Goal: Information Seeking & Learning: Learn about a topic

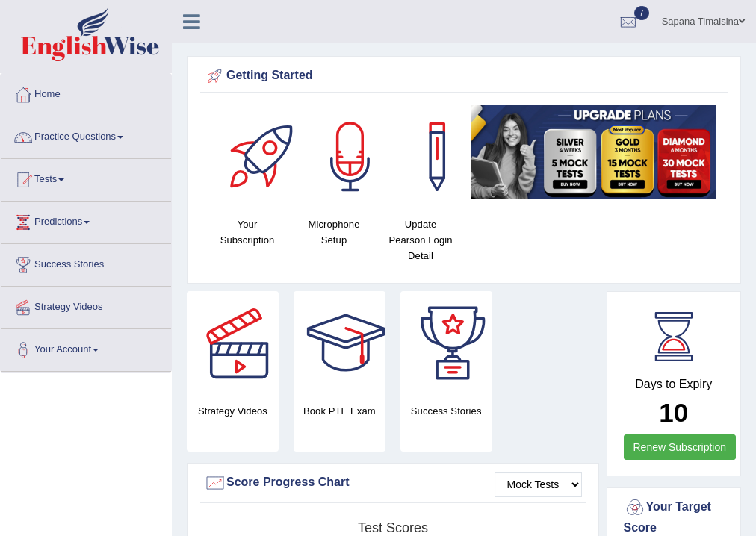
click at [78, 131] on link "Practice Questions" at bounding box center [86, 135] width 170 height 37
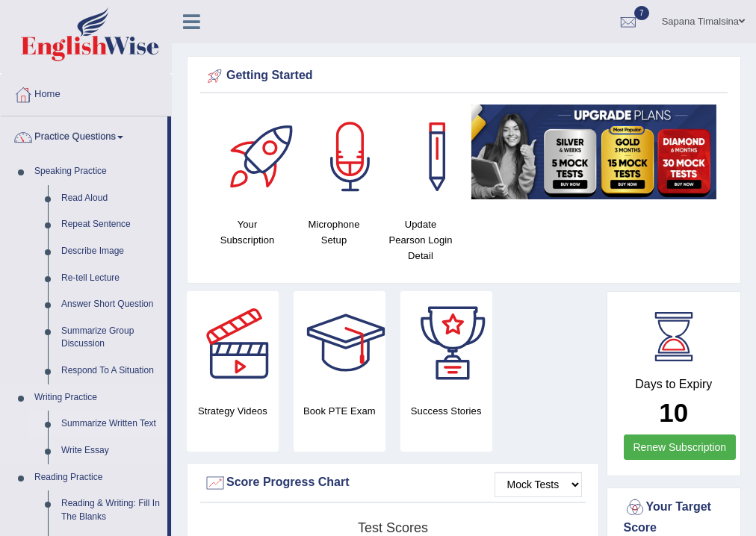
click at [138, 425] on link "Summarize Written Text" at bounding box center [111, 424] width 113 height 27
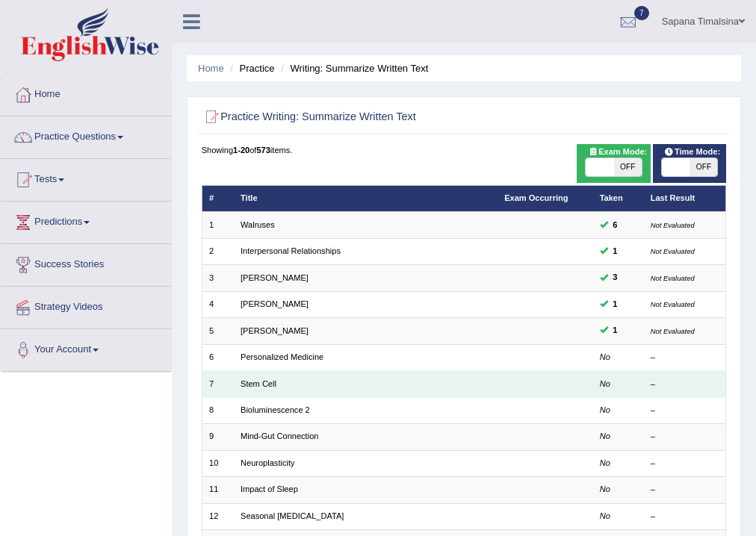
click at [321, 386] on td "Stem Cell" at bounding box center [366, 384] width 264 height 26
click at [264, 389] on td "Stem Cell" at bounding box center [366, 384] width 264 height 26
click at [245, 388] on link "Stem Cell" at bounding box center [259, 384] width 36 height 9
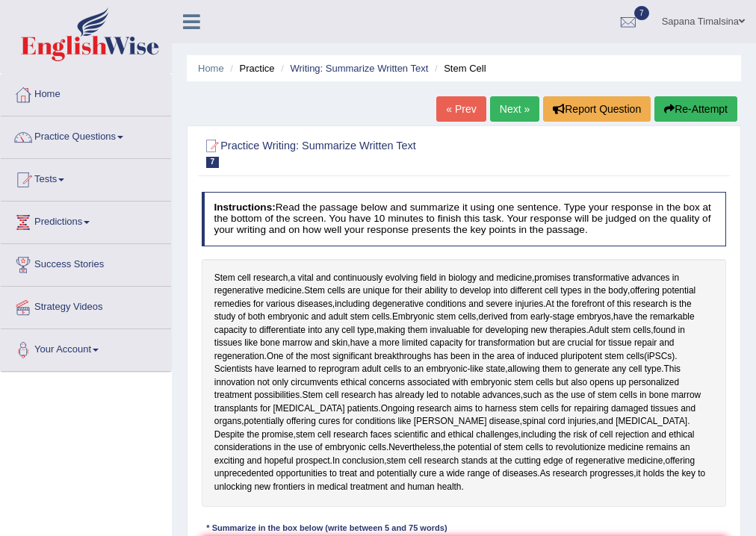
drag, startPoint x: 755, startPoint y: 368, endPoint x: 756, endPoint y: 377, distance: 9.0
click at [755, 377] on html "Toggle navigation Home Practice Questions Speaking Practice Read Aloud Repeat S…" at bounding box center [378, 268] width 756 height 536
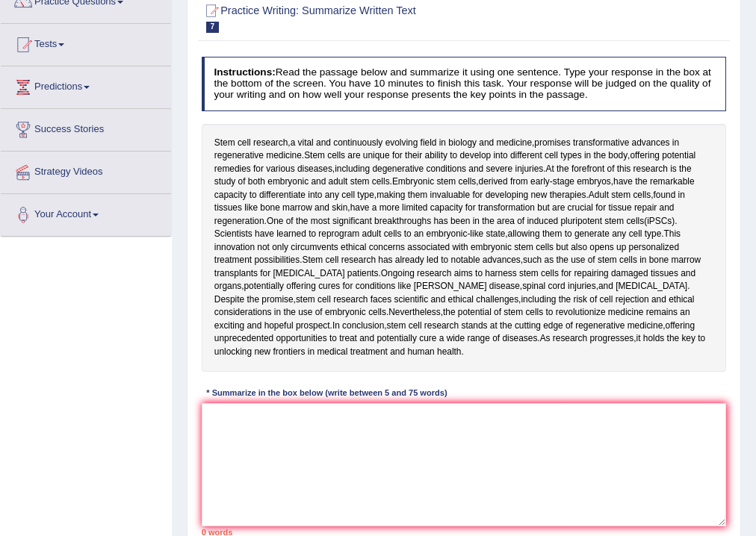
scroll to position [132, 0]
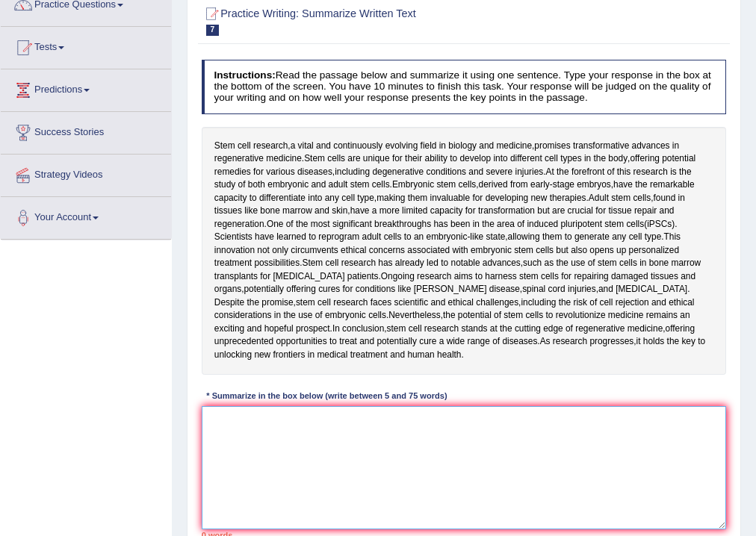
click at [239, 424] on textarea at bounding box center [464, 467] width 525 height 123
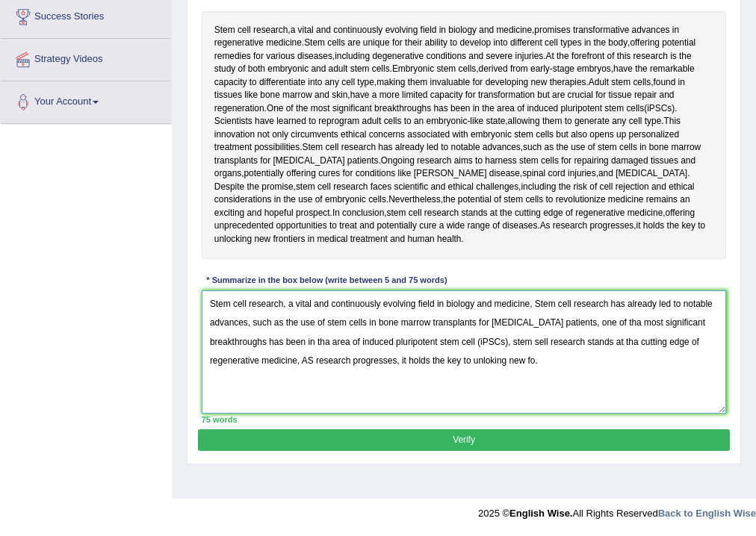
type textarea "Stem cell research, a vital and continuously evolving field in biology and medi…"
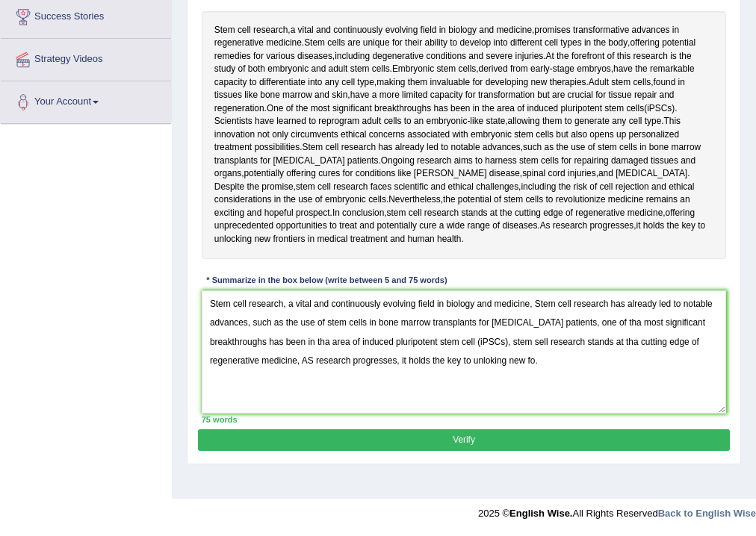
click at [474, 441] on button "Verify" at bounding box center [463, 441] width 531 height 22
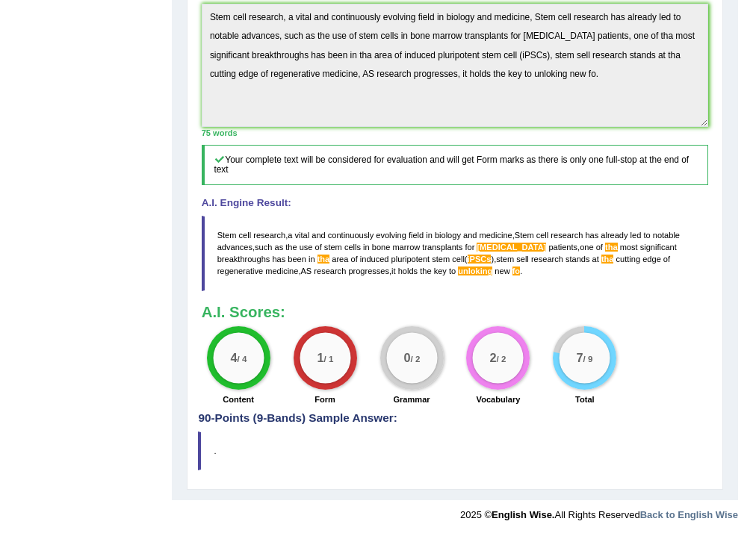
scroll to position [48, 0]
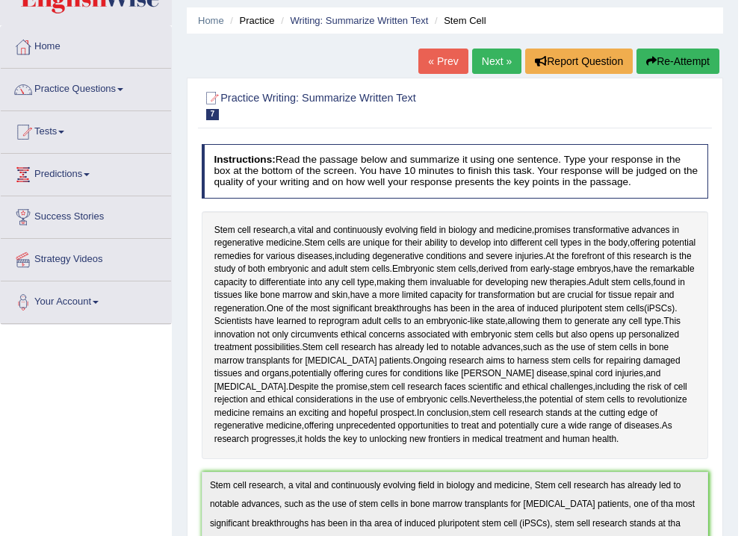
click at [502, 56] on link "Next »" at bounding box center [496, 61] width 49 height 25
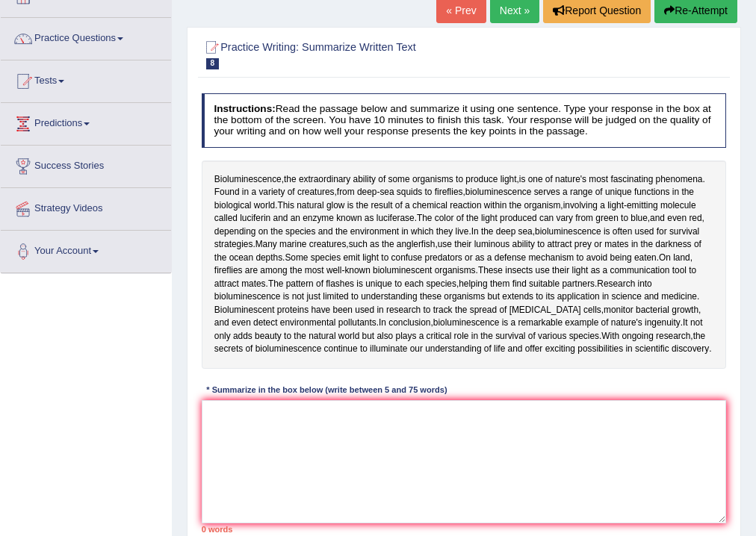
scroll to position [100, 0]
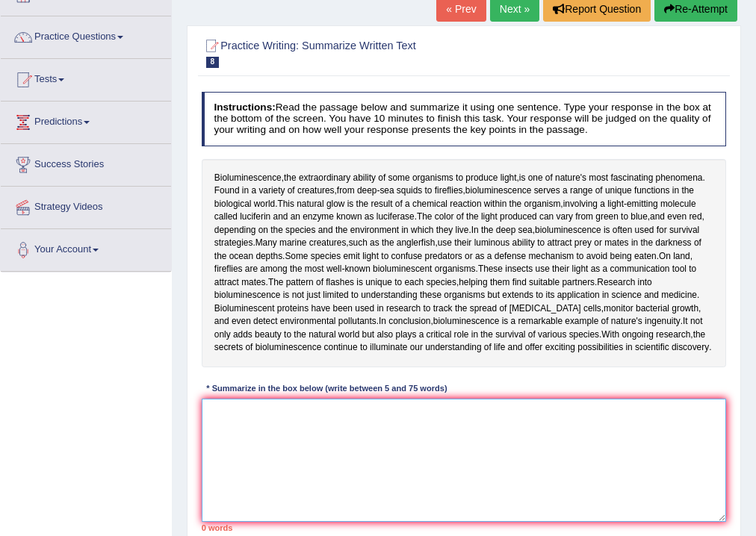
click at [236, 412] on textarea at bounding box center [464, 460] width 525 height 123
type textarea "B"
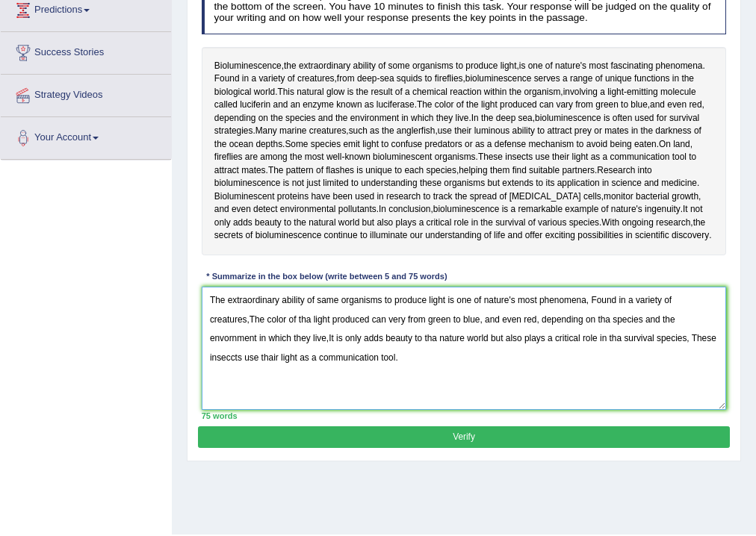
scroll to position [248, 0]
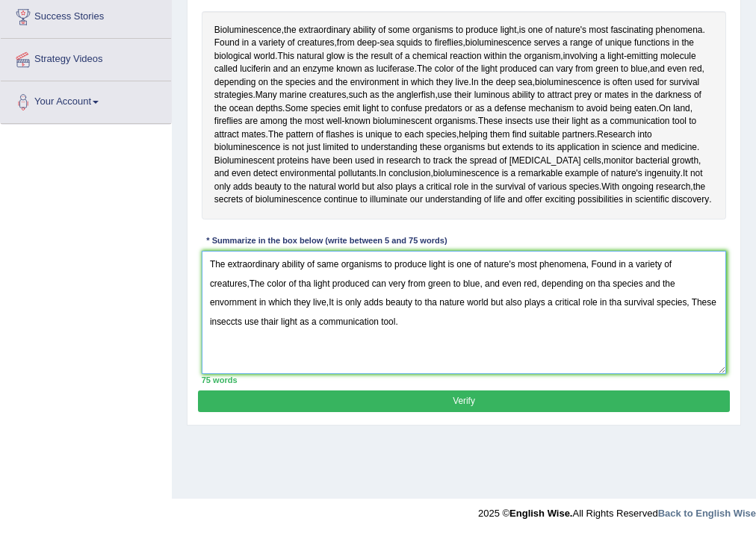
type textarea "The extraordinary ability of same organisms to produce light is one of nature's…"
click at [471, 394] on button "Verify" at bounding box center [463, 402] width 531 height 22
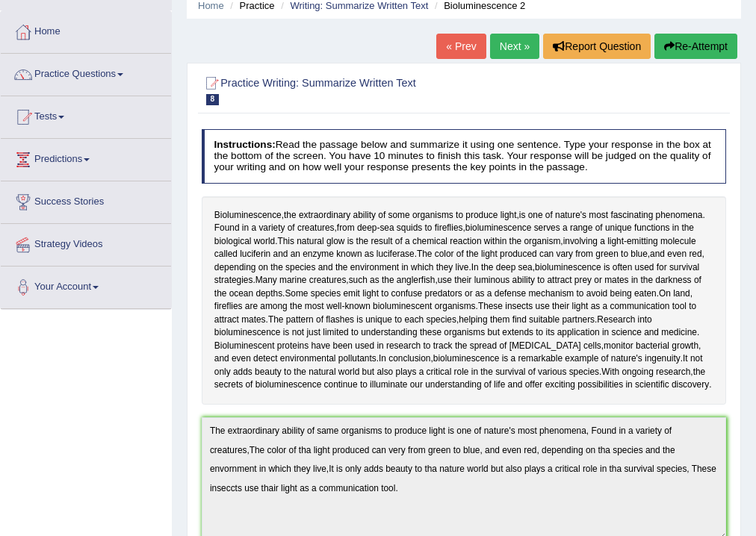
scroll to position [58, 0]
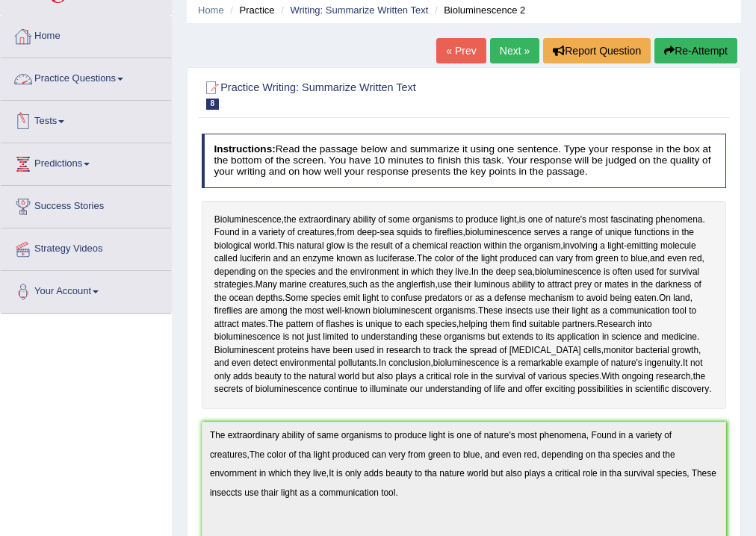
click at [122, 78] on link "Practice Questions" at bounding box center [86, 76] width 170 height 37
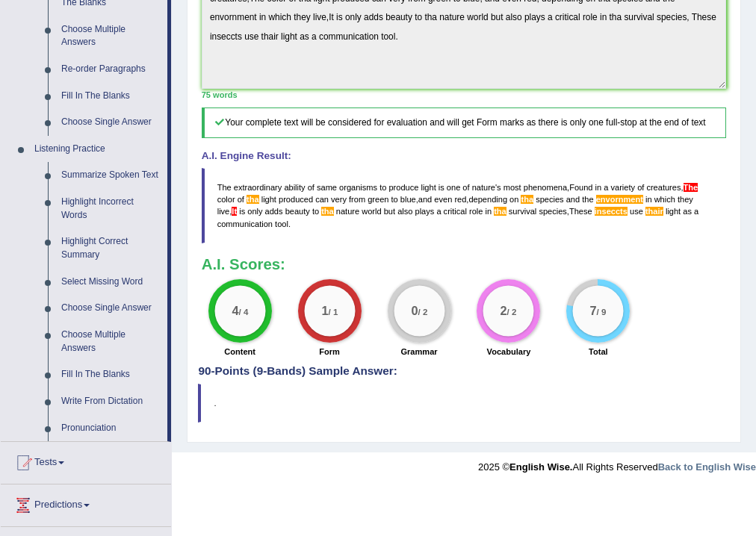
scroll to position [524, 0]
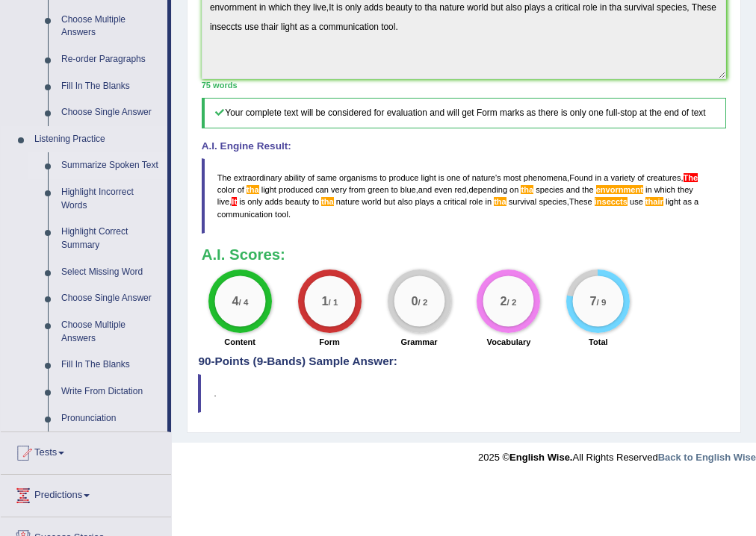
click at [114, 170] on link "Summarize Spoken Text" at bounding box center [111, 165] width 113 height 27
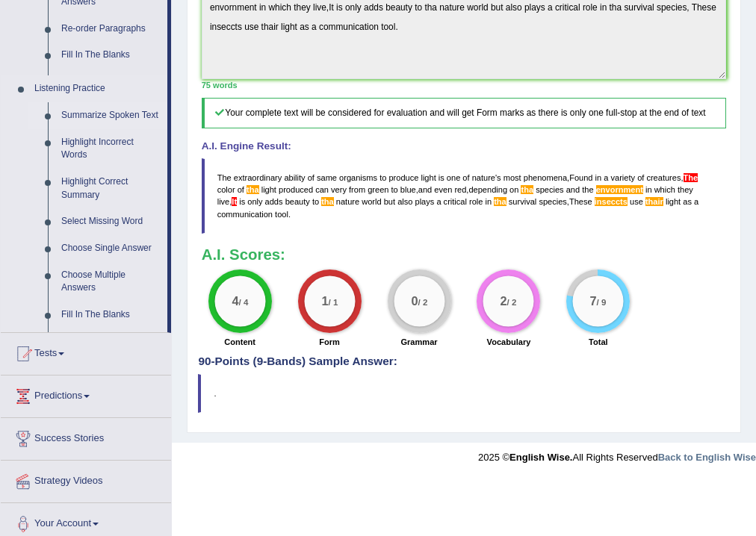
scroll to position [467, 0]
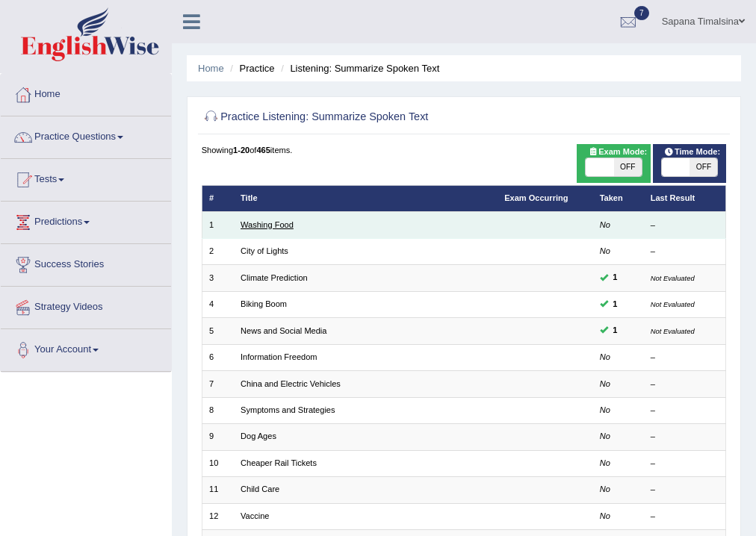
click at [270, 226] on link "Washing Food" at bounding box center [267, 224] width 53 height 9
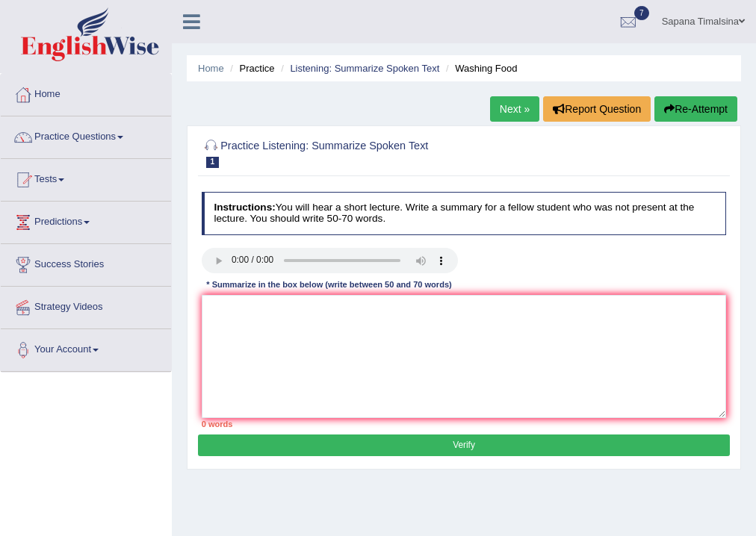
click at [503, 114] on link "Next »" at bounding box center [514, 108] width 49 height 25
click at [506, 116] on link "Next »" at bounding box center [514, 108] width 49 height 25
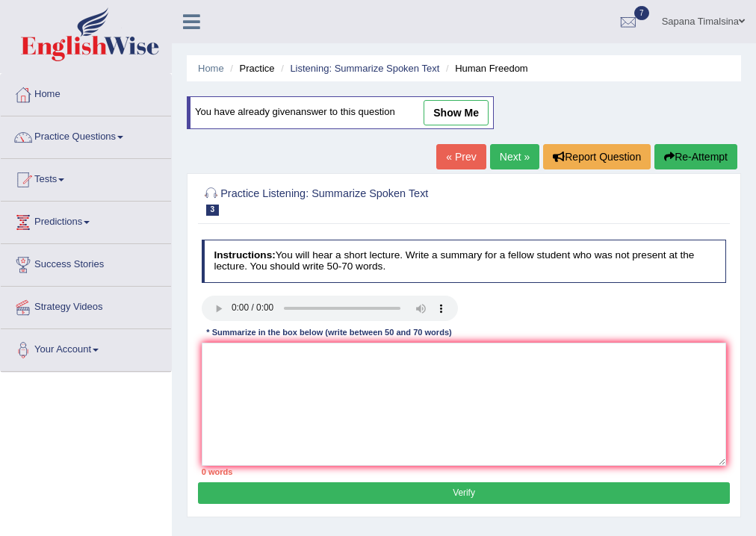
click at [508, 156] on link "Next »" at bounding box center [514, 156] width 49 height 25
click at [532, 143] on div "Home Practice Listening: Summarize Spoken Text Climate Prediction You have alre…" at bounding box center [464, 373] width 584 height 747
click at [526, 152] on link "Next »" at bounding box center [514, 156] width 49 height 25
click at [513, 155] on link "Next »" at bounding box center [514, 156] width 49 height 25
click at [230, 374] on textarea at bounding box center [464, 404] width 525 height 123
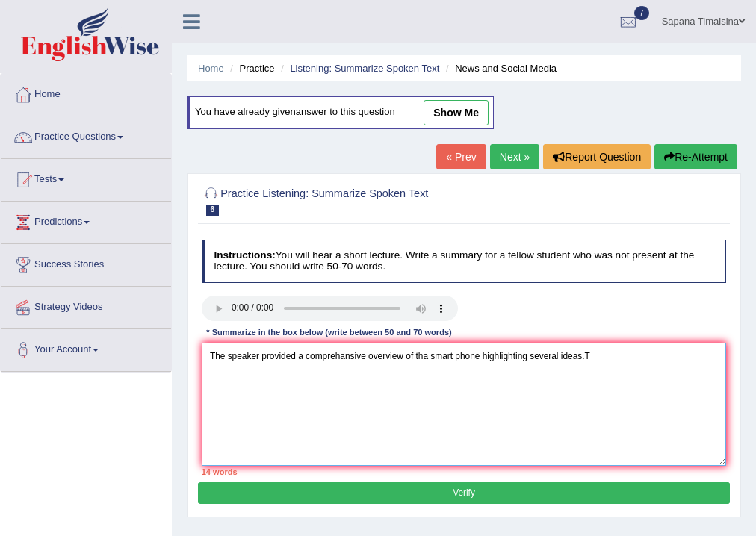
click at [583, 353] on textarea "The speaker provided a comprehansive overview of tha smart phone highlighting s…" at bounding box center [464, 404] width 525 height 123
click at [594, 353] on textarea "The speaker provided a comprehansive overview of tha smart phone highlighting s…" at bounding box center [464, 404] width 525 height 123
click at [607, 353] on textarea "The speaker provided a comprehansive overview of tha smart phone highlighting s…" at bounding box center [464, 404] width 525 height 123
click at [615, 358] on textarea "The speaker provided a comprehansive overview of tha smart phone highlighting s…" at bounding box center [464, 404] width 525 height 123
click at [601, 362] on textarea "The speaker provided a comprehansive overview of tha smart phone highlighting s…" at bounding box center [464, 404] width 525 height 123
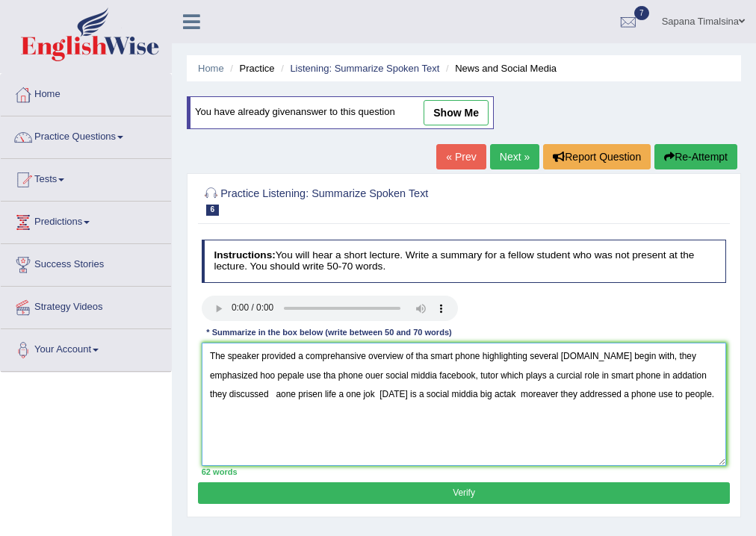
click at [254, 371] on textarea "The speaker provided a comprehansive overview of tha smart phone highlighting s…" at bounding box center [464, 404] width 525 height 123
type textarea "The speaker provided a comprehansive overview of tha smart phone highlighting s…"
click at [501, 493] on button "Verify" at bounding box center [463, 494] width 531 height 22
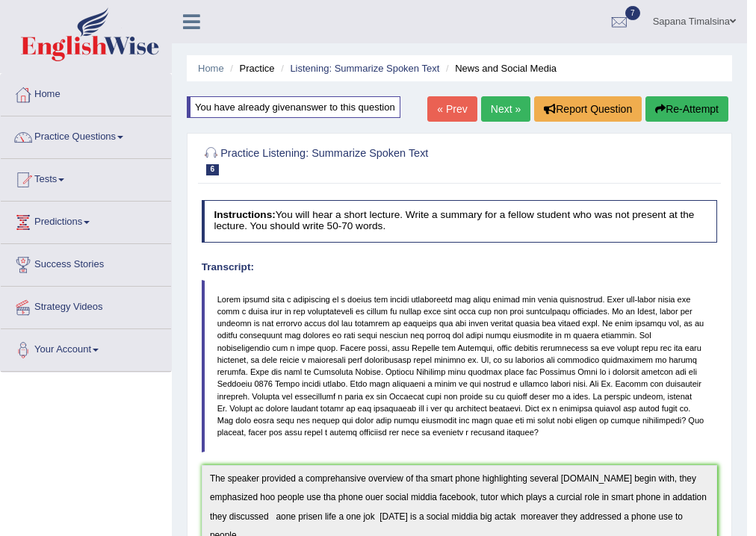
drag, startPoint x: 758, startPoint y: 351, endPoint x: 740, endPoint y: 429, distance: 79.7
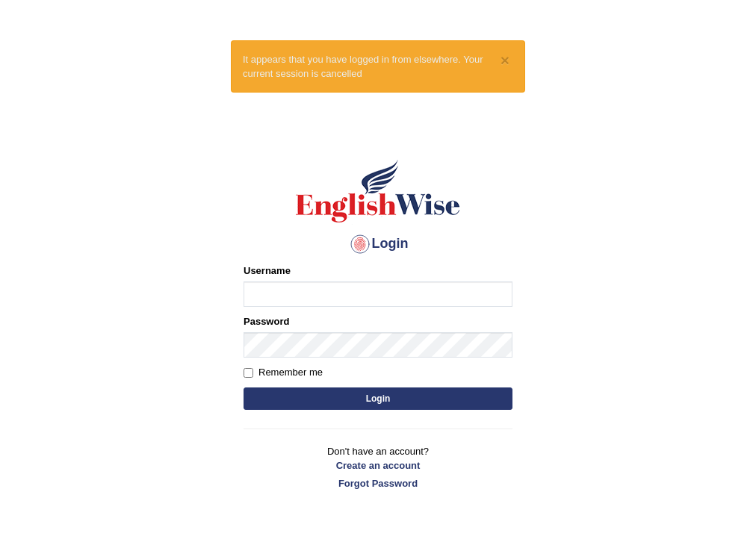
click at [288, 287] on input "Username" at bounding box center [378, 294] width 269 height 25
click at [681, 268] on body "× It appears that you have logged in from elsewhere. Your current session is ca…" at bounding box center [378, 306] width 756 height 536
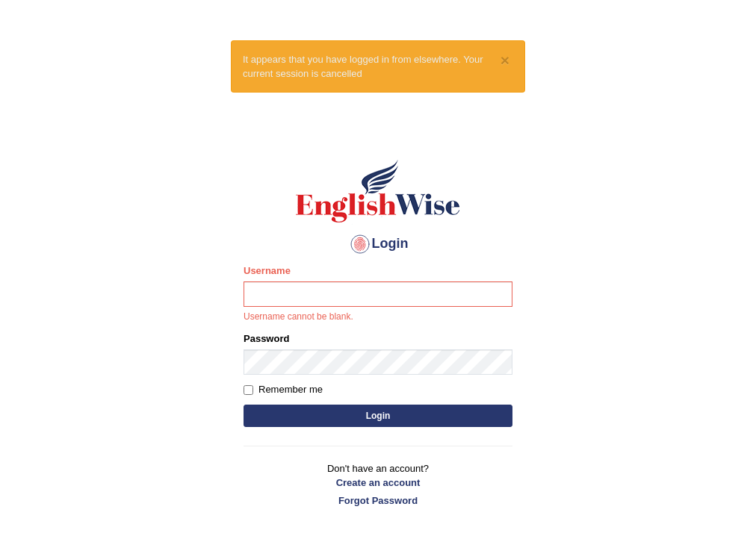
click at [681, 268] on body "× It appears that you have logged in from elsewhere. Your current session is ca…" at bounding box center [378, 306] width 756 height 536
click at [286, 287] on input "Username" at bounding box center [378, 294] width 269 height 25
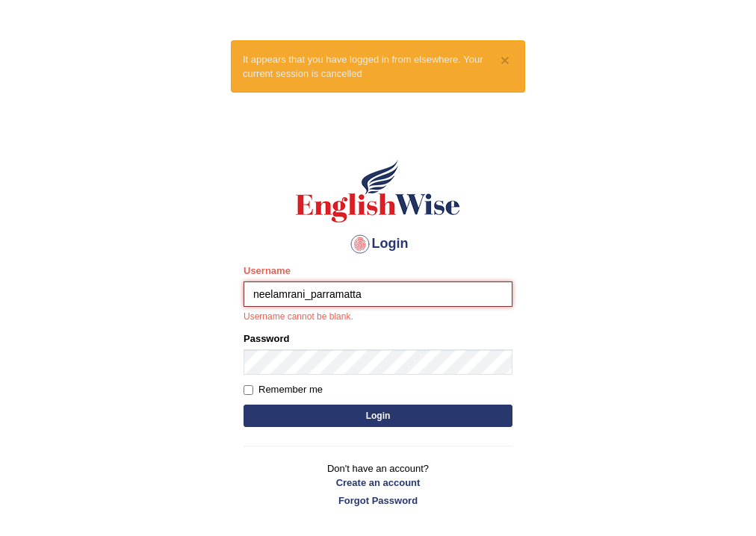
type input "neelamrani_parramatta"
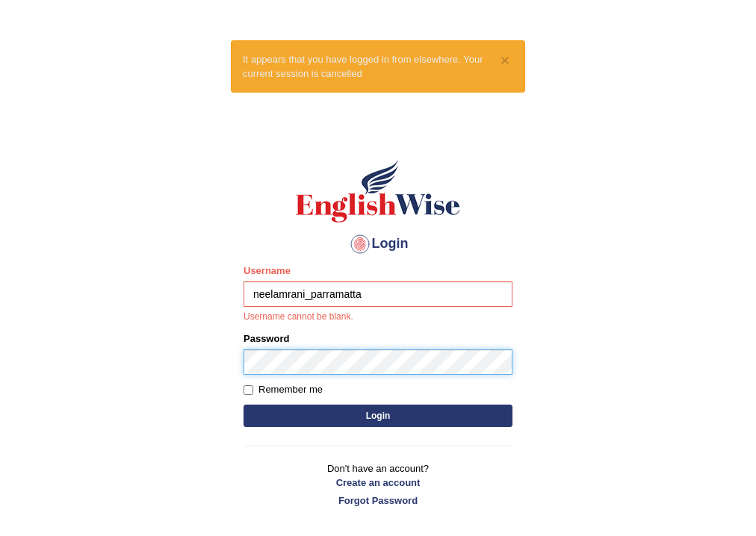
click at [274, 359] on form "Please fix the following errors: Username neelamrani_parramatta Username cannot…" at bounding box center [378, 347] width 269 height 167
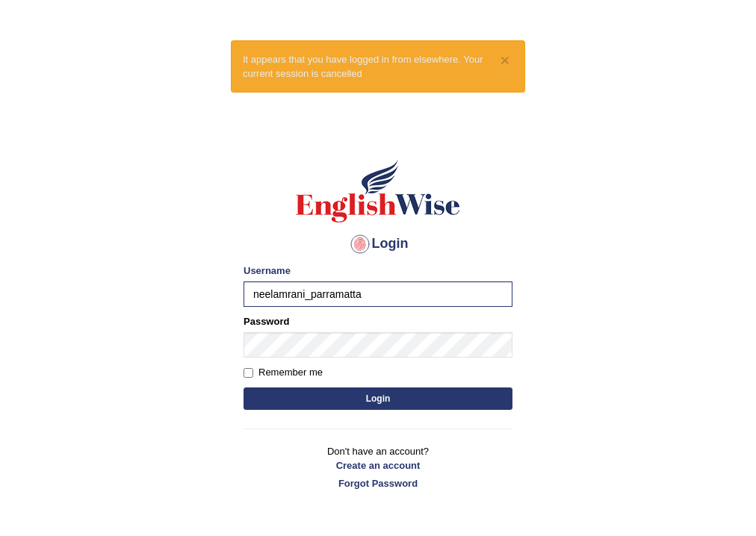
click at [400, 405] on button "Login" at bounding box center [378, 399] width 269 height 22
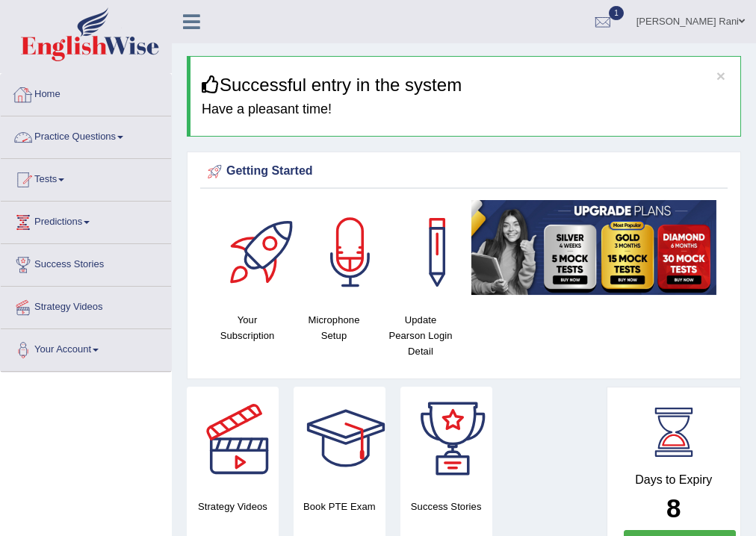
click at [58, 143] on link "Practice Questions" at bounding box center [86, 135] width 170 height 37
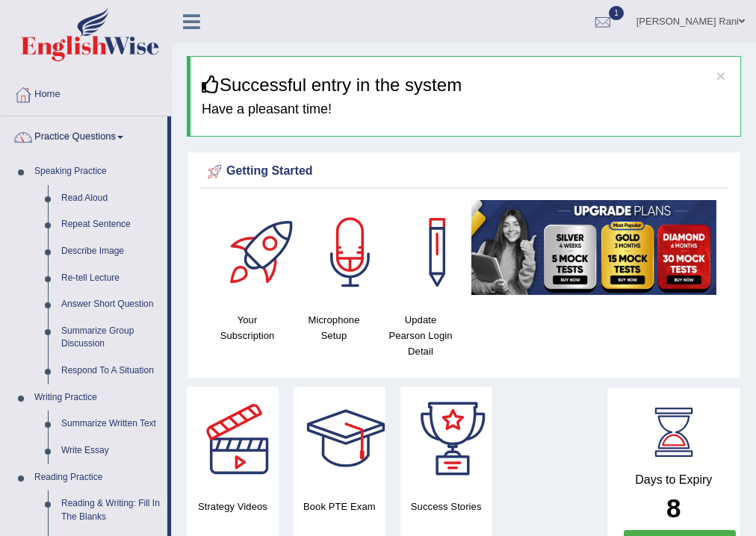
scroll to position [468, 0]
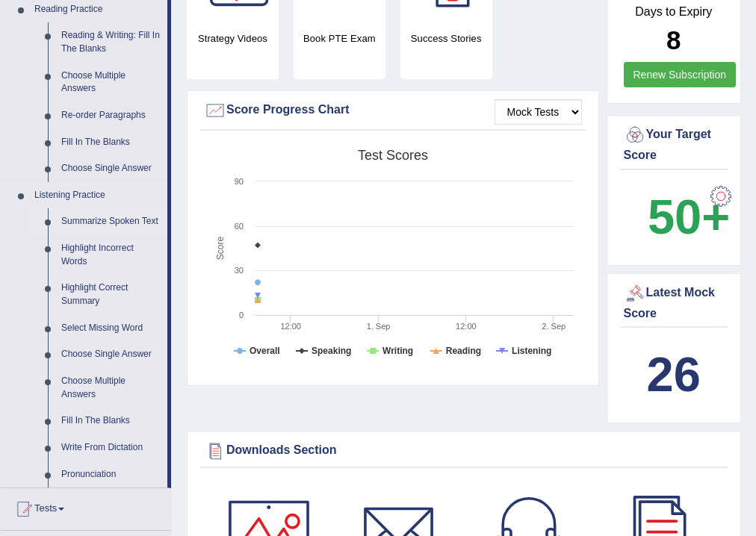
click at [131, 225] on link "Summarize Spoken Text" at bounding box center [111, 221] width 113 height 27
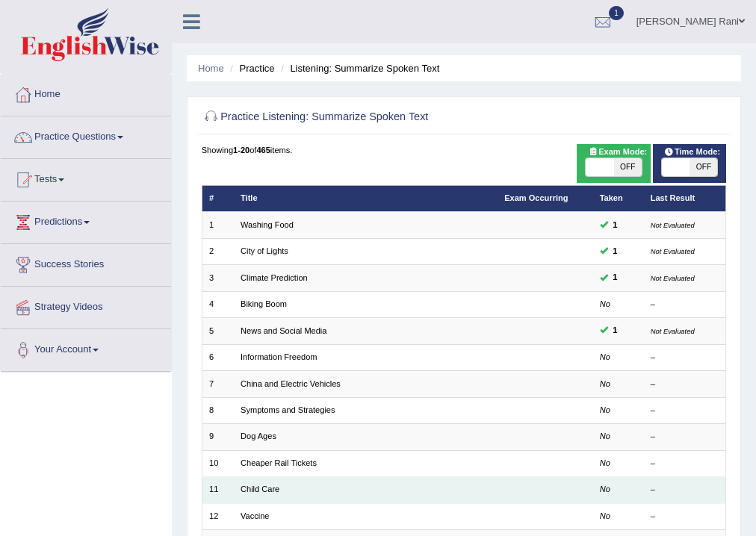
click at [284, 490] on td "Child Care" at bounding box center [366, 490] width 264 height 26
click at [220, 490] on td "11" at bounding box center [218, 490] width 32 height 26
click at [236, 490] on td "Child Care" at bounding box center [366, 490] width 264 height 26
click at [241, 490] on link "Child Care" at bounding box center [260, 489] width 39 height 9
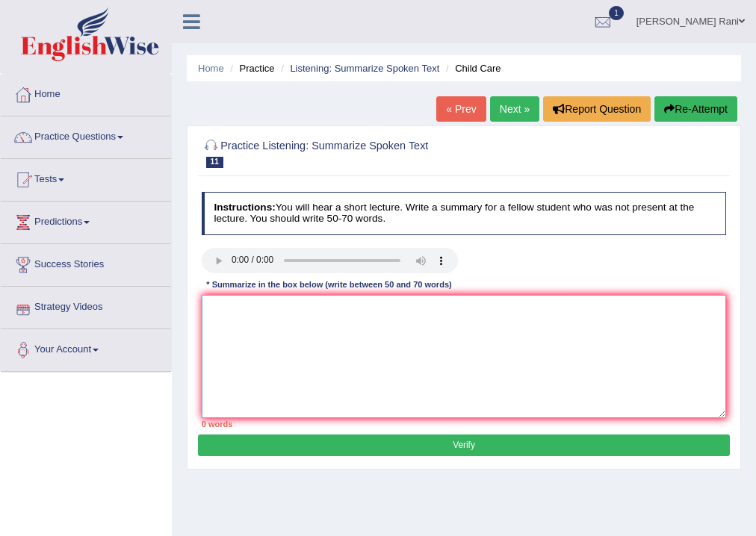
drag, startPoint x: 232, startPoint y: 310, endPoint x: 241, endPoint y: 309, distance: 9.0
click at [241, 309] on textarea at bounding box center [464, 356] width 525 height 123
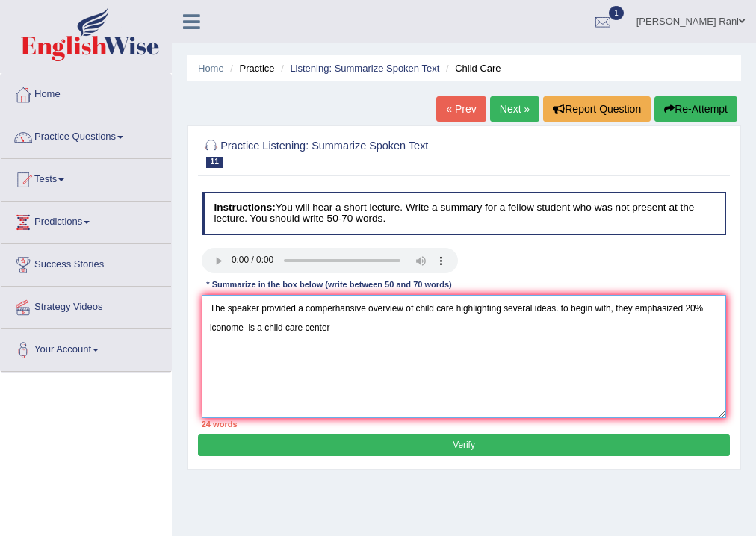
click at [241, 329] on textarea "The speaker provided a comperhansive overview of child care highlighting severa…" at bounding box center [464, 356] width 525 height 123
click at [325, 327] on textarea "The speaker provided a comperhansive overview of child care highlighting severa…" at bounding box center [464, 356] width 525 height 123
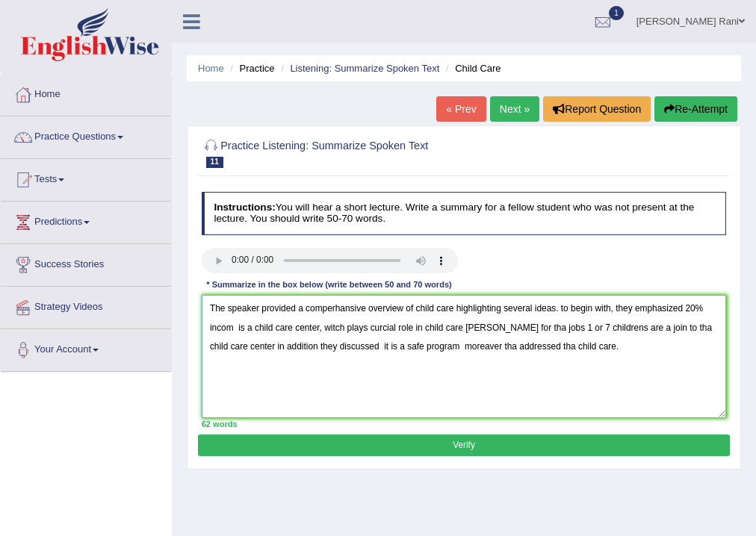
type textarea "The speaker provided a comperhansive overview of child care highlighting severa…"
click at [448, 440] on button "Verify" at bounding box center [463, 446] width 531 height 22
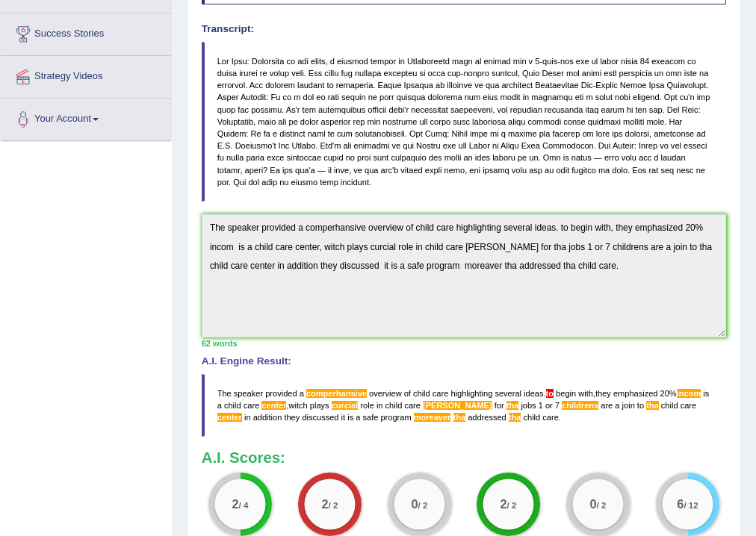
scroll to position [233, 0]
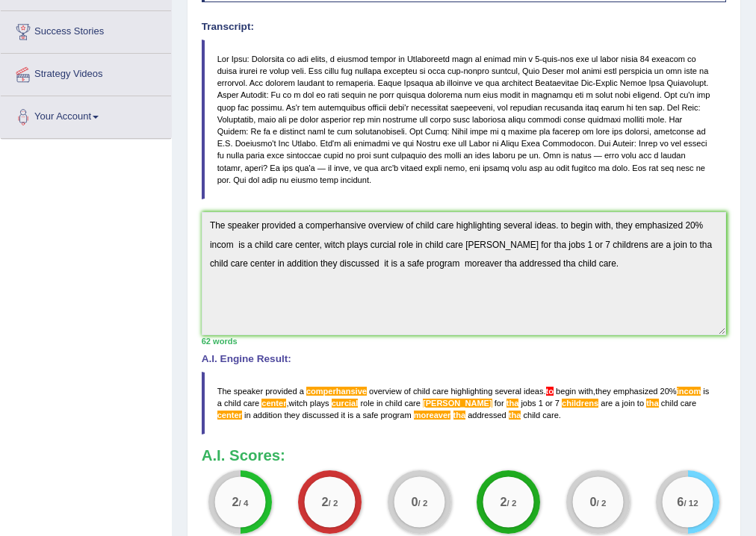
drag, startPoint x: 756, startPoint y: 357, endPoint x: 753, endPoint y: 559, distance: 201.7
click at [753, 303] on html "Toggle navigation Home Practice Questions Speaking Practice Read Aloud Repeat S…" at bounding box center [378, 35] width 756 height 536
click at [755, 86] on html "Toggle navigation Home Practice Questions Speaking Practice Read Aloud Repeat S…" at bounding box center [378, 35] width 756 height 536
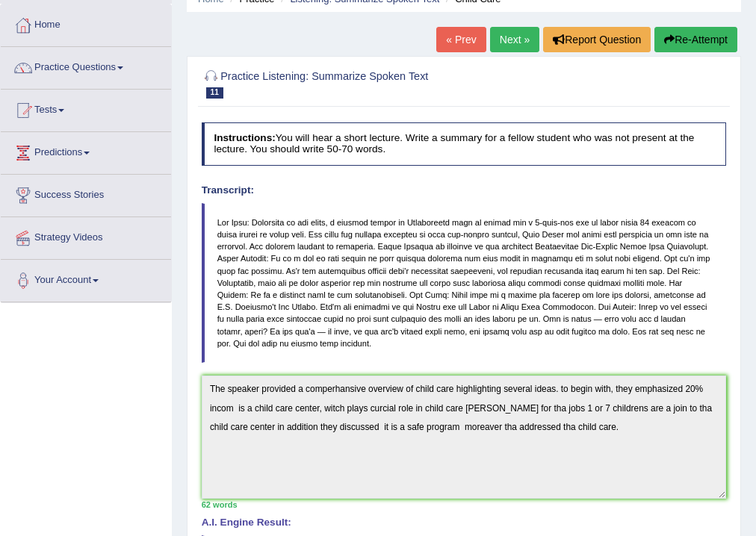
scroll to position [0, 0]
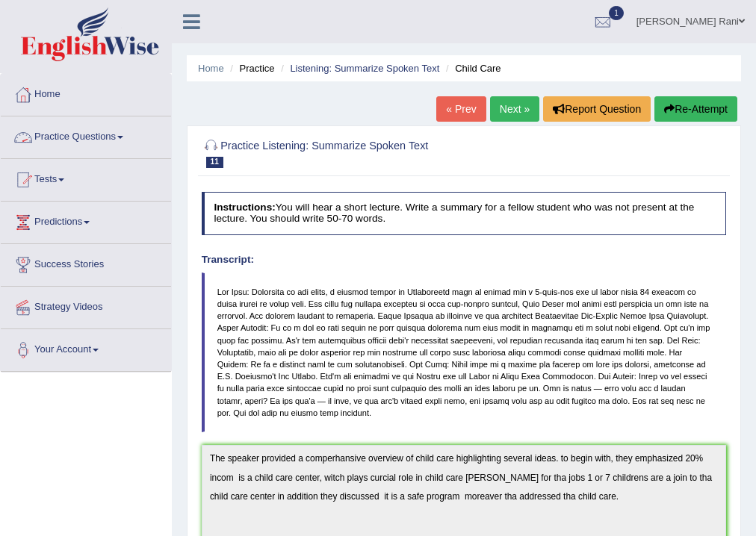
click at [52, 140] on link "Practice Questions" at bounding box center [86, 135] width 170 height 37
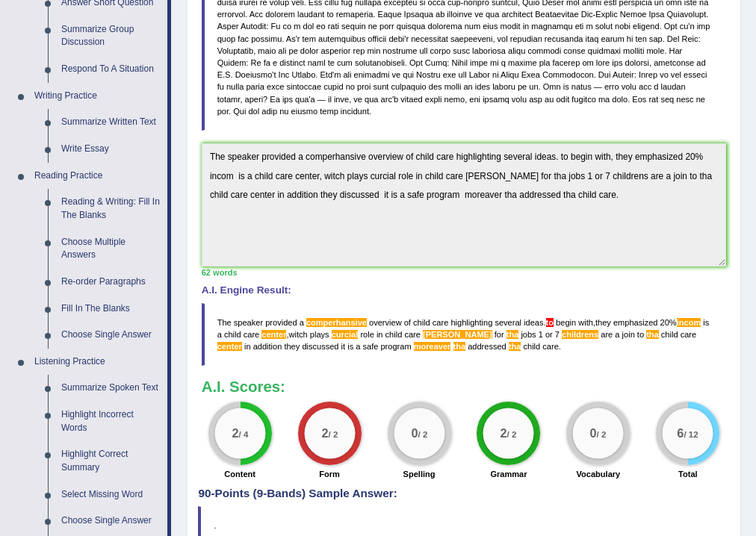
scroll to position [308, 0]
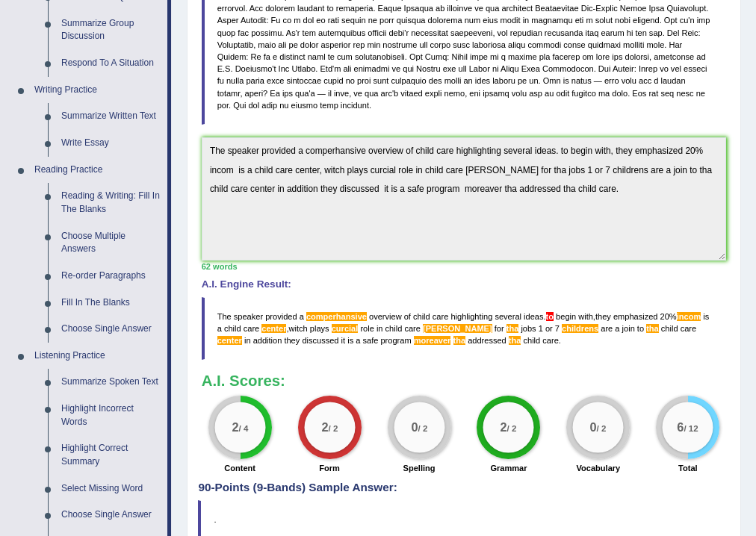
drag, startPoint x: 170, startPoint y: 386, endPoint x: 177, endPoint y: 399, distance: 15.0
click at [177, 399] on div "Toggle navigation Home Practice Questions Speaking Practice Read Aloud Repeat S…" at bounding box center [378, 146] width 756 height 908
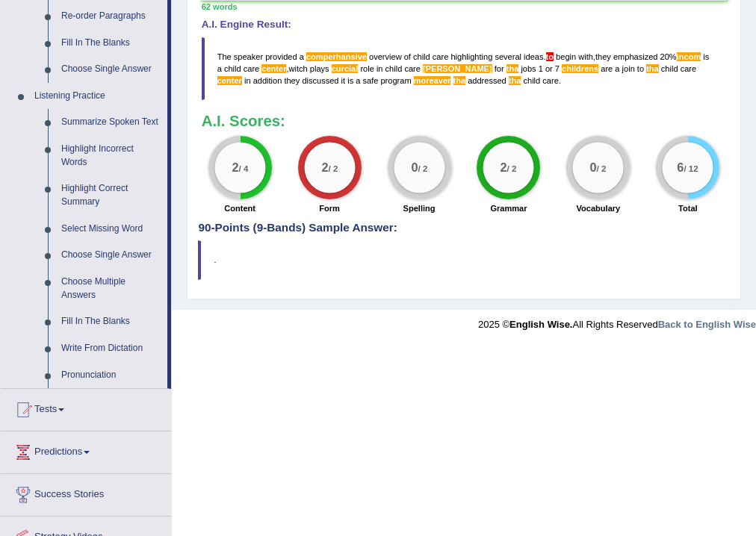
scroll to position [571, 0]
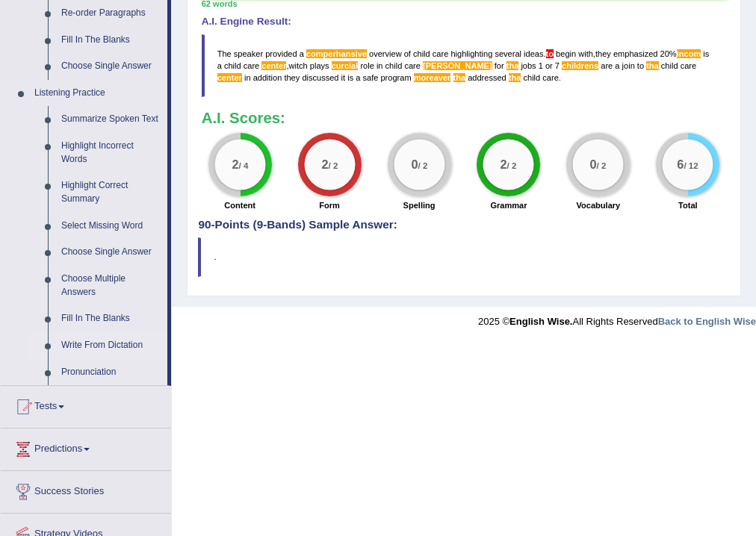
click at [111, 345] on link "Write From Dictation" at bounding box center [111, 345] width 113 height 27
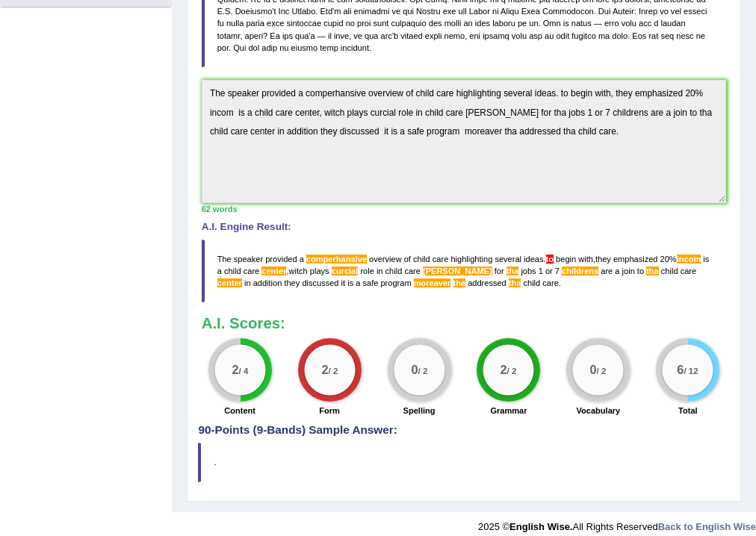
scroll to position [159, 0]
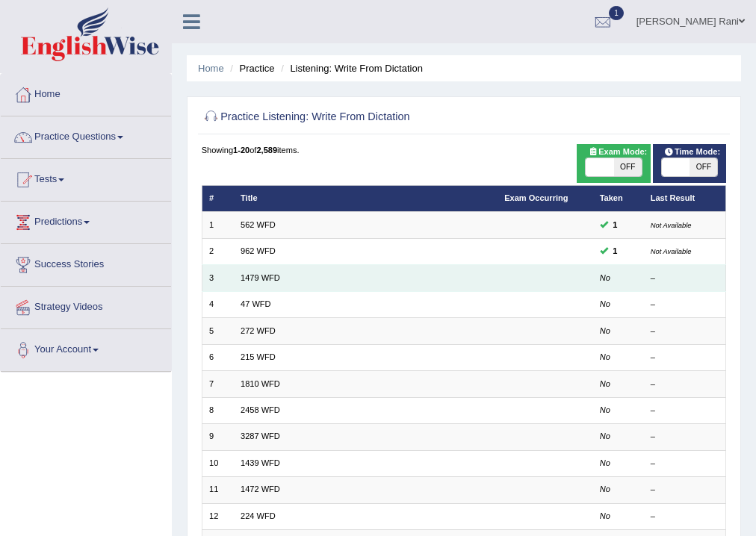
click at [250, 285] on td "1479 WFD" at bounding box center [366, 278] width 264 height 26
click at [257, 280] on link "1479 WFD" at bounding box center [261, 277] width 40 height 9
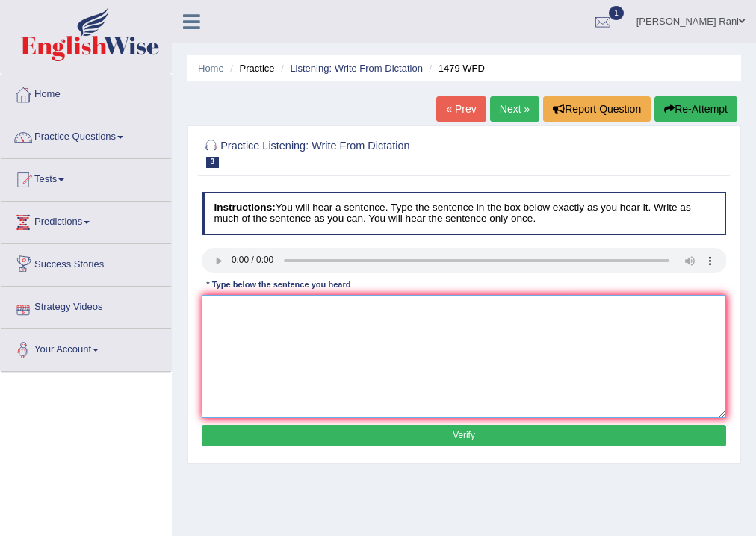
click at [262, 311] on textarea at bounding box center [464, 356] width 525 height 123
click at [430, 308] on textarea "The teacher make tha money for students program vocassion" at bounding box center [464, 356] width 525 height 123
type textarea "The teacher make tha money for students program vocession"
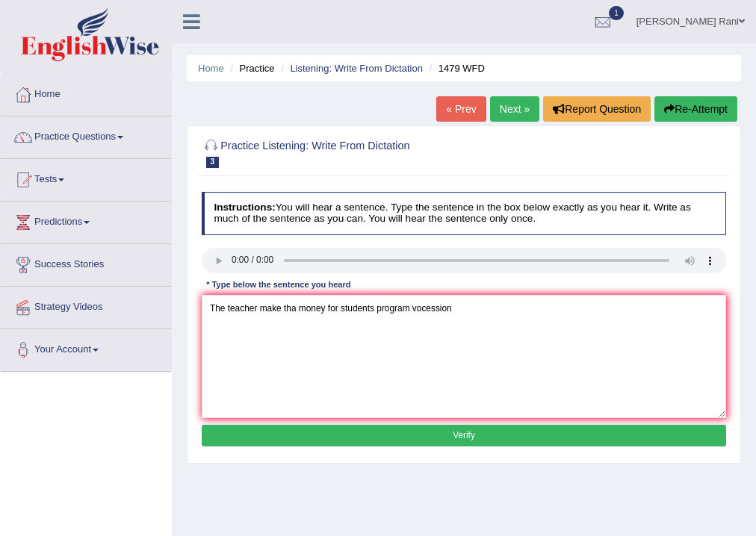
click at [493, 431] on button "Verify" at bounding box center [464, 436] width 525 height 22
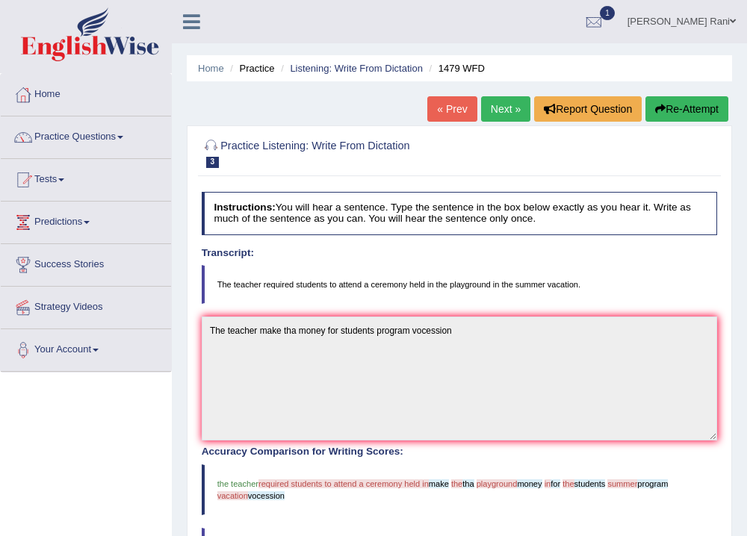
click at [499, 104] on link "Next »" at bounding box center [505, 108] width 49 height 25
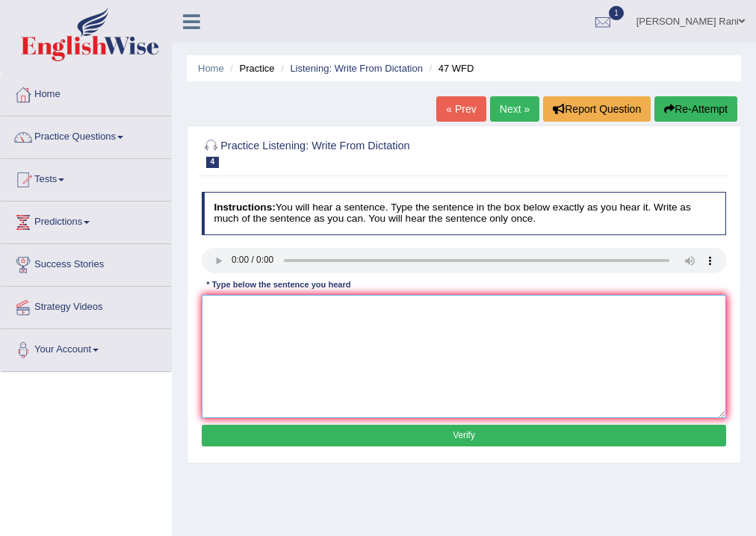
click at [245, 337] on textarea at bounding box center [464, 356] width 525 height 123
type textarea "t"
type textarea "To drope a slustion he dose not a teast"
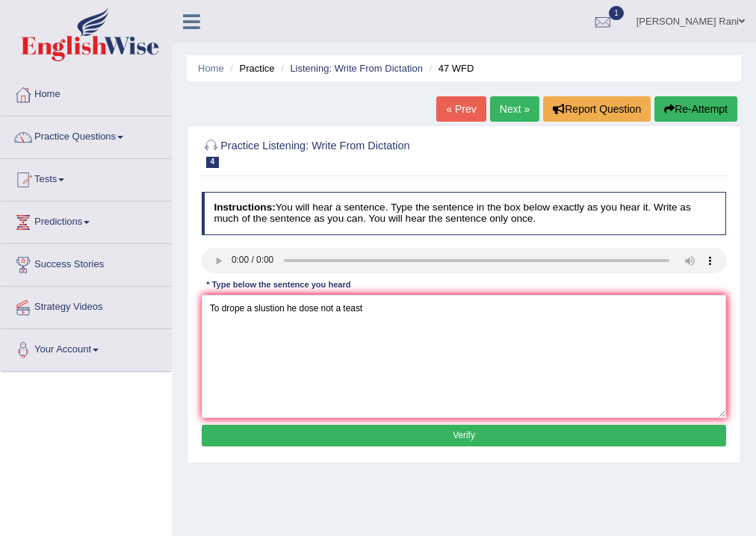
click at [498, 439] on button "Verify" at bounding box center [464, 436] width 525 height 22
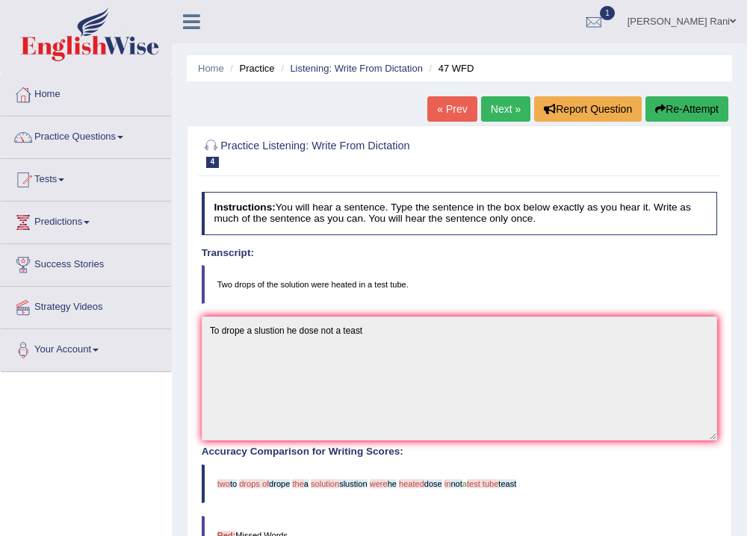
click at [514, 112] on link "Next »" at bounding box center [505, 108] width 49 height 25
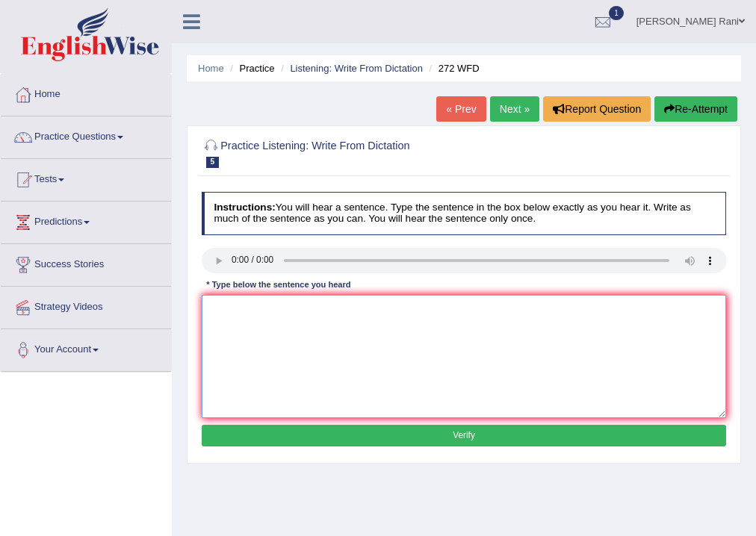
click at [264, 318] on textarea at bounding box center [464, 356] width 525 height 123
type textarea "The devlopment has a"
click at [493, 437] on button "Verify" at bounding box center [464, 436] width 525 height 22
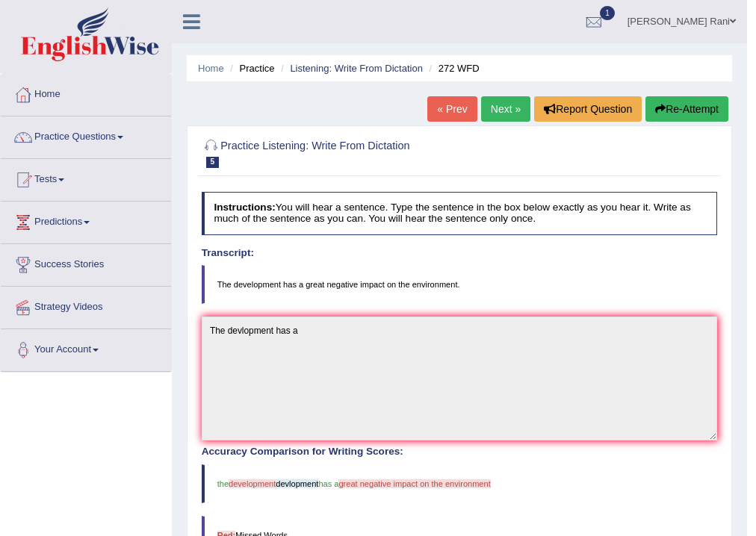
scroll to position [3, 0]
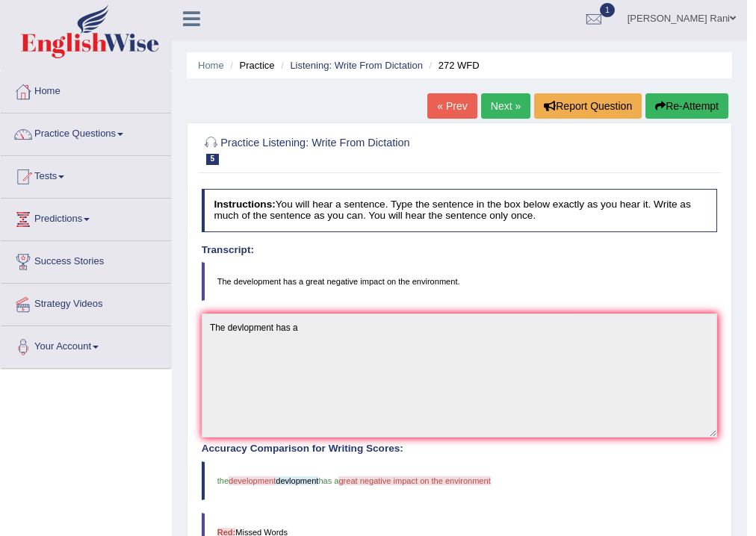
click at [490, 108] on link "Next »" at bounding box center [505, 105] width 49 height 25
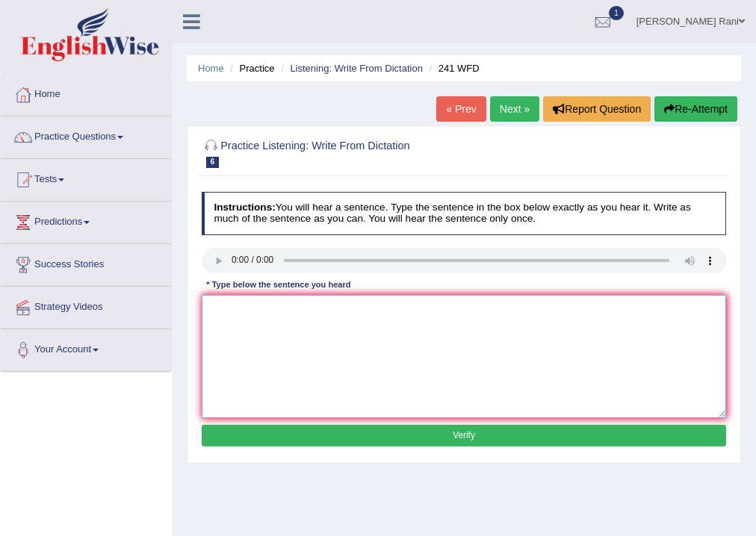
click at [236, 321] on textarea at bounding box center [464, 356] width 525 height 123
type textarea "p"
click at [335, 309] on textarea "Plese chak tha imformation" at bounding box center [464, 356] width 525 height 123
type textarea "Plese chak tha imformation on tha website opening time"
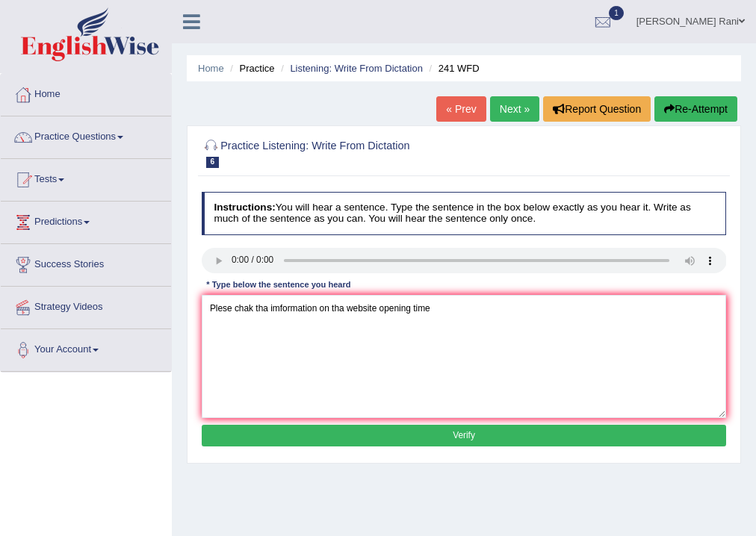
click at [454, 428] on button "Verify" at bounding box center [464, 436] width 525 height 22
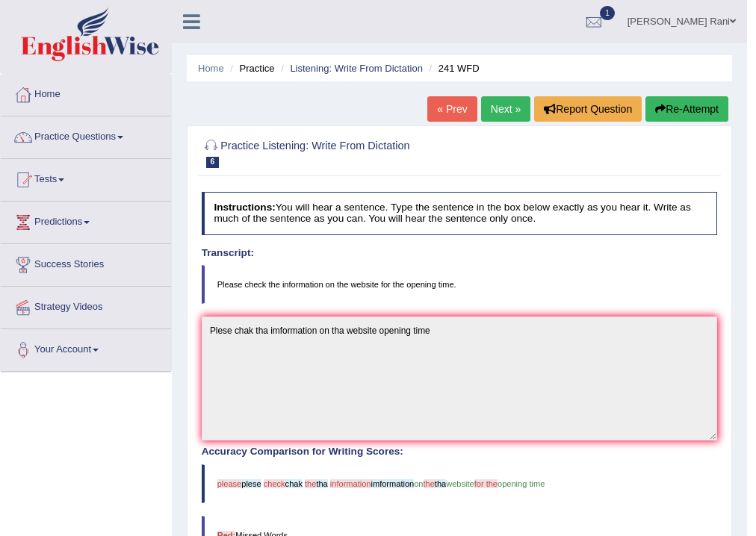
click at [492, 108] on link "Next »" at bounding box center [505, 108] width 49 height 25
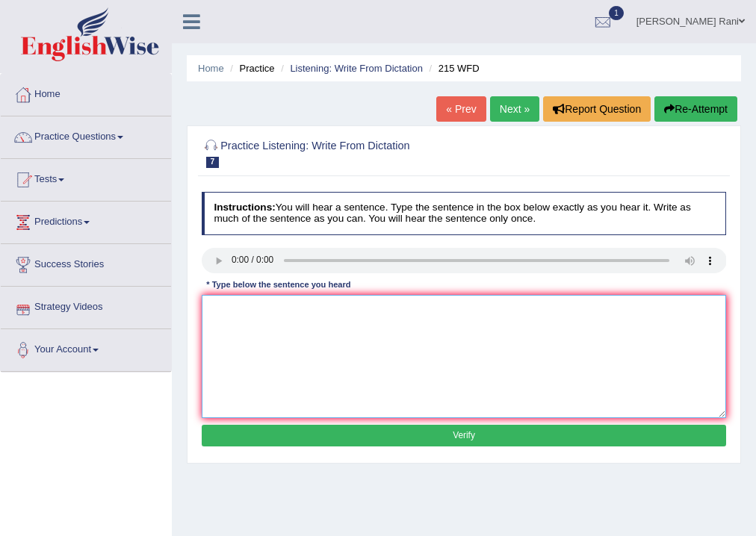
click at [226, 318] on textarea at bounding box center [464, 356] width 525 height 123
type textarea "The sceince everyone socity today"
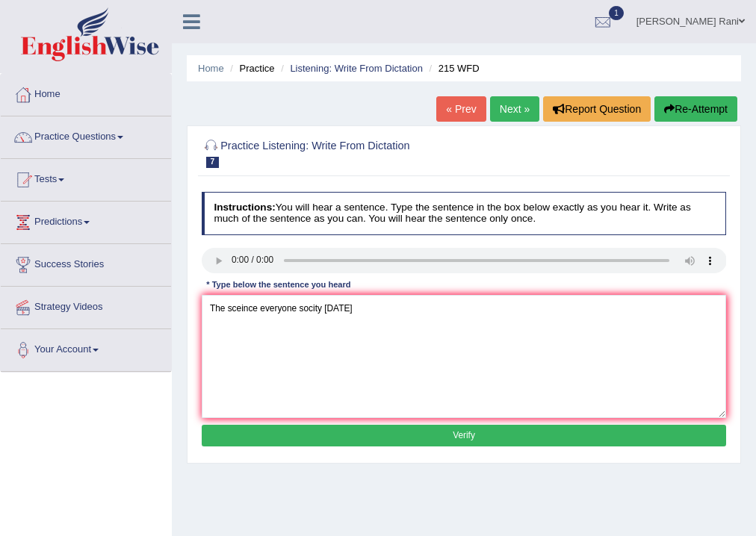
click at [474, 443] on button "Verify" at bounding box center [464, 436] width 525 height 22
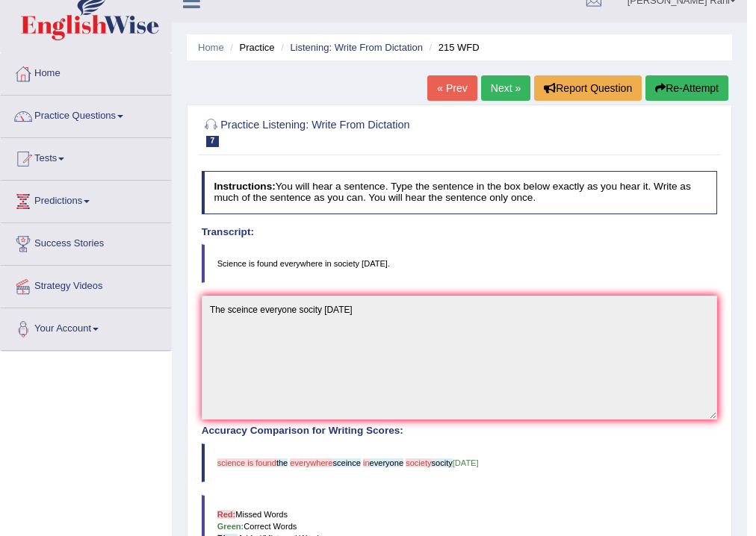
scroll to position [24, 0]
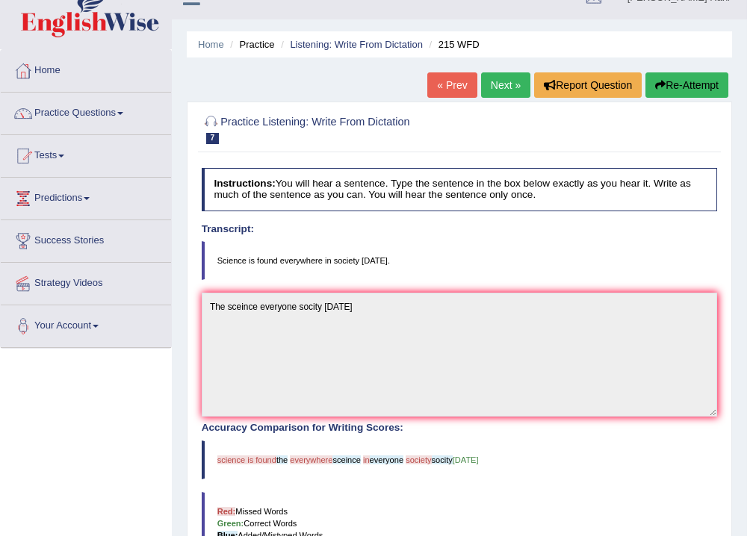
click at [452, 85] on link "« Prev" at bounding box center [451, 84] width 49 height 25
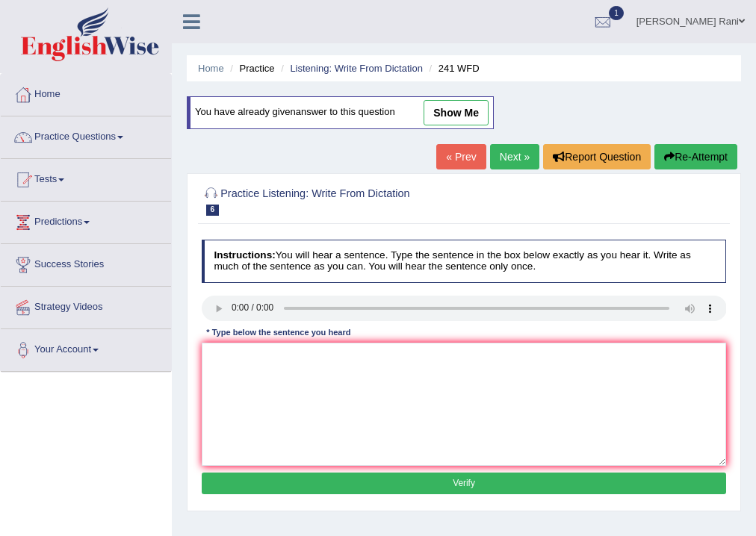
click at [462, 122] on link "show me" at bounding box center [456, 112] width 65 height 25
type textarea "Plese chak tha imformation on tha website opening time"
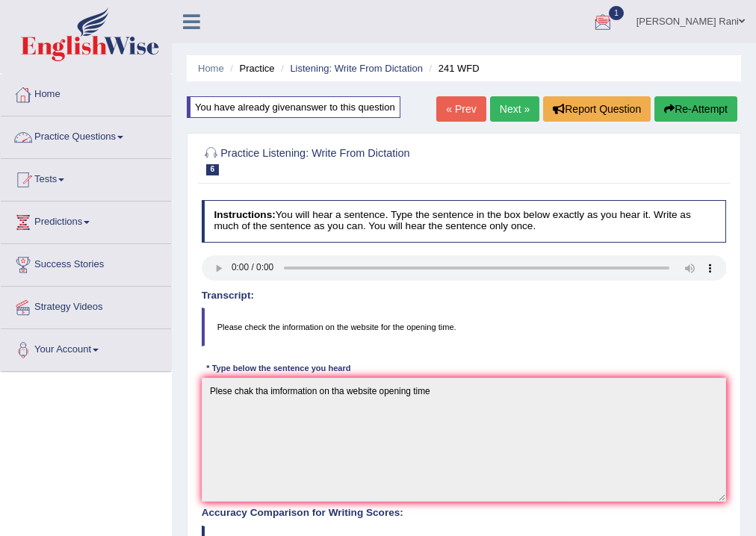
click at [58, 147] on link "Practice Questions" at bounding box center [86, 135] width 170 height 37
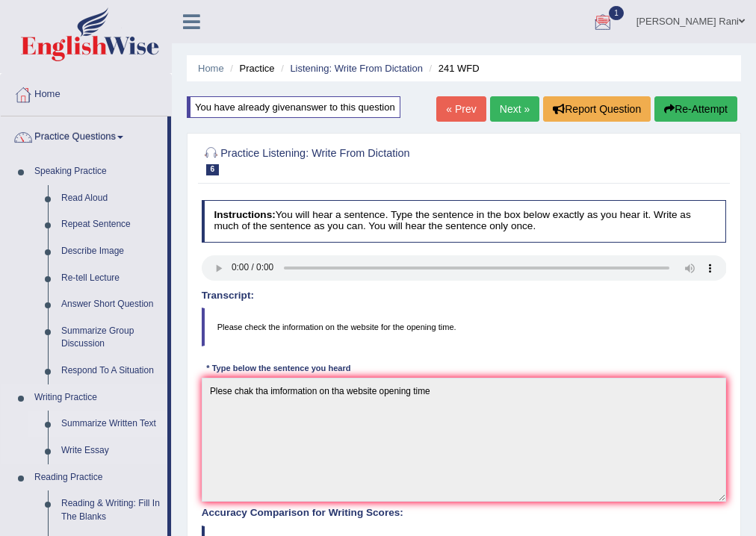
click at [112, 424] on link "Summarize Written Text" at bounding box center [111, 424] width 113 height 27
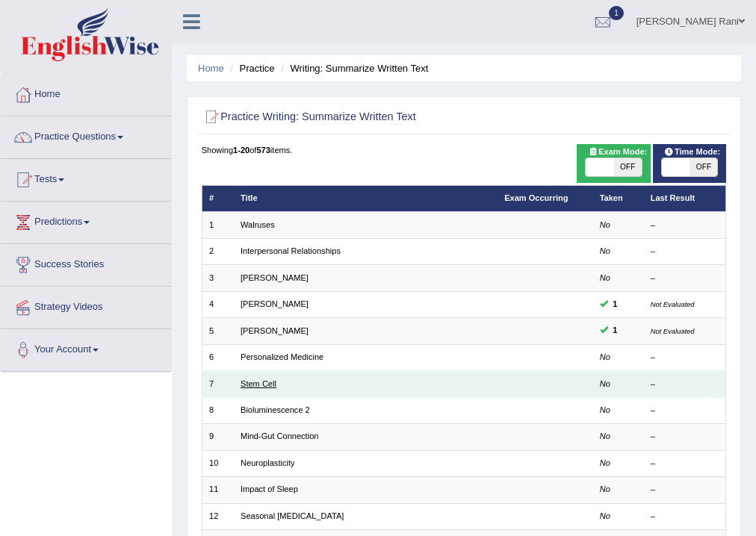
click at [242, 381] on link "Stem Cell" at bounding box center [259, 384] width 36 height 9
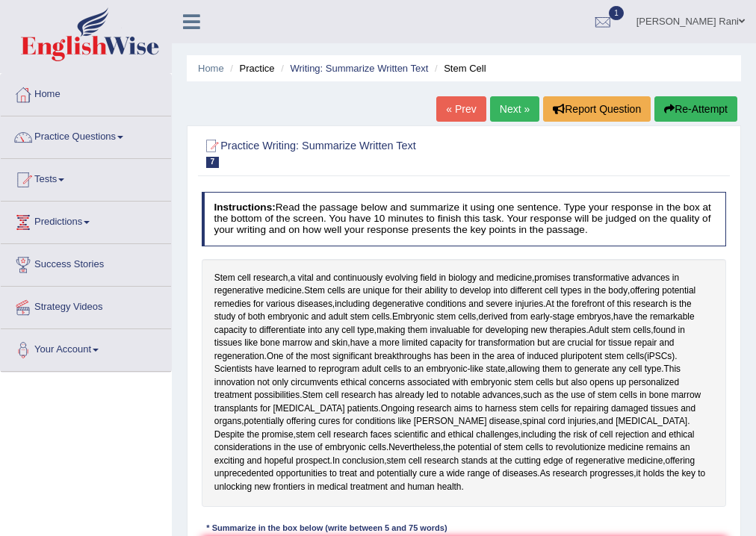
click at [506, 108] on link "Next »" at bounding box center [514, 108] width 49 height 25
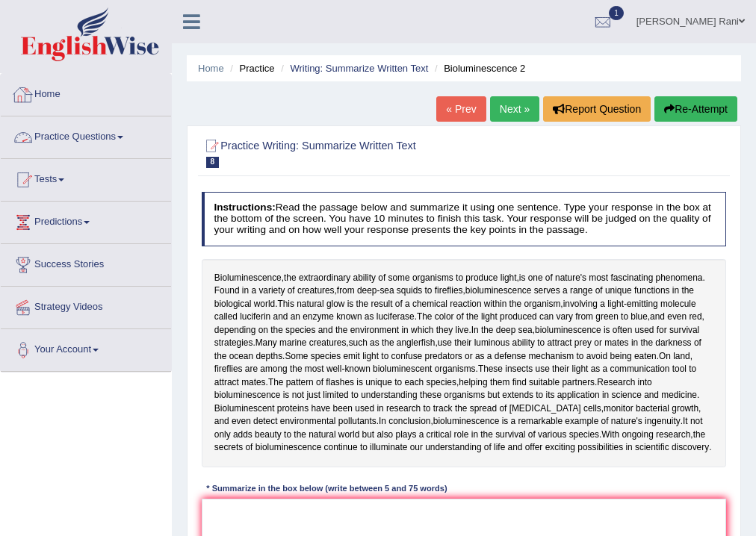
drag, startPoint x: 24, startPoint y: 157, endPoint x: 47, endPoint y: 146, distance: 25.4
click at [36, 151] on li "Practice Questions Speaking Practice Read Aloud Repeat Sentence Describe Image …" at bounding box center [86, 138] width 170 height 43
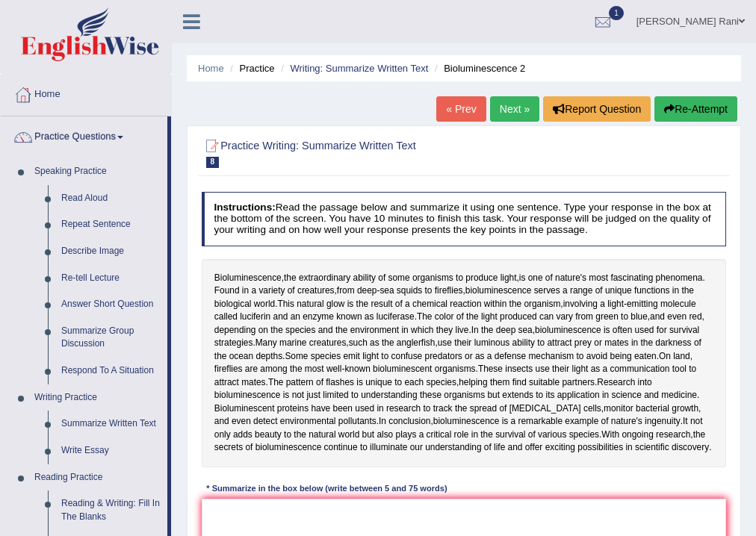
scroll to position [468, 0]
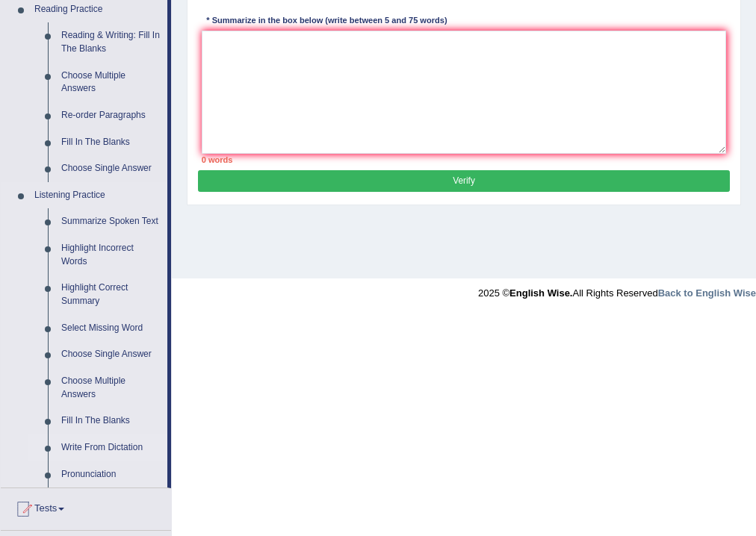
click at [88, 449] on link "Write From Dictation" at bounding box center [111, 448] width 113 height 27
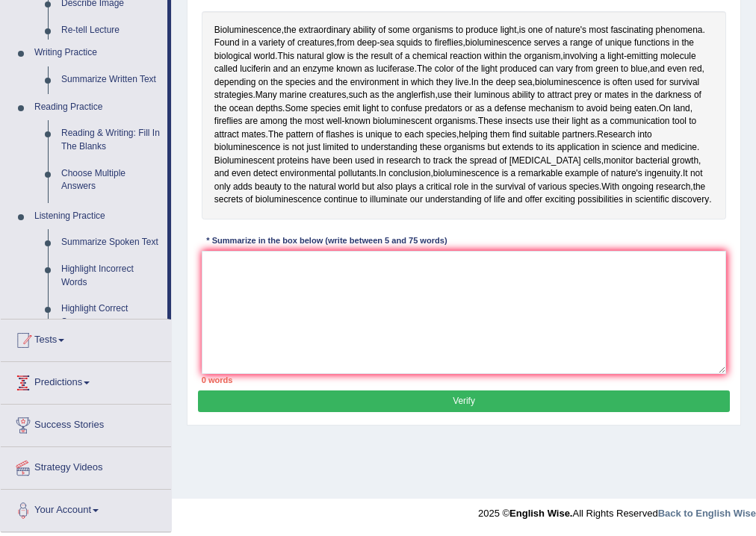
scroll to position [248, 0]
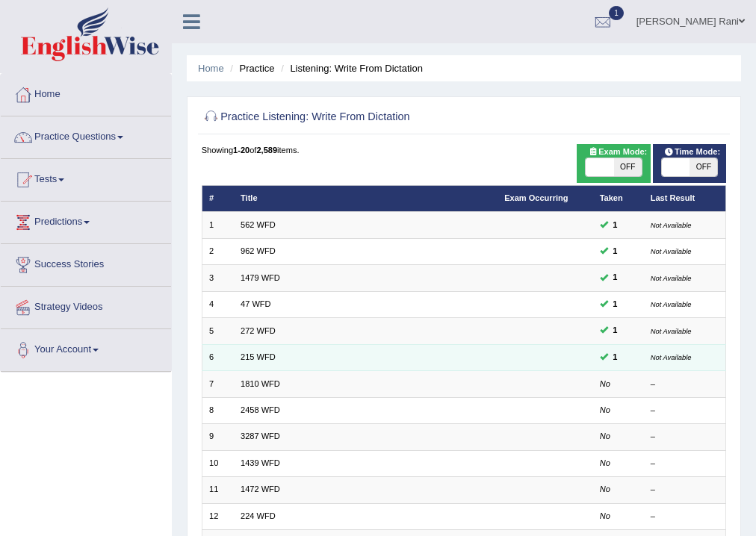
click at [674, 362] on td "Not Available" at bounding box center [684, 357] width 83 height 26
click at [245, 362] on td "215 WFD" at bounding box center [366, 357] width 264 height 26
click at [247, 357] on link "215 WFD" at bounding box center [258, 357] width 35 height 9
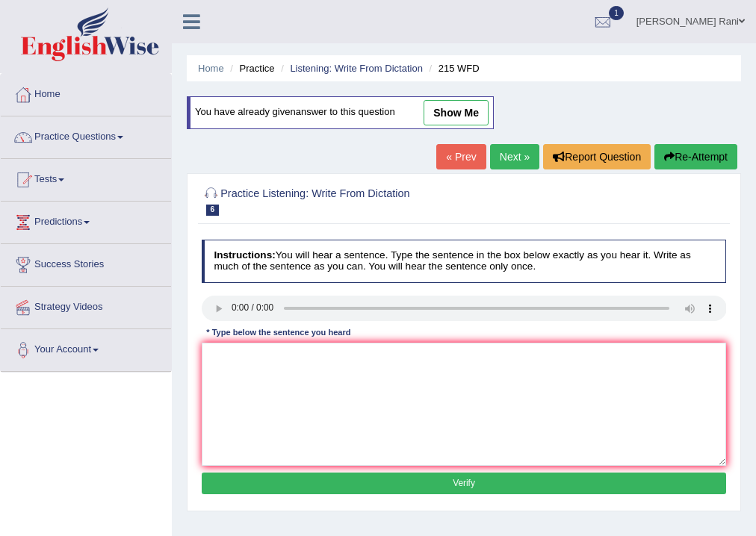
click at [451, 147] on link "« Prev" at bounding box center [460, 156] width 49 height 25
click at [468, 111] on link "show me" at bounding box center [456, 112] width 65 height 25
type textarea "Plese chak tha imformation on tha website opening time"
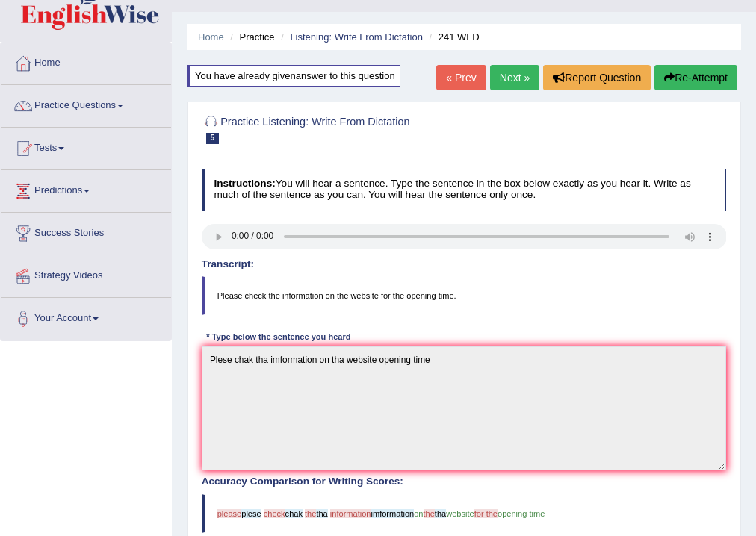
scroll to position [28, 0]
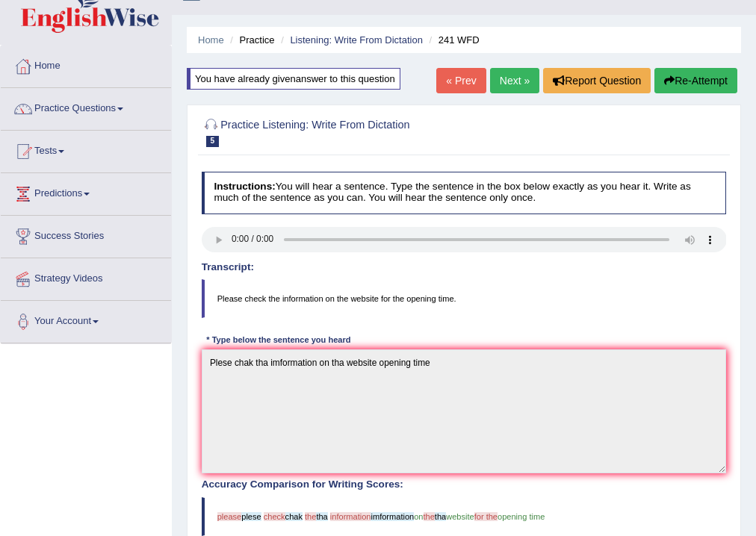
drag, startPoint x: 508, startPoint y: 84, endPoint x: 501, endPoint y: 87, distance: 8.0
click at [507, 84] on link "Next »" at bounding box center [514, 80] width 49 height 25
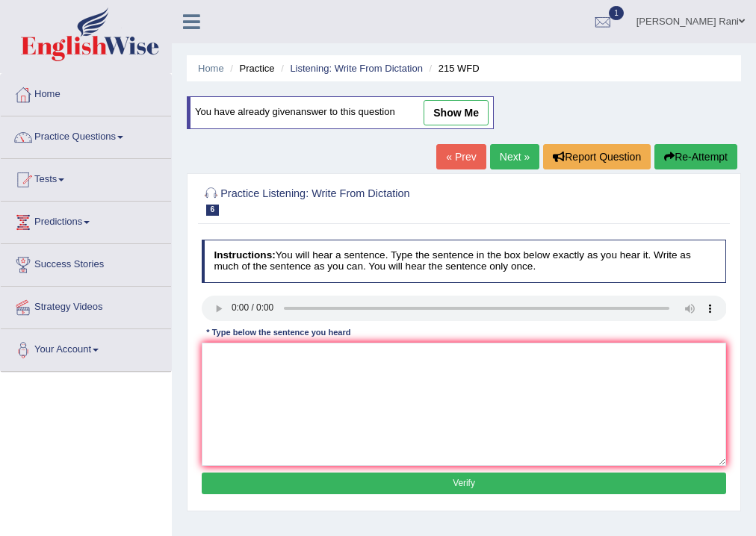
click at [460, 117] on link "show me" at bounding box center [456, 112] width 65 height 25
type textarea "The sceince everyone socity today"
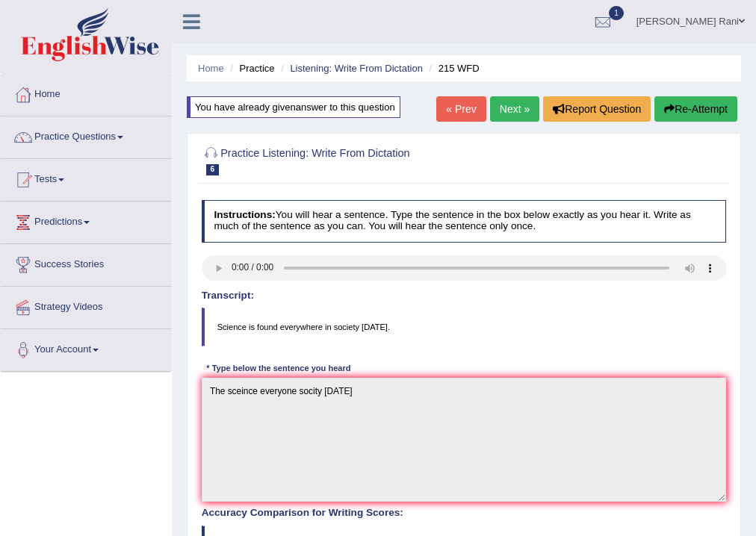
click at [507, 110] on link "Next »" at bounding box center [514, 108] width 49 height 25
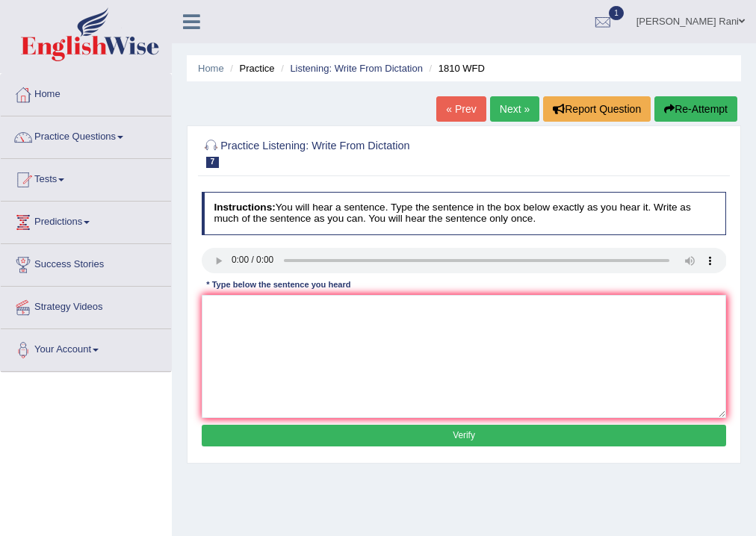
drag, startPoint x: 533, startPoint y: 143, endPoint x: 544, endPoint y: 145, distance: 11.4
click at [543, 146] on div at bounding box center [464, 152] width 525 height 39
click at [521, 117] on link "Next »" at bounding box center [514, 108] width 49 height 25
click at [237, 313] on textarea at bounding box center [464, 356] width 525 height 123
click at [223, 306] on textarea at bounding box center [464, 356] width 525 height 123
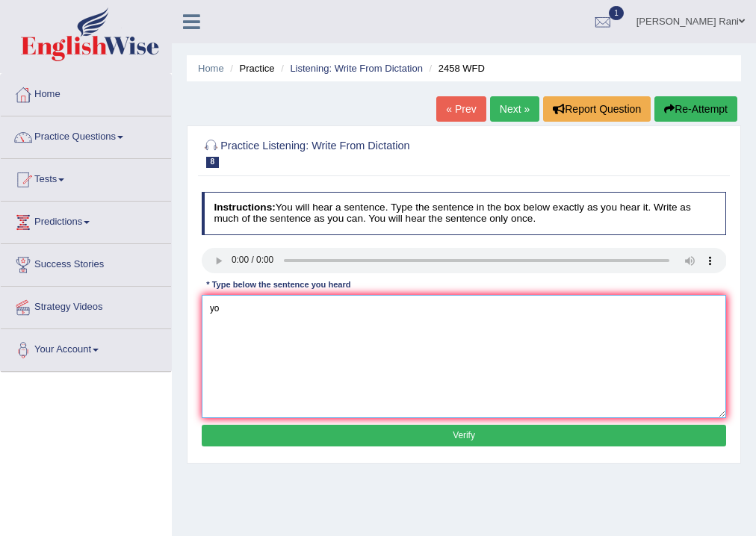
type textarea "y"
type textarea "groving your proprity every year"
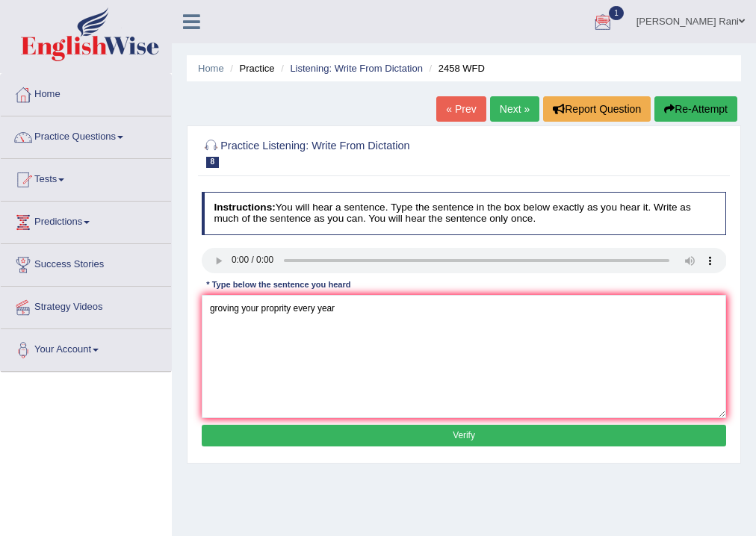
click at [445, 438] on button "Verify" at bounding box center [464, 436] width 525 height 22
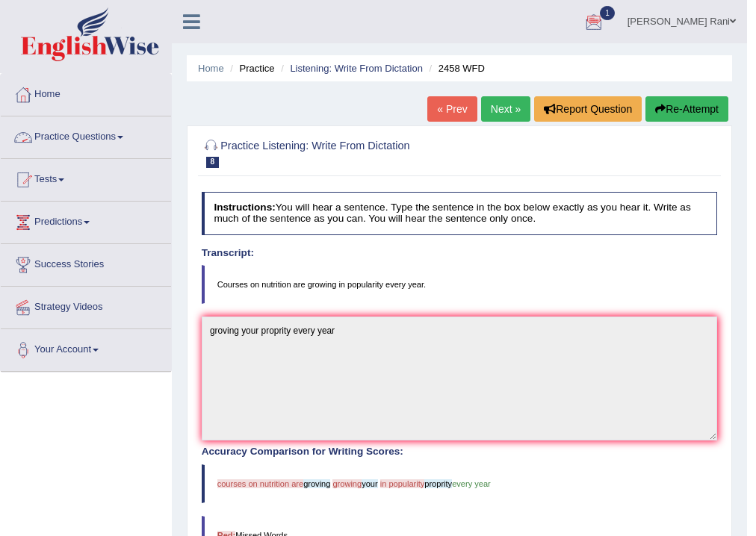
click at [75, 131] on link "Practice Questions" at bounding box center [86, 135] width 170 height 37
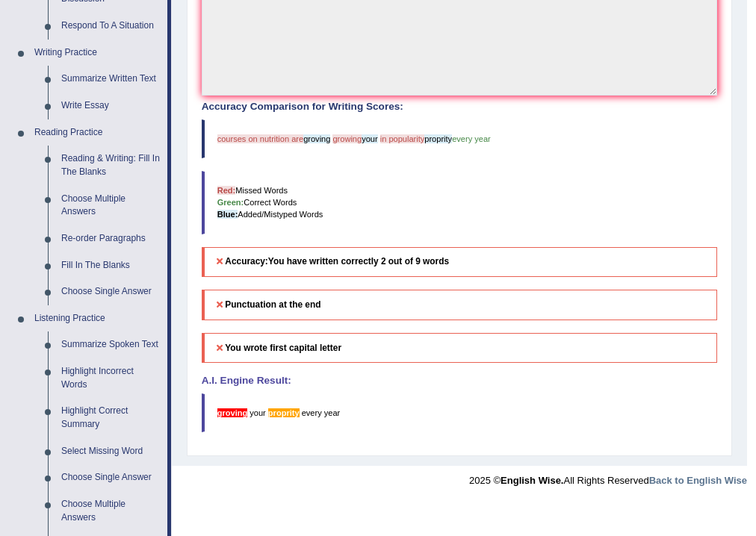
scroll to position [473, 0]
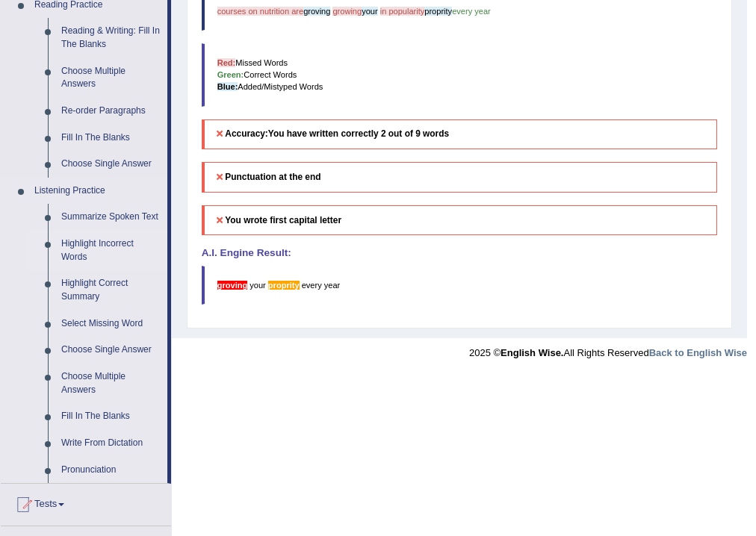
click at [74, 251] on link "Highlight Incorrect Words" at bounding box center [111, 251] width 113 height 40
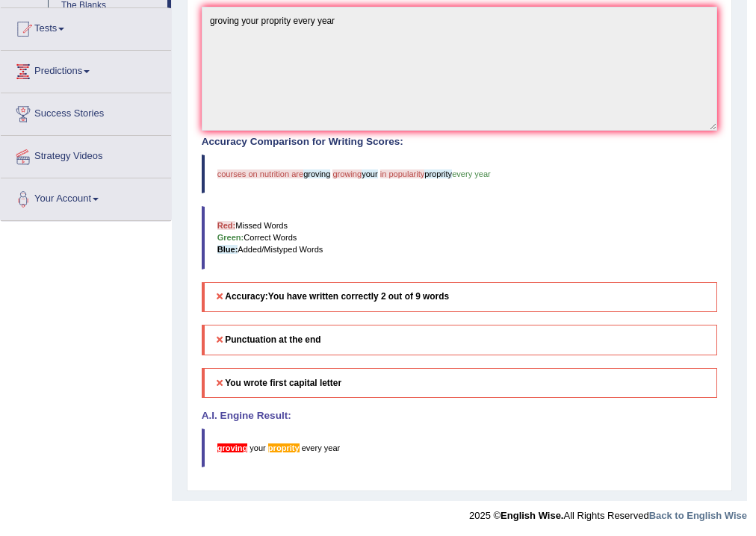
scroll to position [254, 0]
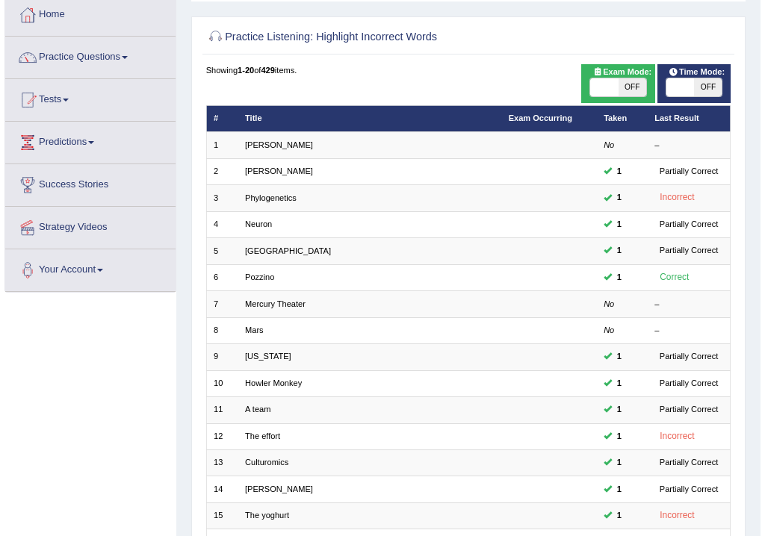
scroll to position [84, 0]
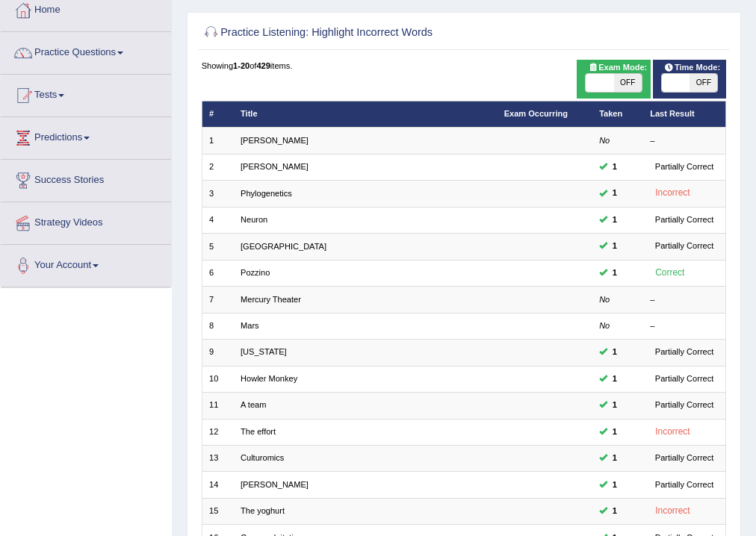
click at [629, 81] on span "OFF" at bounding box center [628, 83] width 28 height 18
checkbox input "true"
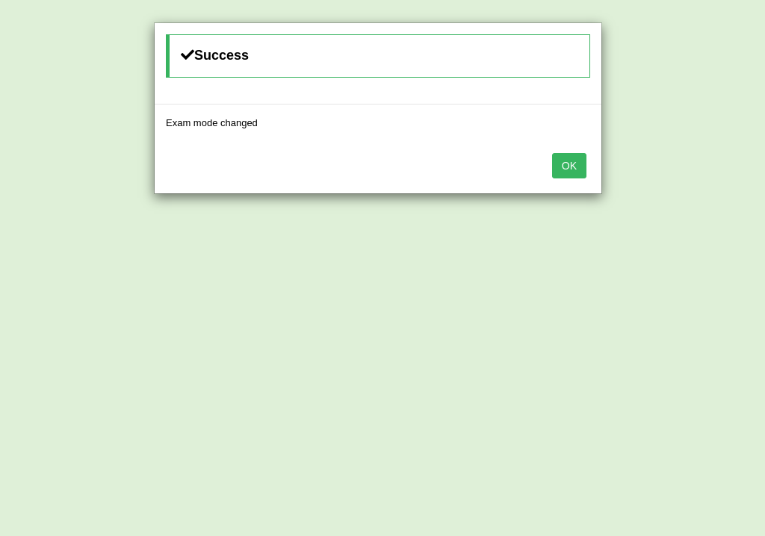
click at [574, 164] on button "OK" at bounding box center [569, 165] width 34 height 25
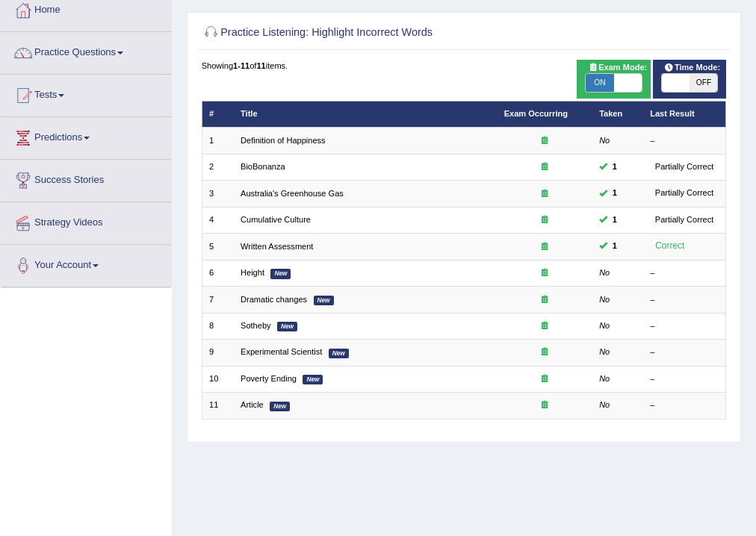
click at [693, 79] on span "OFF" at bounding box center [704, 83] width 28 height 18
checkbox input "true"
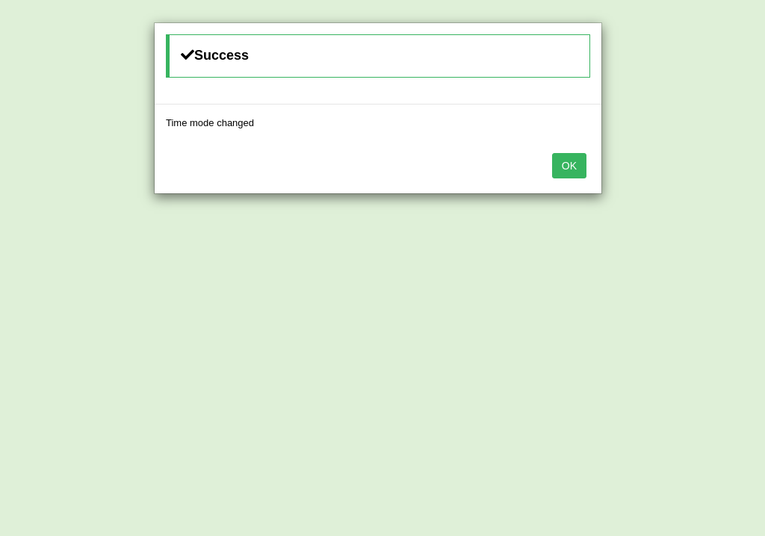
click at [581, 170] on button "OK" at bounding box center [569, 165] width 34 height 25
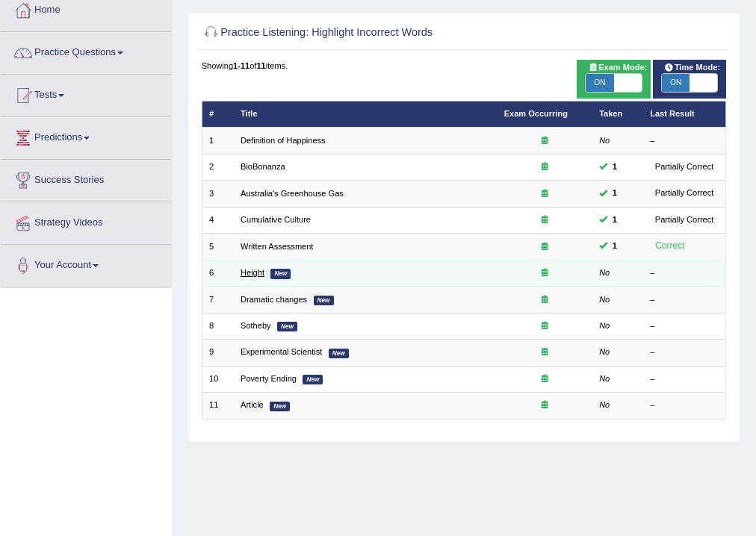
click at [248, 273] on link "Height" at bounding box center [253, 272] width 24 height 9
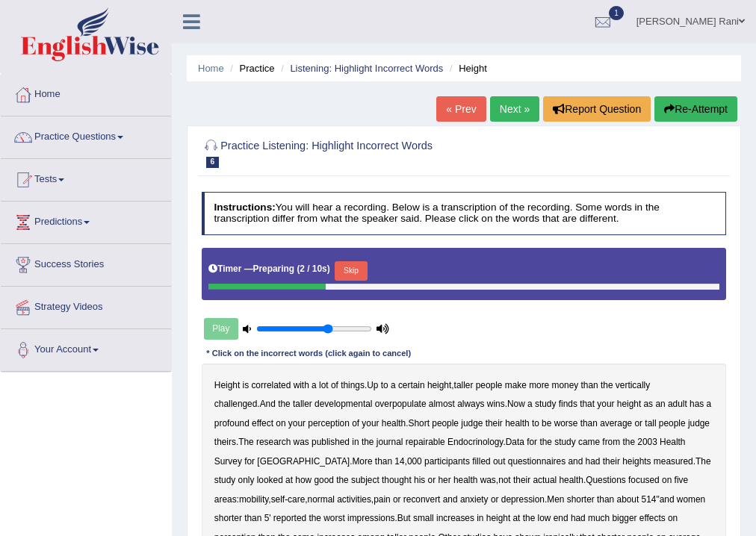
scroll to position [248, 0]
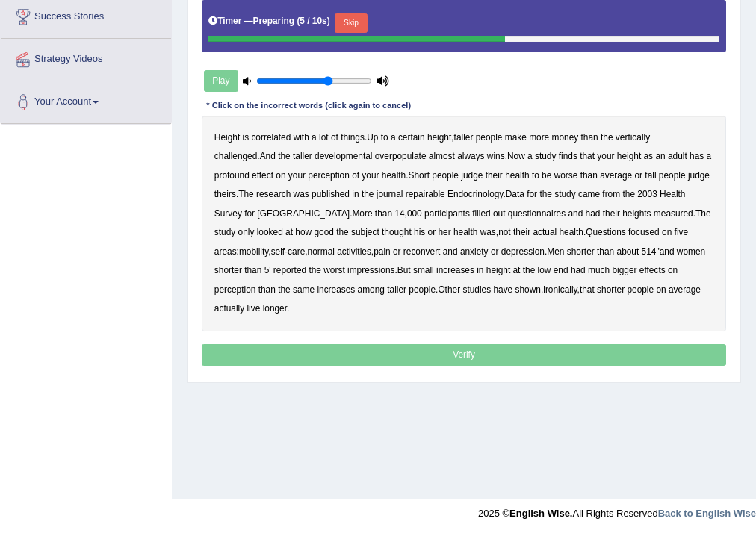
click at [214, 79] on div "Play" at bounding box center [297, 81] width 191 height 32
click at [222, 78] on div "Play" at bounding box center [297, 81] width 191 height 32
click at [247, 81] on icon at bounding box center [247, 81] width 8 height 8
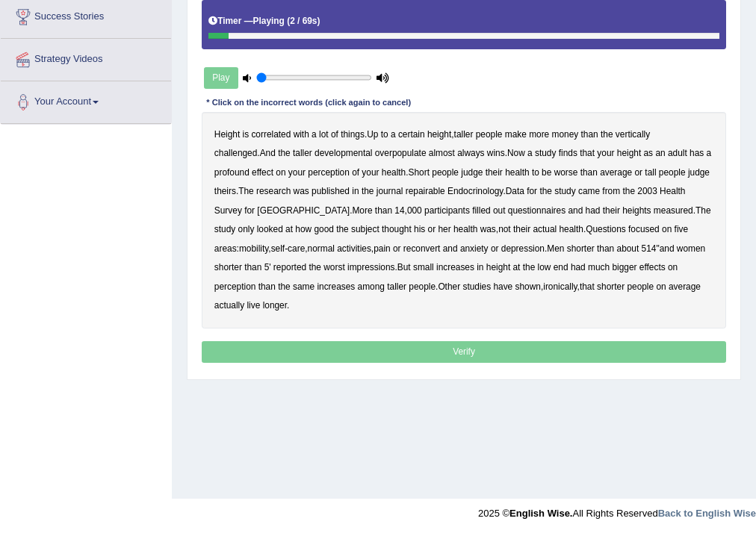
drag, startPoint x: 323, startPoint y: 75, endPoint x: 248, endPoint y: 84, distance: 75.2
click at [256, 83] on input "range" at bounding box center [313, 77] width 115 height 10
drag, startPoint x: 256, startPoint y: 78, endPoint x: 305, endPoint y: 82, distance: 48.8
type input "0.45"
click at [305, 82] on input "range" at bounding box center [313, 77] width 115 height 10
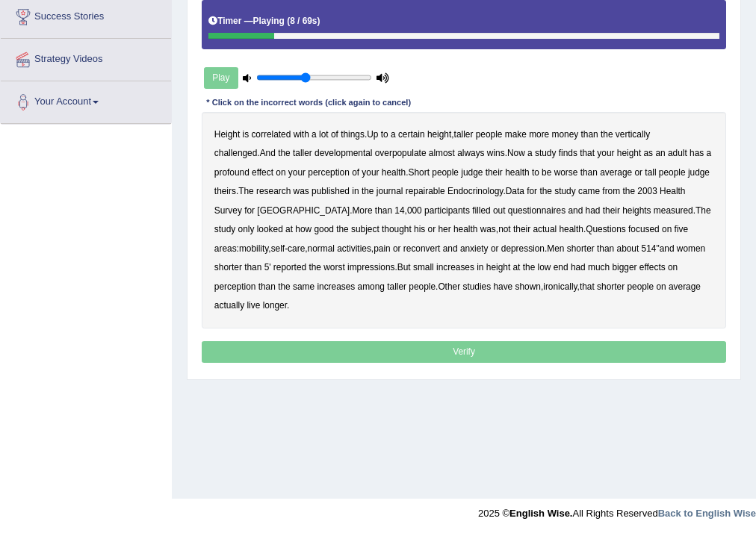
click at [275, 30] on div "Timer — Playing ( 8 / 69s )" at bounding box center [463, 21] width 511 height 22
click at [279, 41] on div "Timer — Playing ( 9 / 69s )" at bounding box center [464, 24] width 525 height 49
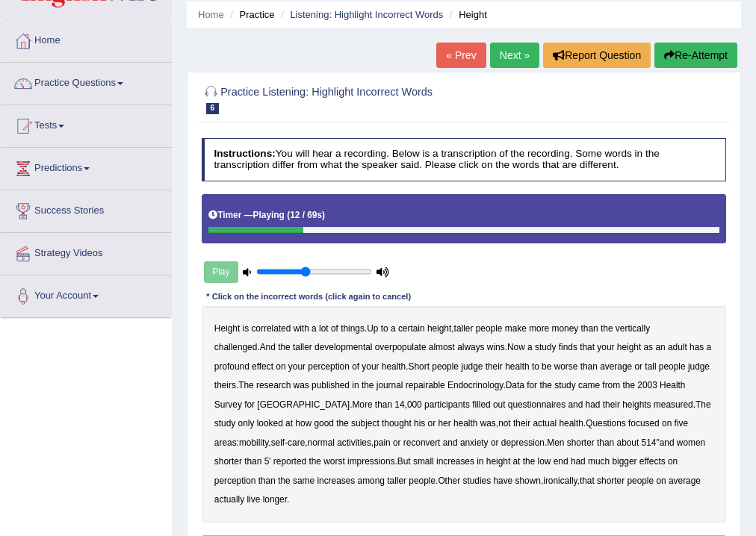
scroll to position [37, 0]
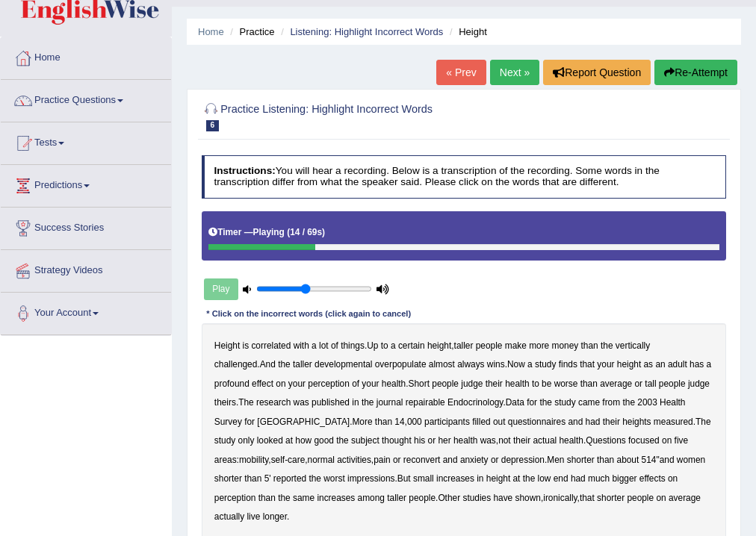
click at [447, 69] on link "« Prev" at bounding box center [460, 72] width 49 height 25
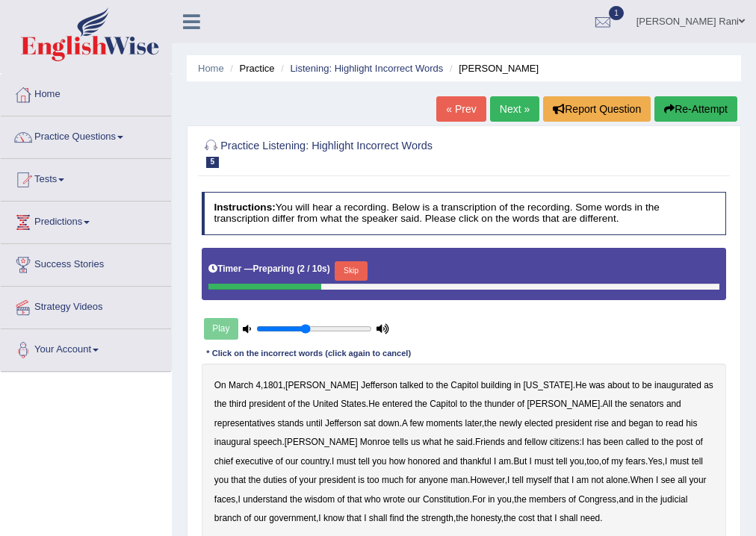
click at [514, 108] on link "Next »" at bounding box center [514, 108] width 49 height 25
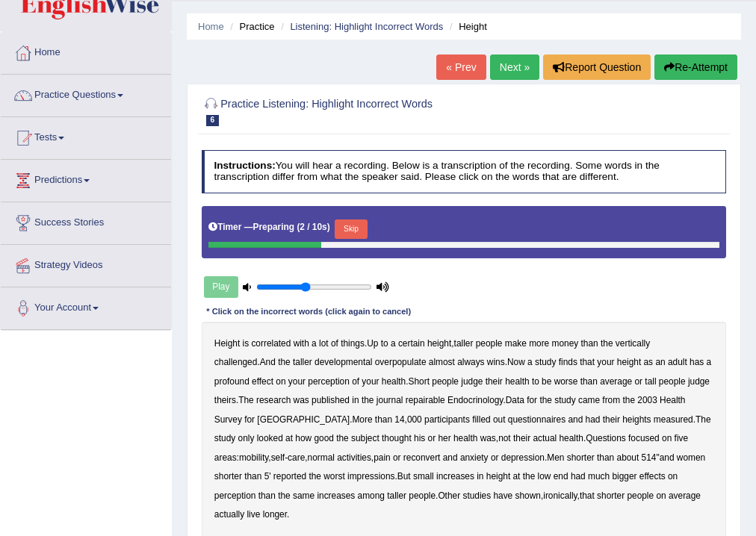
scroll to position [102, 0]
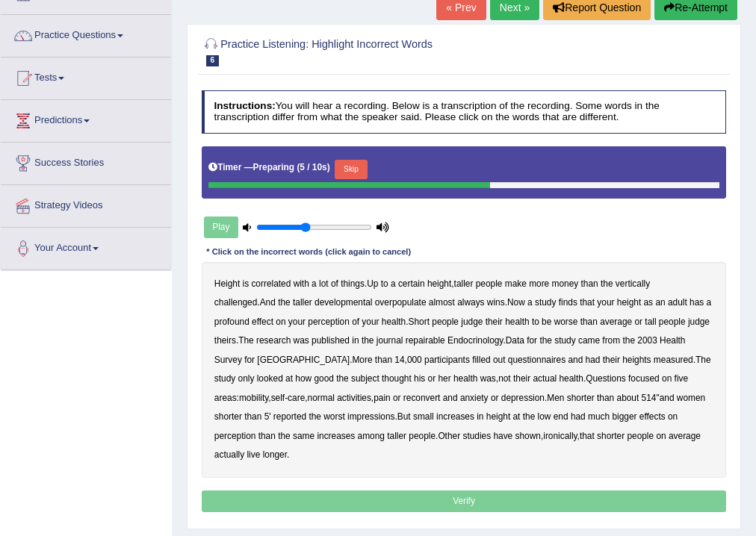
click at [224, 226] on div "Play" at bounding box center [297, 227] width 191 height 32
click at [214, 225] on div "Play" at bounding box center [297, 227] width 191 height 32
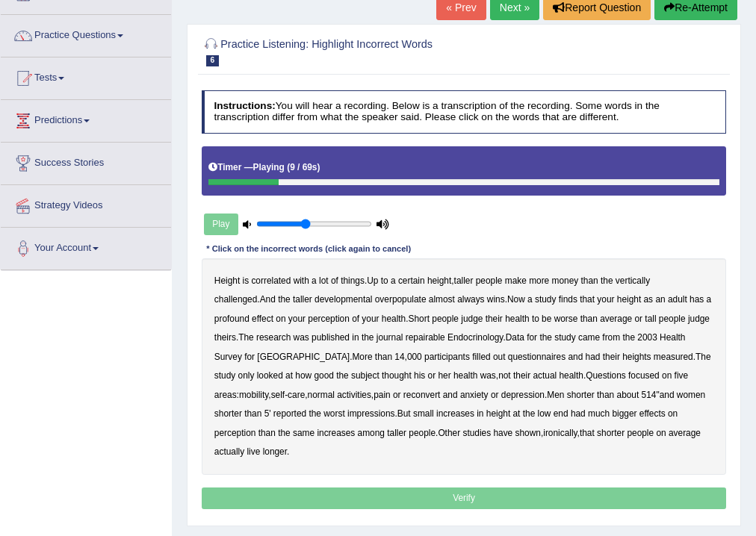
click at [375, 300] on b "overpopulate" at bounding box center [401, 299] width 52 height 10
click at [409, 339] on b "repairable" at bounding box center [426, 337] width 40 height 10
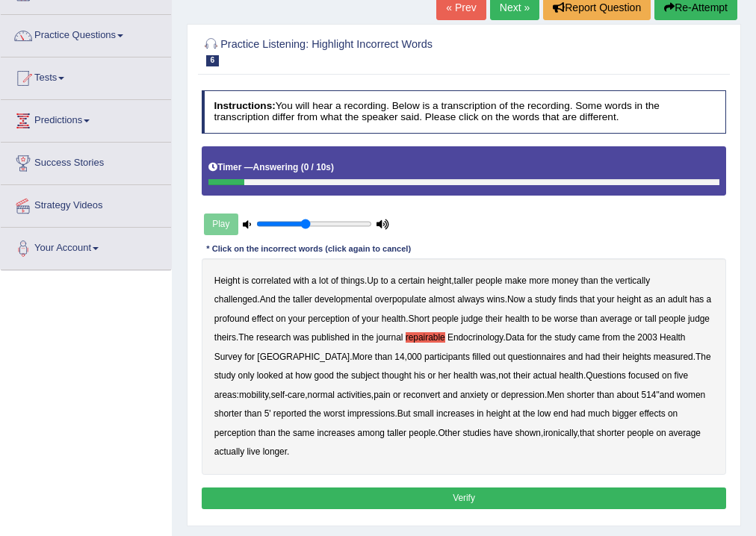
click at [502, 488] on button "Verify" at bounding box center [464, 499] width 525 height 22
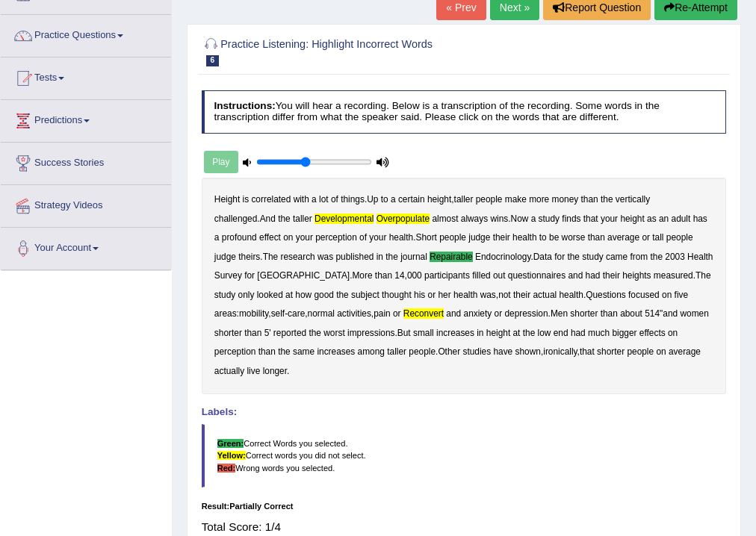
click at [495, 5] on link "Next »" at bounding box center [514, 7] width 49 height 25
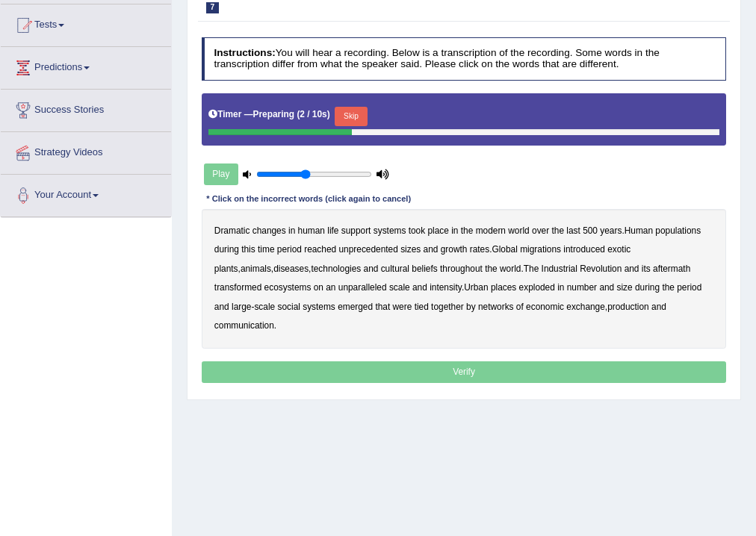
scroll to position [152, 0]
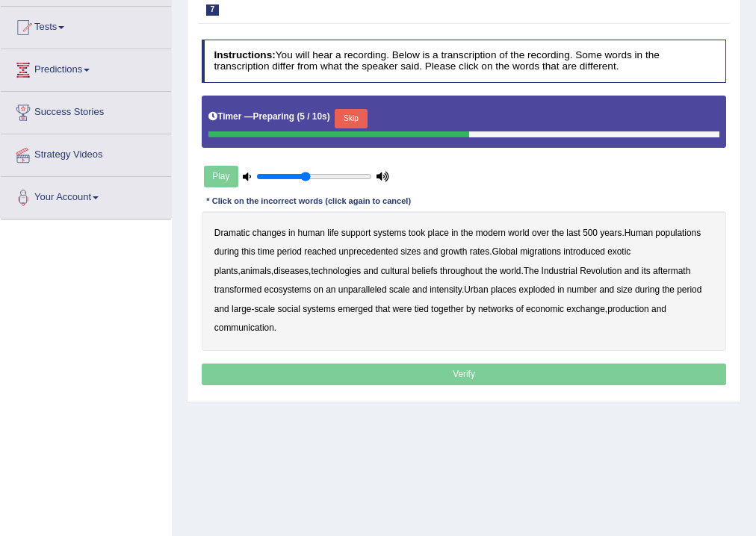
click at [227, 182] on div "Play" at bounding box center [297, 177] width 191 height 32
click at [226, 176] on div "Play" at bounding box center [297, 177] width 191 height 32
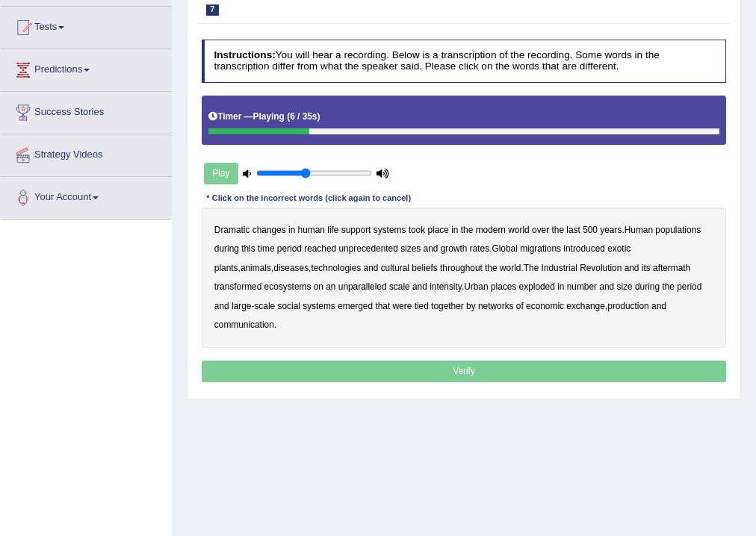
click at [696, 231] on b "populations" at bounding box center [678, 230] width 46 height 10
click at [273, 264] on b "diseases" at bounding box center [290, 268] width 35 height 10
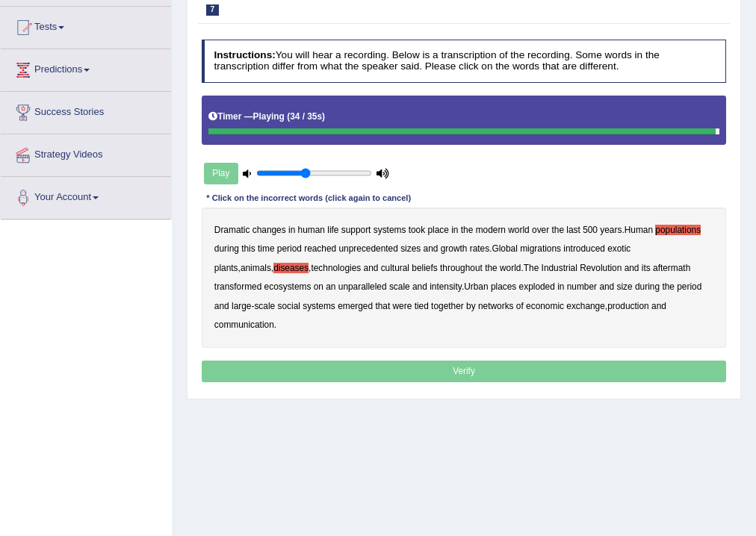
click at [607, 302] on b "production" at bounding box center [628, 306] width 42 height 10
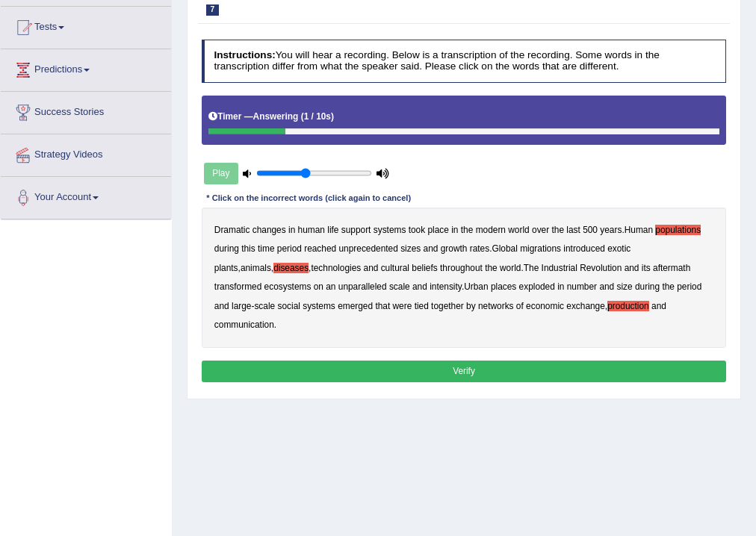
click at [484, 361] on button "Verify" at bounding box center [464, 372] width 525 height 22
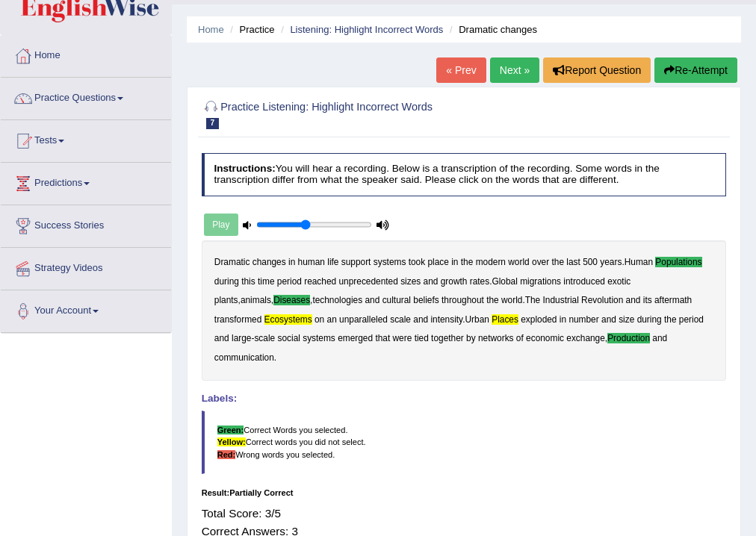
scroll to position [0, 0]
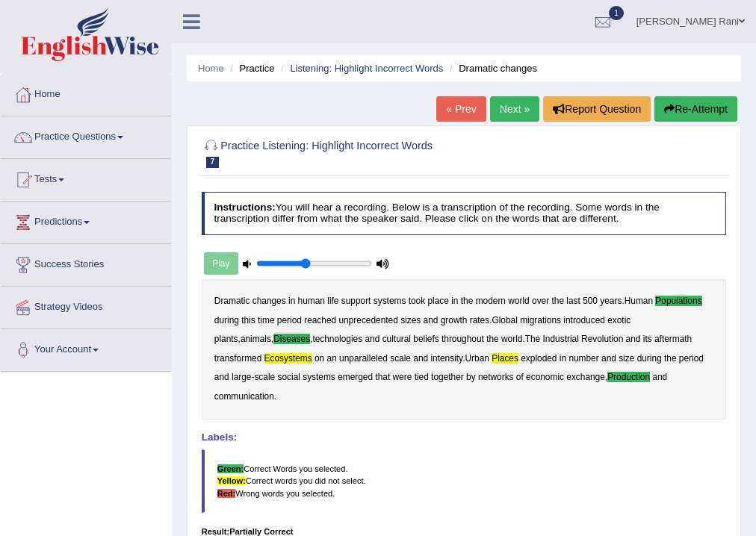
click at [508, 99] on link "Next »" at bounding box center [514, 108] width 49 height 25
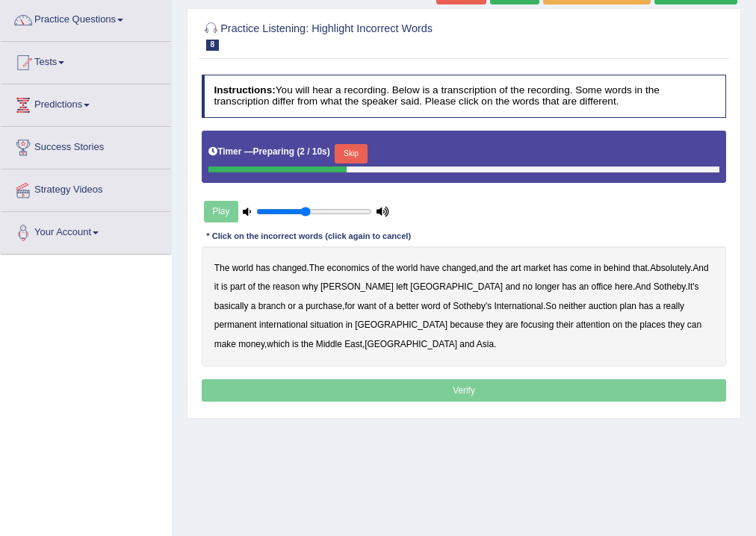
scroll to position [123, 0]
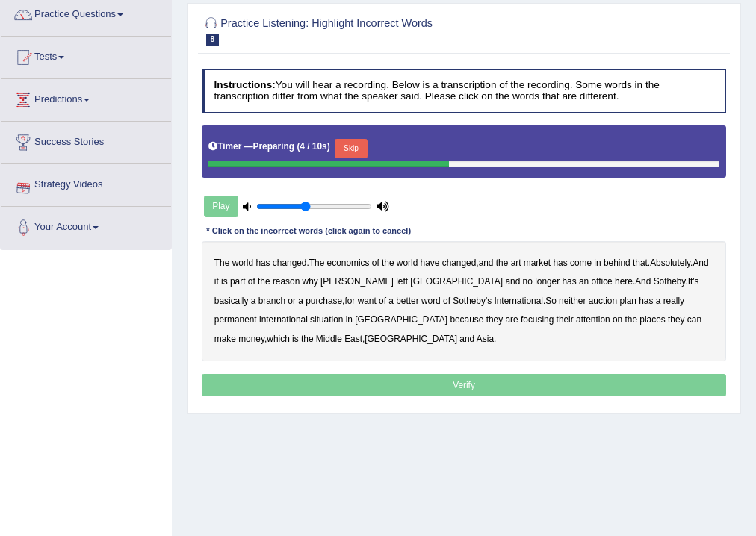
click at [232, 208] on div "Play" at bounding box center [297, 207] width 191 height 32
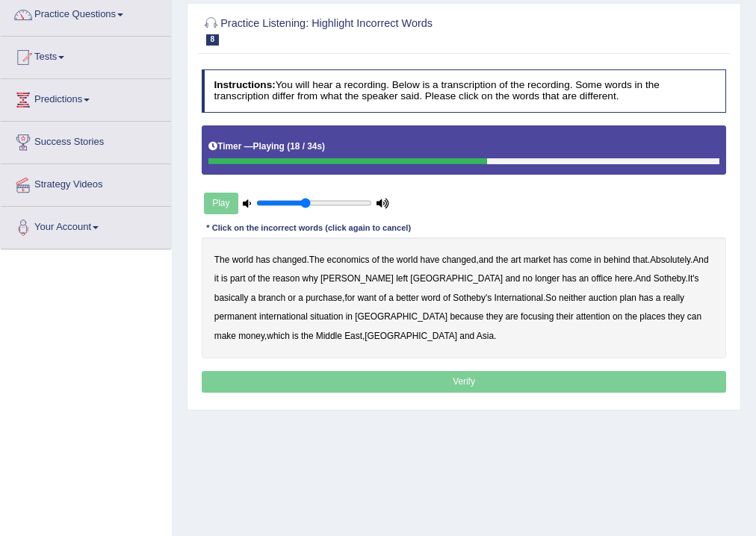
click at [306, 296] on b "purchase" at bounding box center [324, 298] width 37 height 10
drag, startPoint x: 241, startPoint y: 317, endPoint x: 250, endPoint y: 317, distance: 8.2
click at [247, 317] on div "The world has changed . The economics of the world have changed , and the art m…" at bounding box center [464, 298] width 525 height 121
click at [310, 313] on b "situation" at bounding box center [326, 317] width 33 height 10
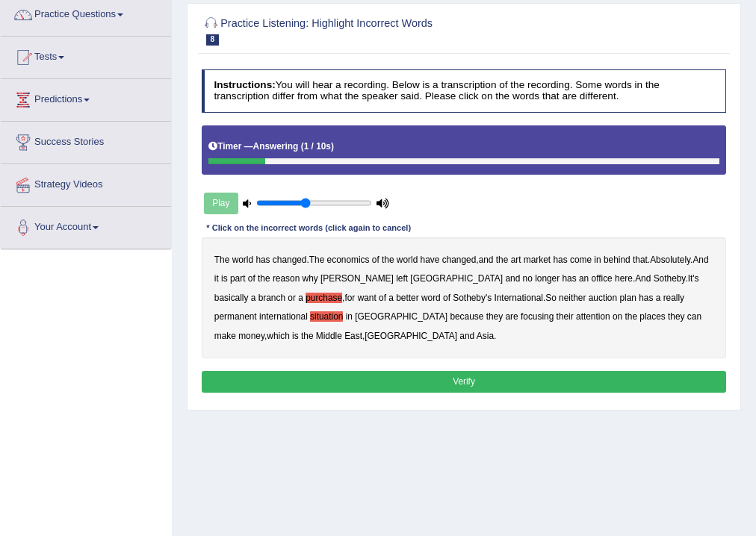
click at [460, 379] on button "Verify" at bounding box center [464, 382] width 525 height 22
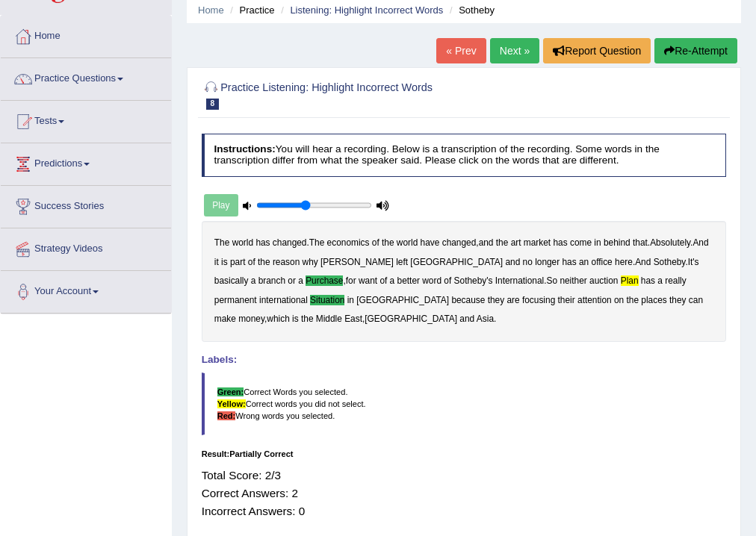
scroll to position [60, 0]
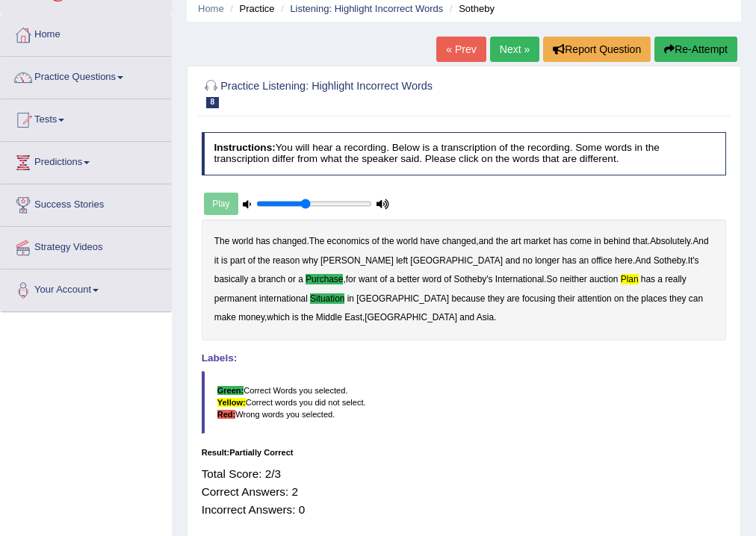
click at [493, 48] on link "Next »" at bounding box center [514, 49] width 49 height 25
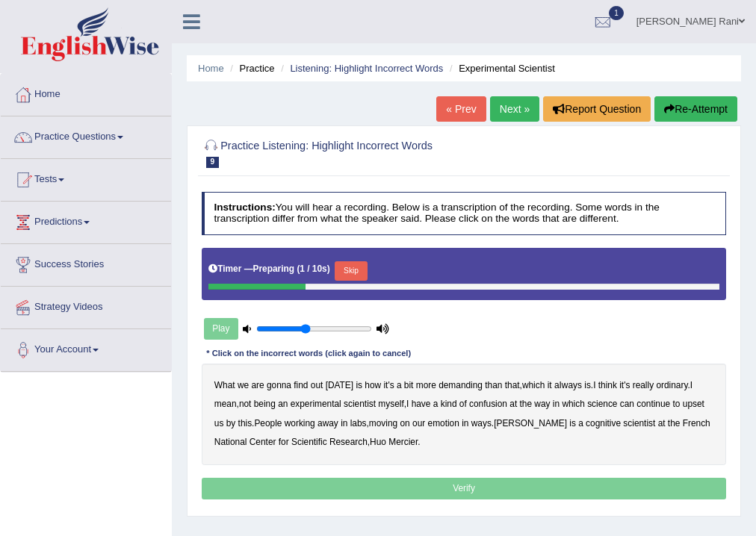
scroll to position [248, 0]
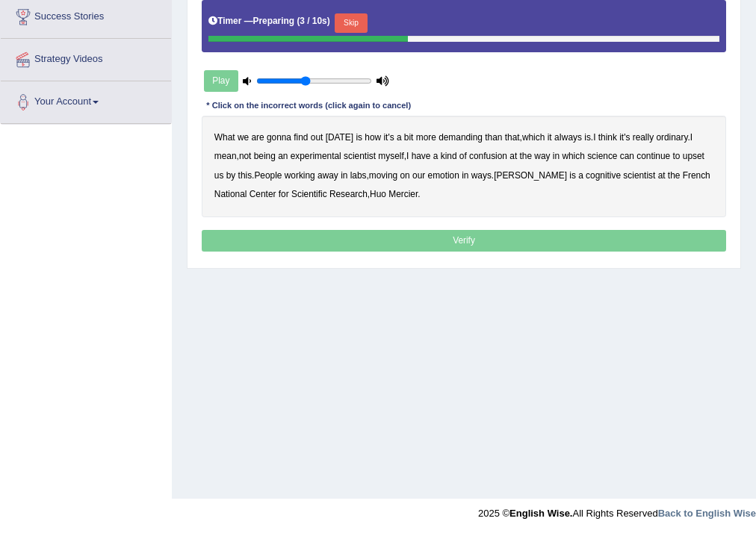
click at [211, 79] on div "Play" at bounding box center [297, 81] width 191 height 32
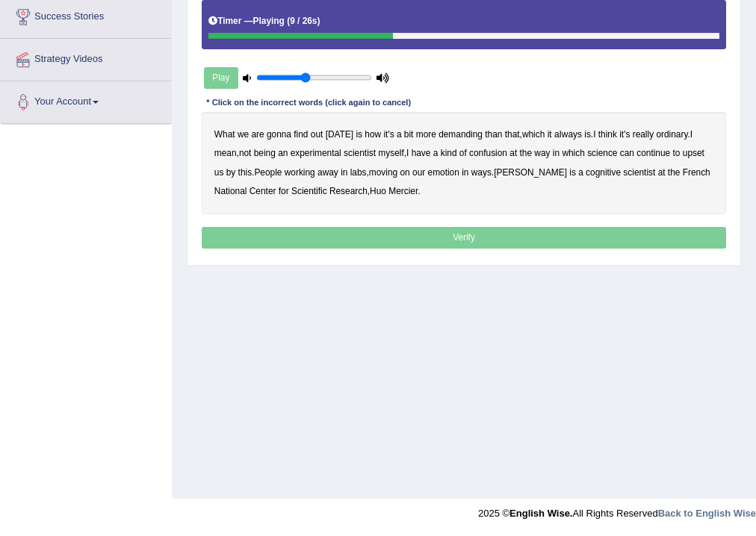
click at [657, 133] on b "ordinary" at bounding box center [671, 134] width 31 height 10
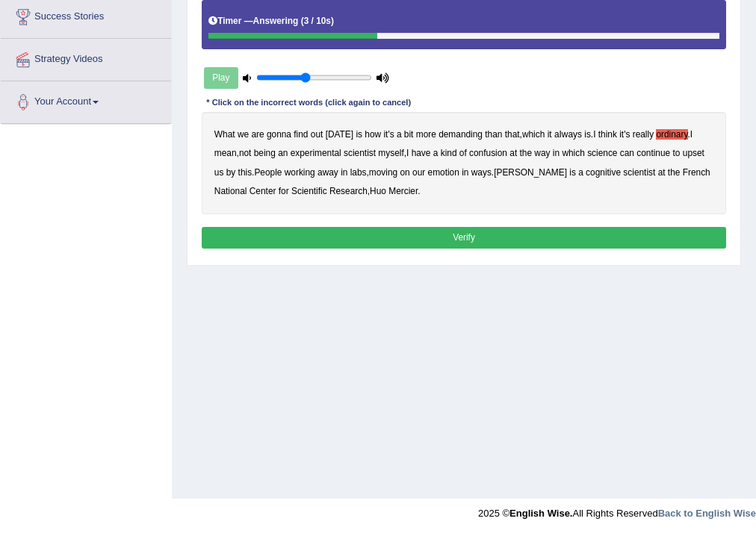
click at [462, 232] on button "Verify" at bounding box center [464, 238] width 525 height 22
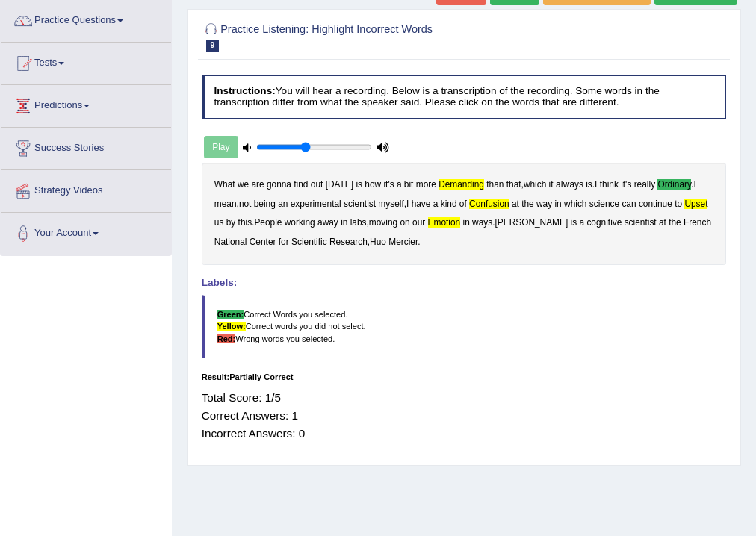
scroll to position [104, 0]
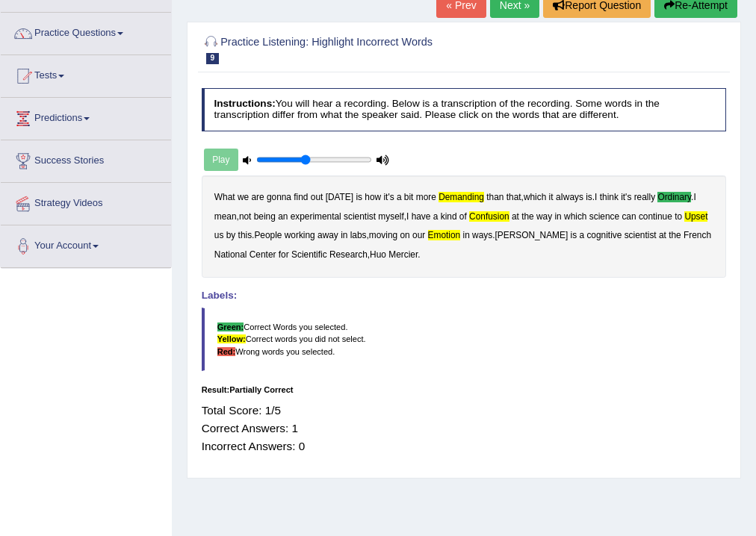
click at [223, 157] on div "Play" at bounding box center [297, 160] width 191 height 32
click at [454, 11] on link "« Prev" at bounding box center [460, 5] width 49 height 25
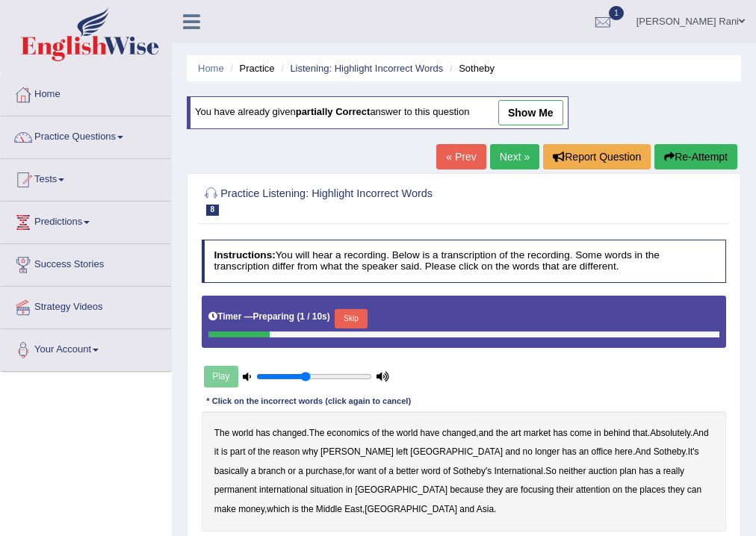
click at [524, 152] on link "Next »" at bounding box center [514, 156] width 49 height 25
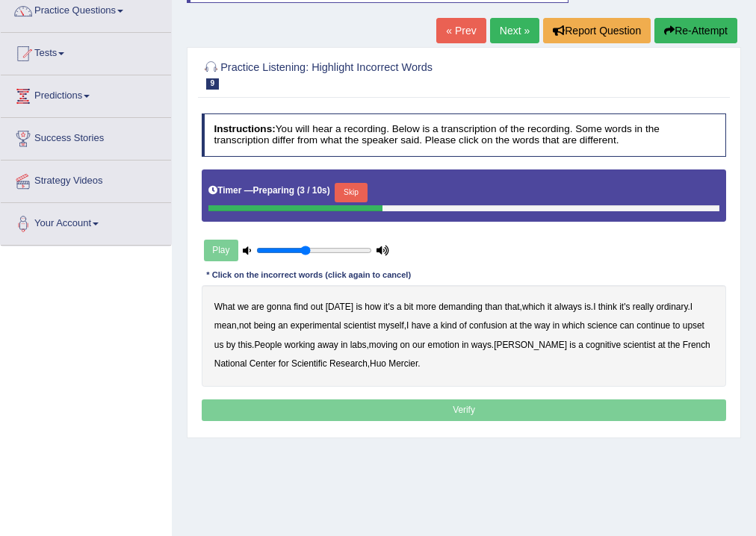
scroll to position [137, 0]
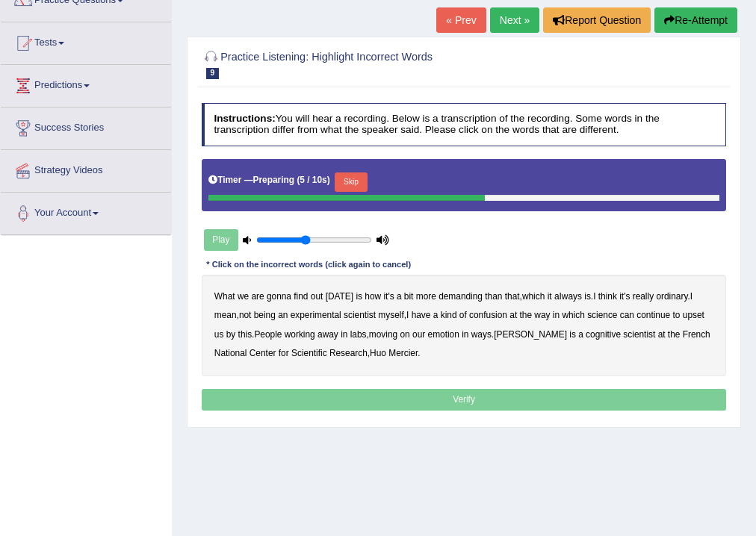
click at [205, 242] on div "Play" at bounding box center [297, 240] width 191 height 32
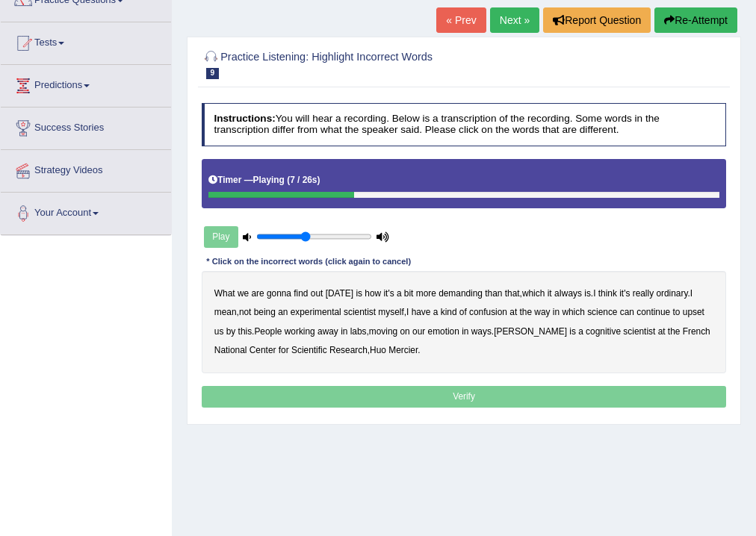
click at [678, 295] on b "ordinary" at bounding box center [671, 293] width 31 height 10
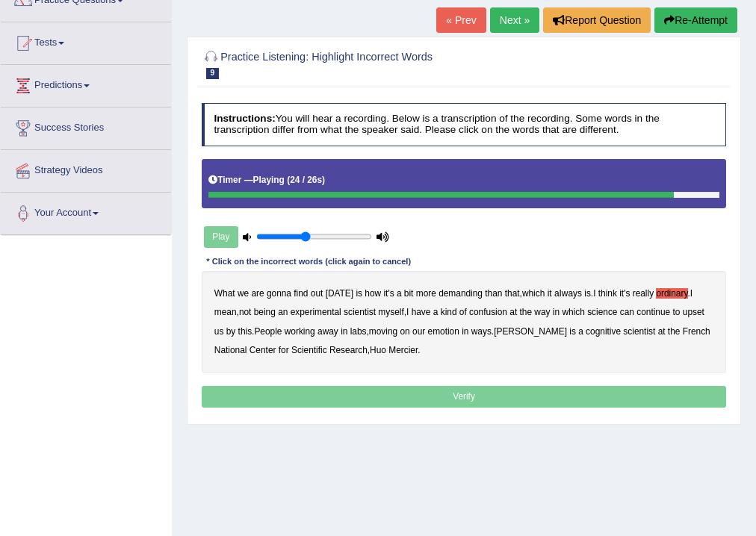
click at [451, 328] on b "emotion" at bounding box center [443, 331] width 31 height 10
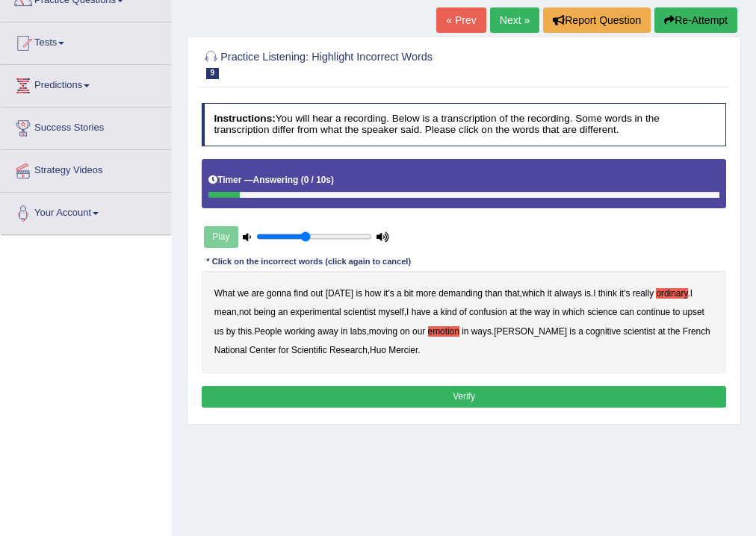
click at [447, 394] on button "Verify" at bounding box center [464, 397] width 525 height 22
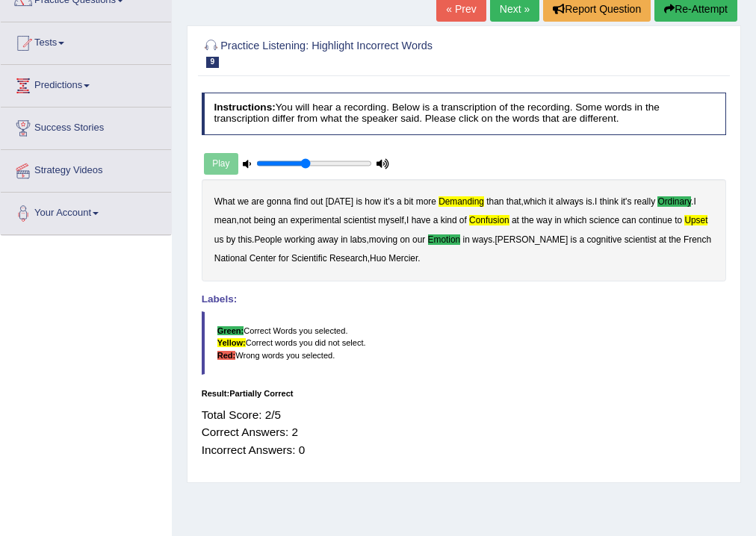
click at [516, 4] on link "Next »" at bounding box center [514, 8] width 49 height 25
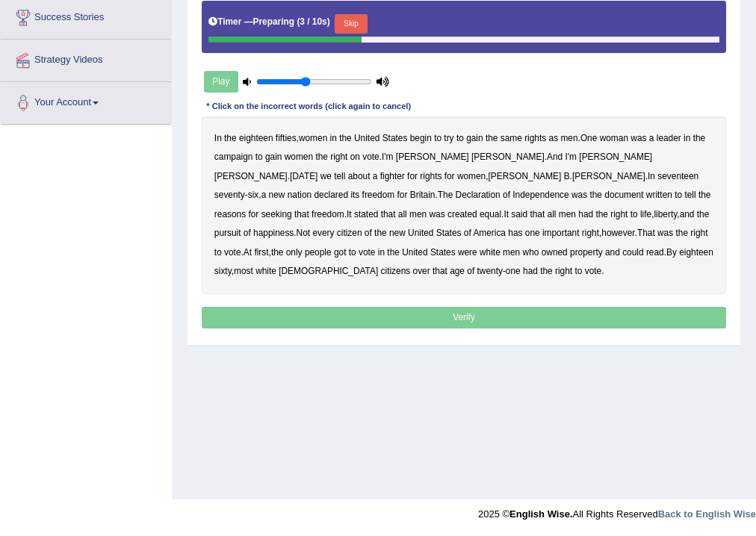
scroll to position [245, 0]
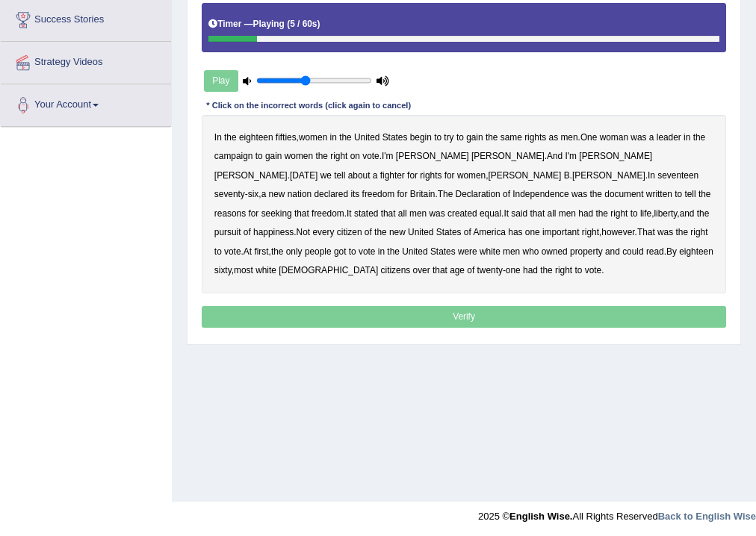
click at [481, 140] on b "gain" at bounding box center [474, 137] width 16 height 10
click at [501, 189] on b "Declaration" at bounding box center [478, 194] width 45 height 10
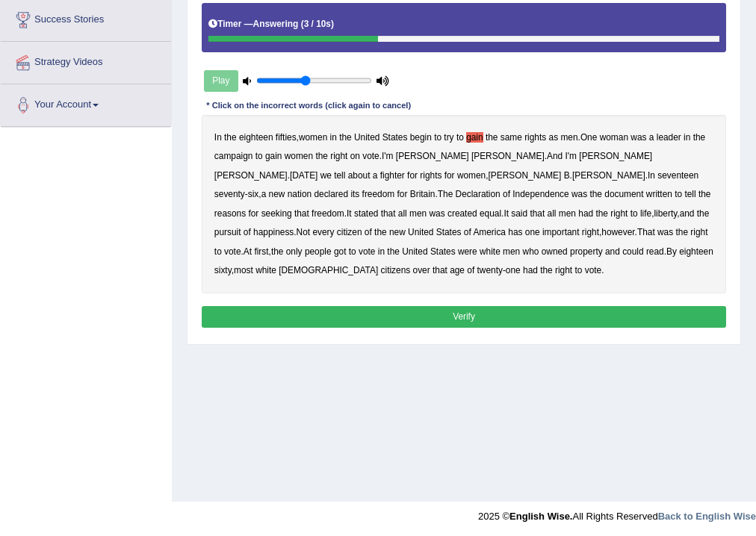
click at [513, 193] on b "Independence" at bounding box center [541, 194] width 56 height 10
drag, startPoint x: 510, startPoint y: 321, endPoint x: 519, endPoint y: 315, distance: 10.8
click at [515, 318] on button "Verify" at bounding box center [464, 317] width 525 height 22
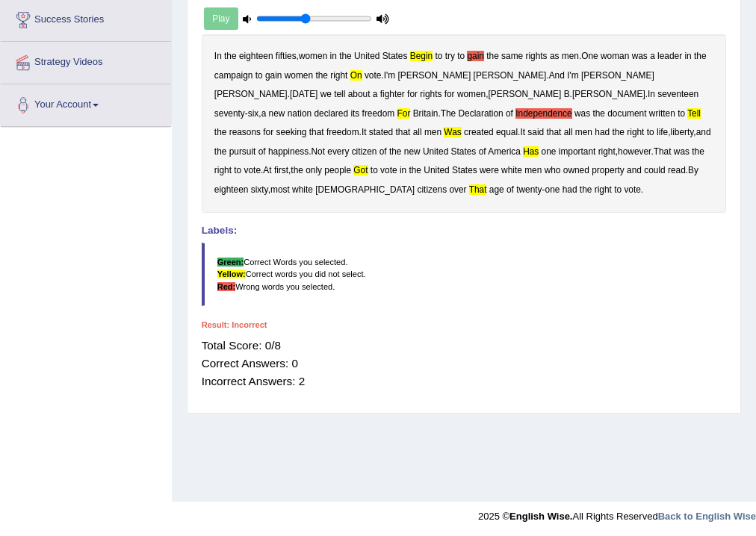
click at [226, 17] on div "Play" at bounding box center [297, 19] width 191 height 32
click at [229, 16] on div "Play" at bounding box center [297, 19] width 191 height 32
drag, startPoint x: 231, startPoint y: 17, endPoint x: 264, endPoint y: 21, distance: 33.1
click at [233, 20] on div "Play" at bounding box center [297, 19] width 191 height 32
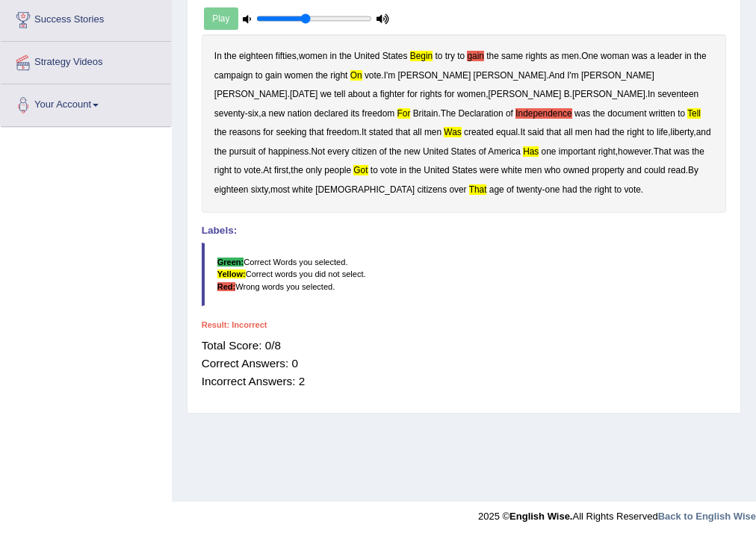
drag, startPoint x: 754, startPoint y: 173, endPoint x: 758, endPoint y: 145, distance: 28.6
click at [754, 140] on div "Home Practice Listening: Highlight Incorrect Words The Declaration « Prev Next …" at bounding box center [464, 128] width 584 height 747
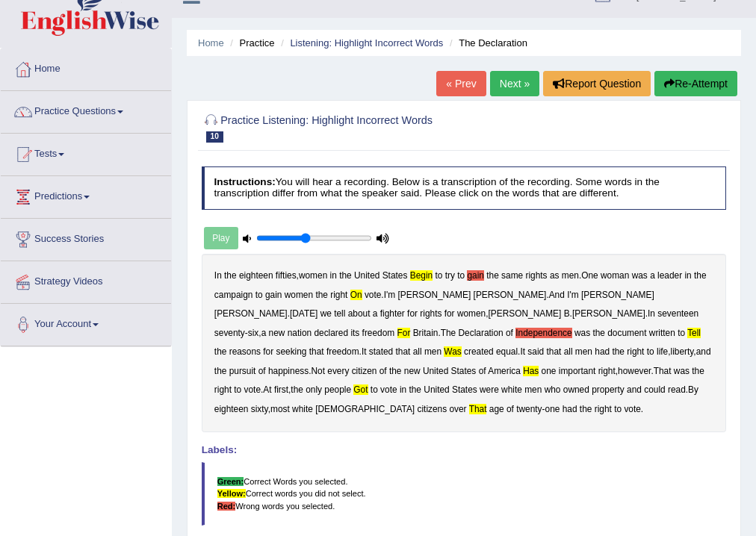
scroll to position [0, 0]
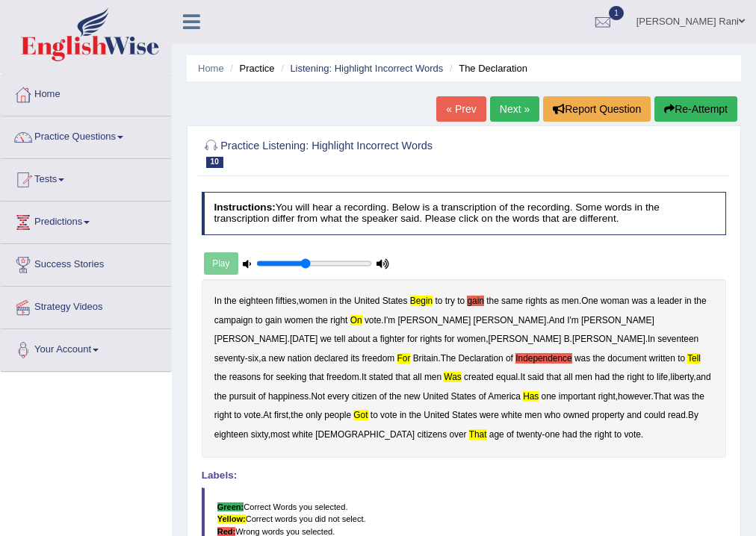
click at [462, 108] on link "« Prev" at bounding box center [460, 108] width 49 height 25
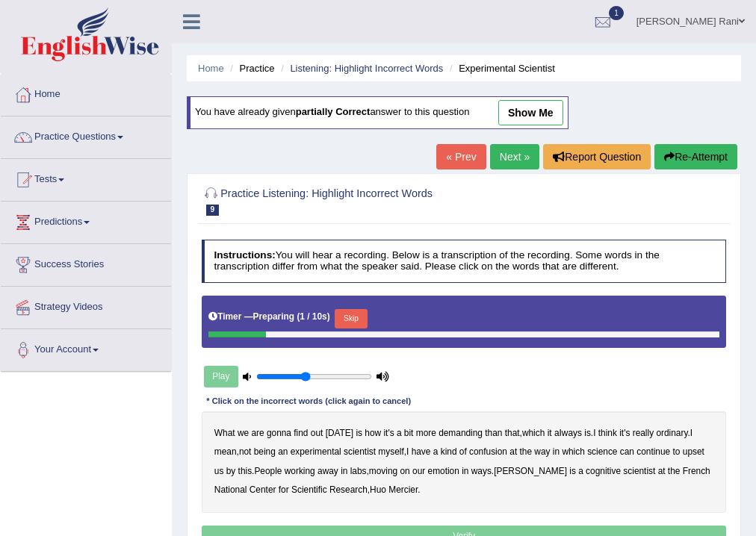
click at [501, 161] on link "Next »" at bounding box center [514, 156] width 49 height 25
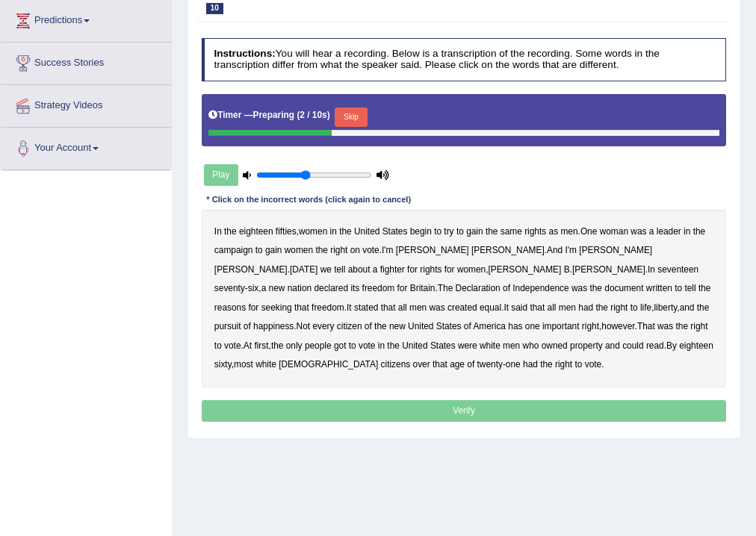
scroll to position [196, 0]
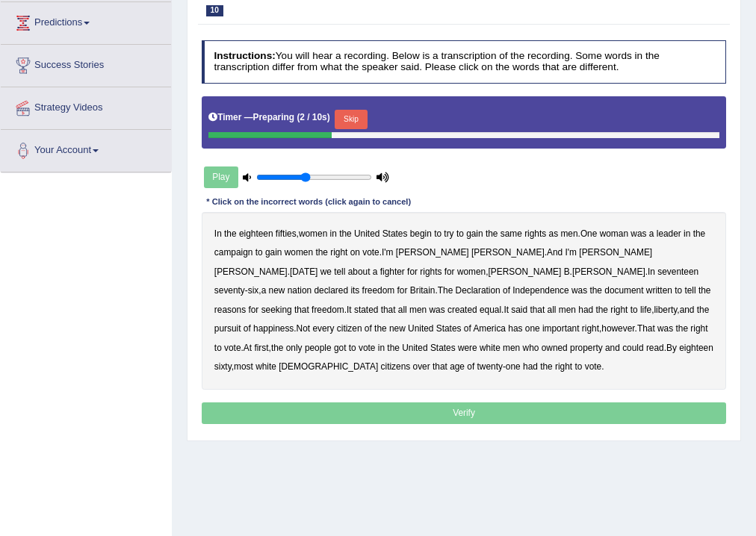
drag, startPoint x: 761, startPoint y: 358, endPoint x: 660, endPoint y: 389, distance: 105.4
click at [755, 337] on html "Toggle navigation Home Practice Questions Speaking Practice Read Aloud Repeat S…" at bounding box center [378, 69] width 756 height 536
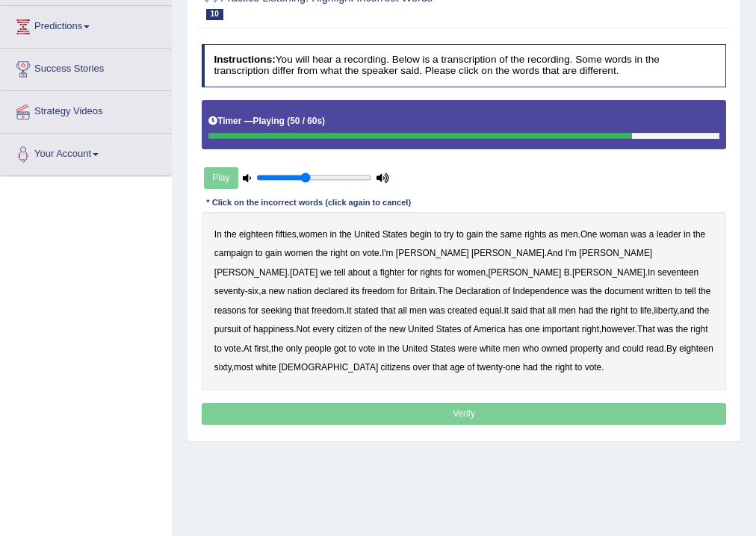
click at [578, 328] on div "In the eighteen fifties , women in the United States begin to try to gain the s…" at bounding box center [464, 301] width 525 height 178
click at [347, 344] on b "got" at bounding box center [340, 349] width 13 height 10
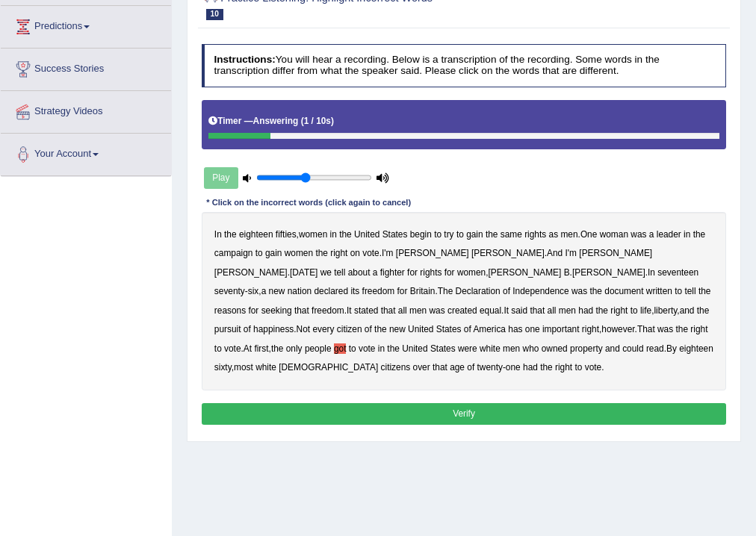
click at [430, 420] on button "Verify" at bounding box center [464, 414] width 525 height 22
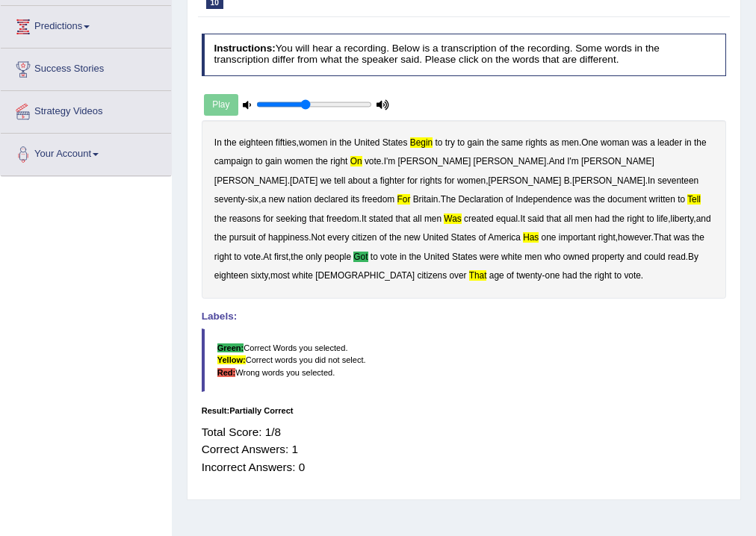
click at [223, 102] on div "Play" at bounding box center [297, 105] width 191 height 32
drag, startPoint x: 754, startPoint y: 139, endPoint x: 764, endPoint y: 118, distance: 23.4
click at [755, 104] on html "Toggle navigation Home Practice Questions Speaking Practice Read Aloud Repeat S…" at bounding box center [378, 72] width 756 height 536
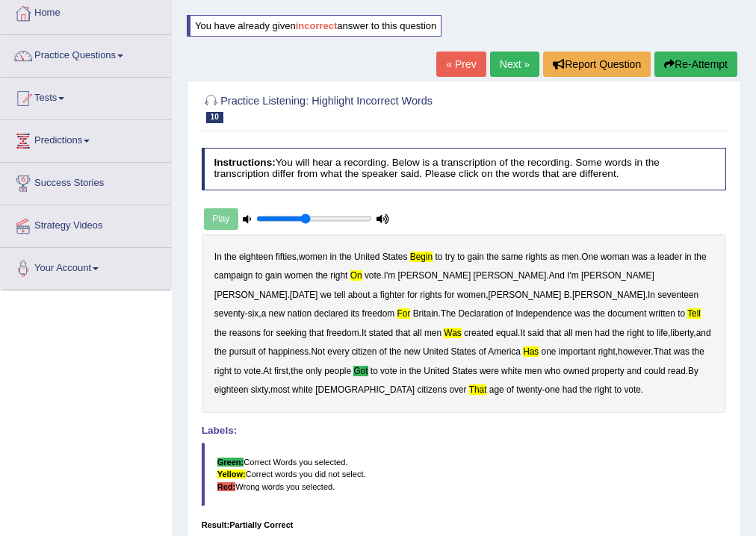
scroll to position [81, 0]
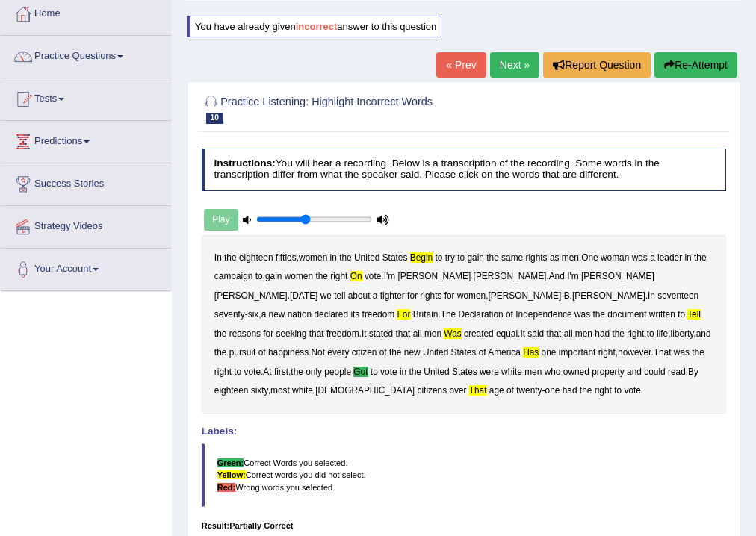
click at [439, 59] on link "« Prev" at bounding box center [460, 64] width 49 height 25
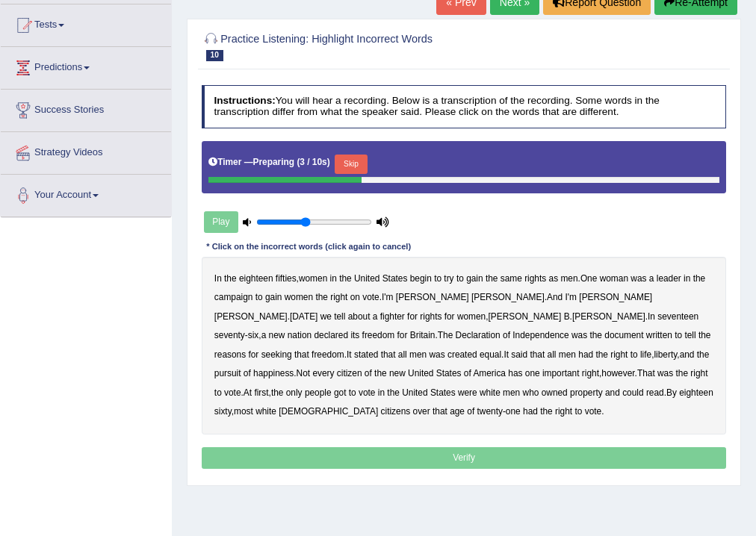
scroll to position [156, 0]
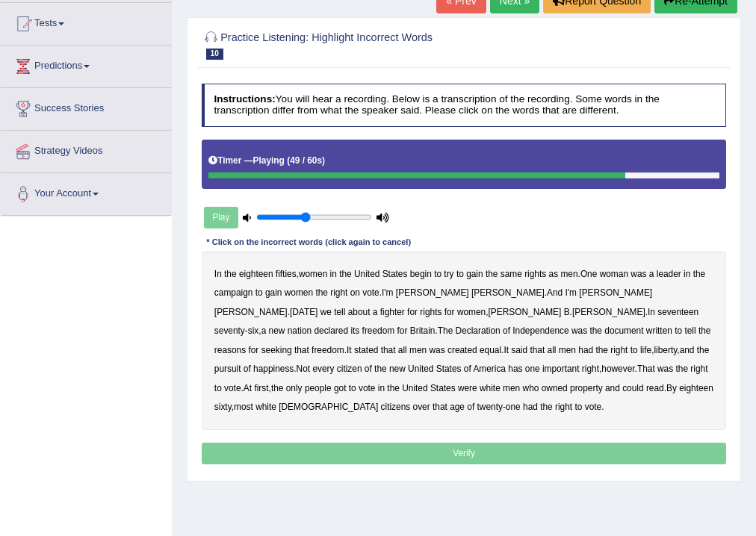
click at [347, 383] on b "got" at bounding box center [340, 388] width 13 height 10
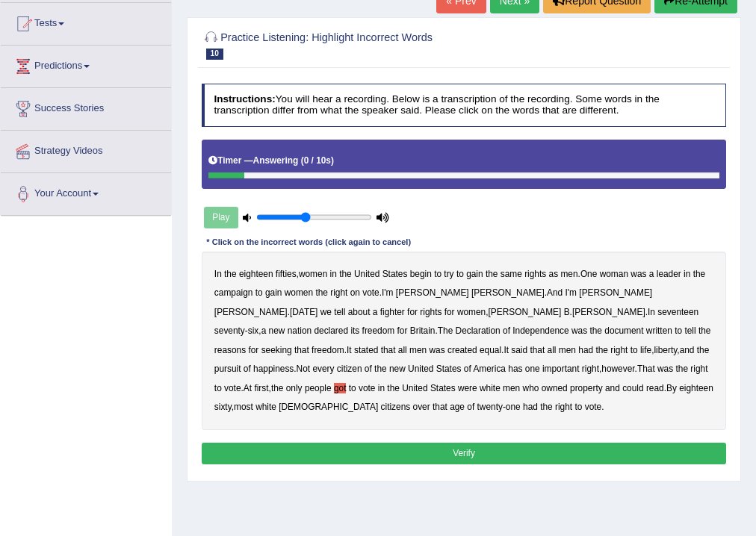
click at [481, 451] on button "Verify" at bounding box center [464, 454] width 525 height 22
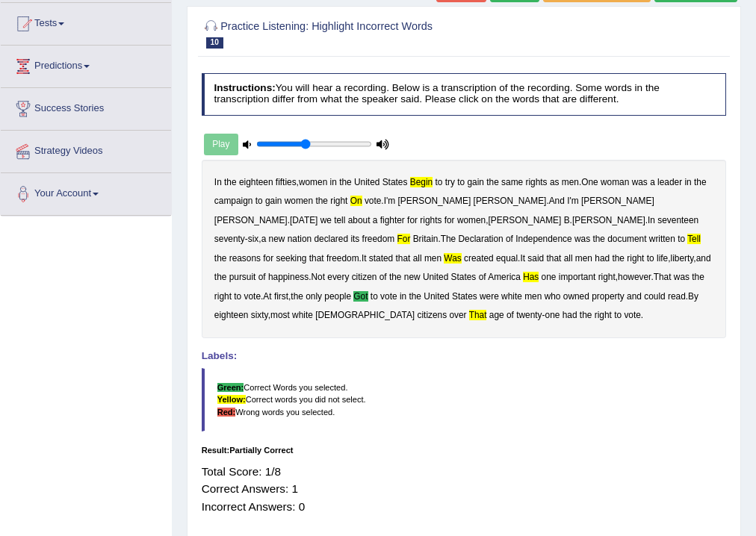
scroll to position [0, 0]
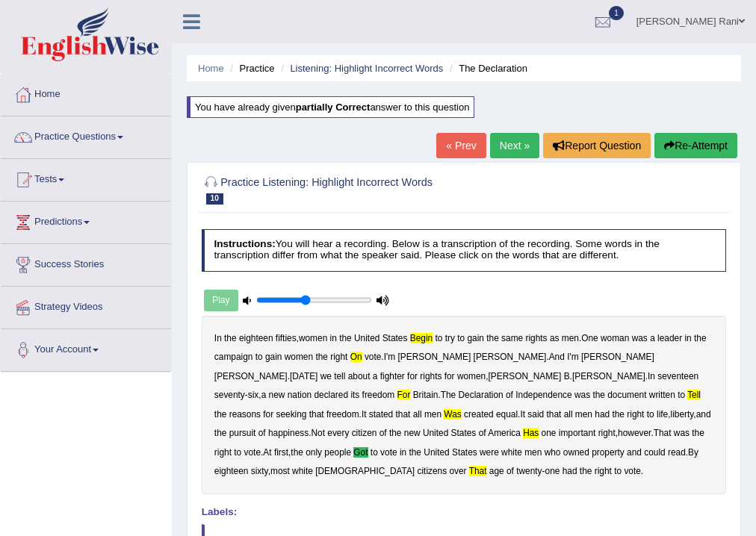
click at [513, 138] on link "Next »" at bounding box center [514, 145] width 49 height 25
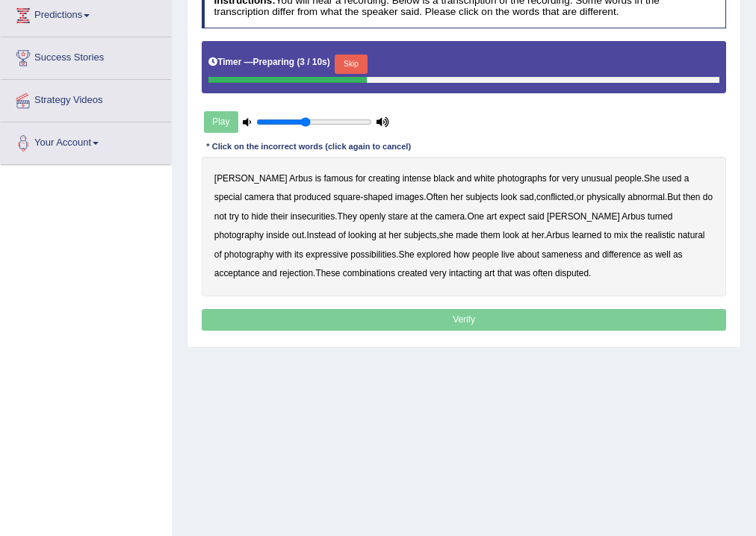
scroll to position [244, 0]
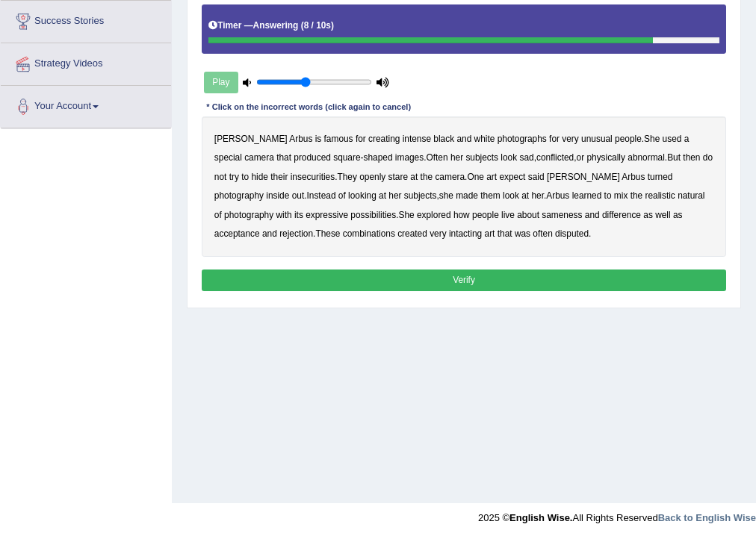
click at [368, 135] on b "creating" at bounding box center [383, 139] width 31 height 10
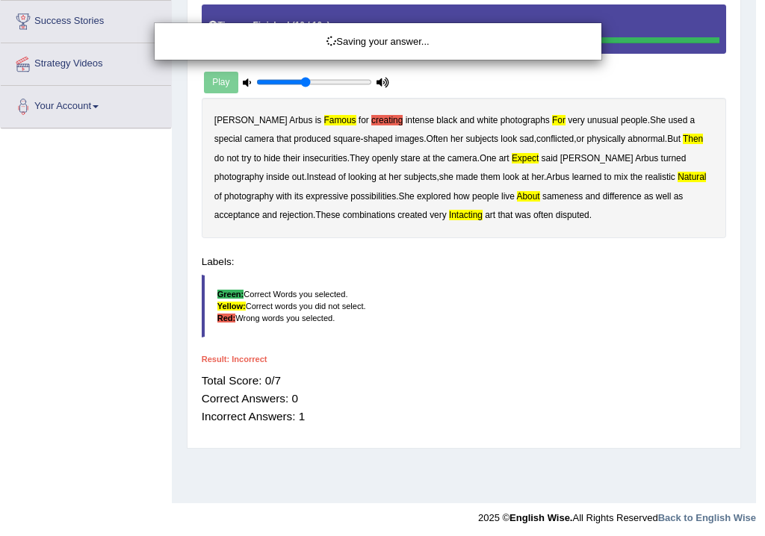
drag, startPoint x: 270, startPoint y: 170, endPoint x: 272, endPoint y: 180, distance: 10.0
click at [269, 174] on body "Toggle navigation Home Practice Questions Speaking Practice Read Aloud Repeat S…" at bounding box center [382, 24] width 765 height 536
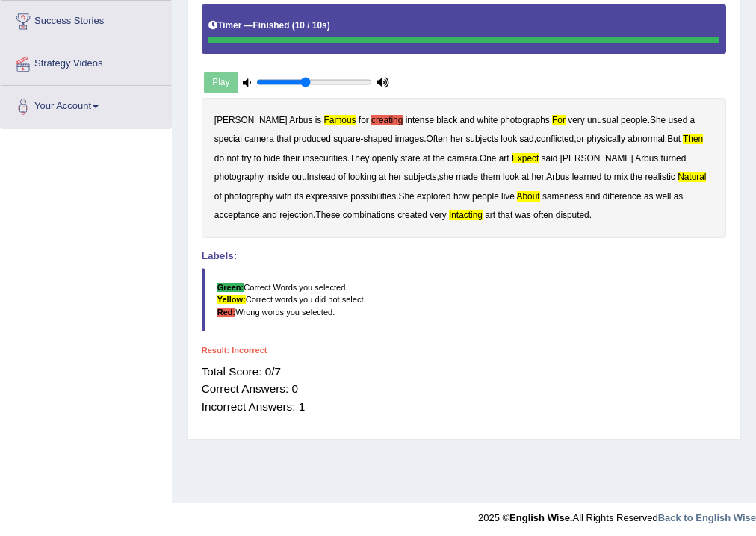
drag, startPoint x: 753, startPoint y: 170, endPoint x: 763, endPoint y: 143, distance: 28.6
click at [755, 143] on html "Toggle navigation Home Practice Questions Speaking Practice Read Aloud Repeat S…" at bounding box center [378, 24] width 756 height 536
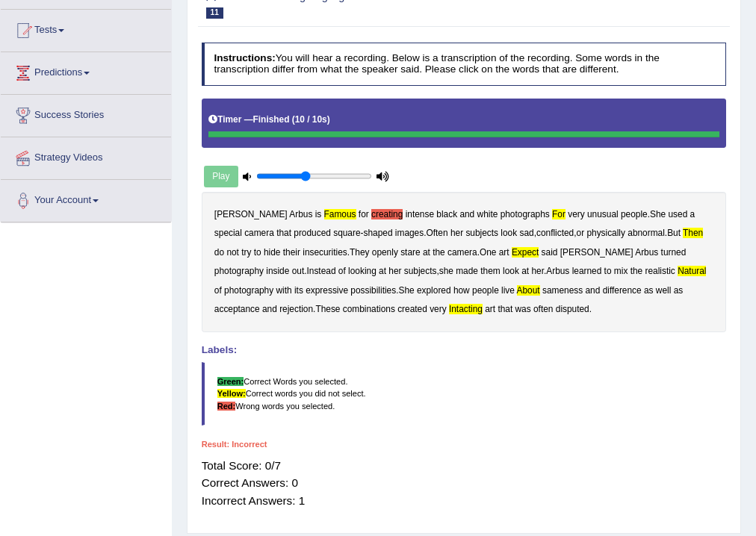
scroll to position [120, 0]
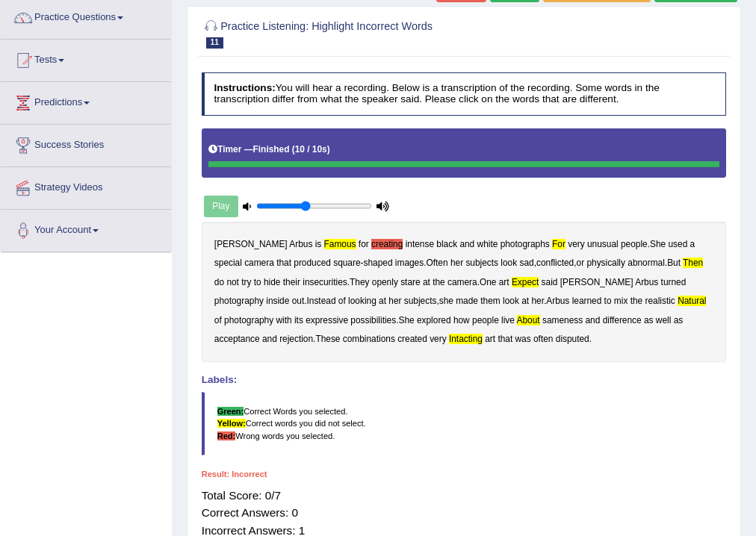
drag, startPoint x: 753, startPoint y: 95, endPoint x: 760, endPoint y: 137, distance: 43.1
click at [755, 137] on html "Toggle navigation Home Practice Questions Speaking Practice Read Aloud Repeat S…" at bounding box center [378, 148] width 756 height 536
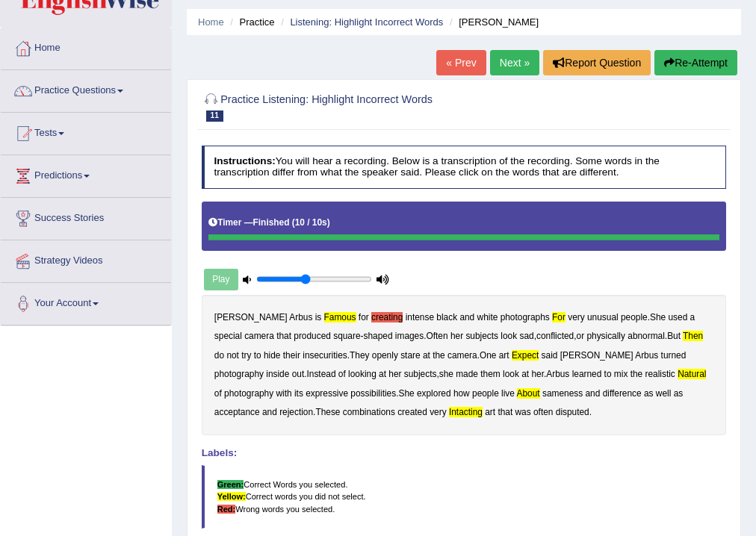
scroll to position [0, 0]
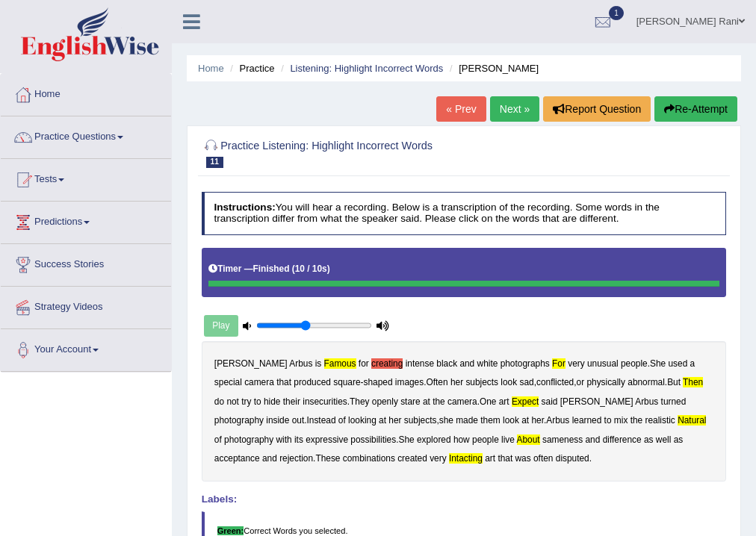
click at [468, 110] on link "« Prev" at bounding box center [460, 108] width 49 height 25
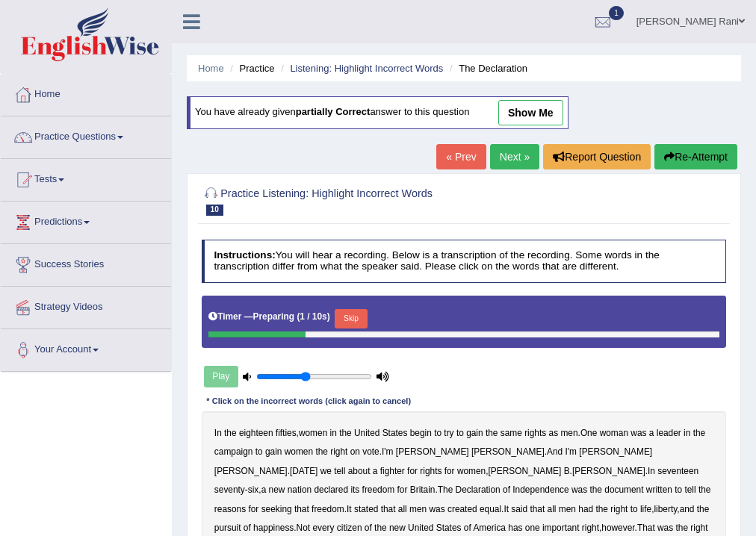
click at [507, 161] on link "Next »" at bounding box center [514, 156] width 49 height 25
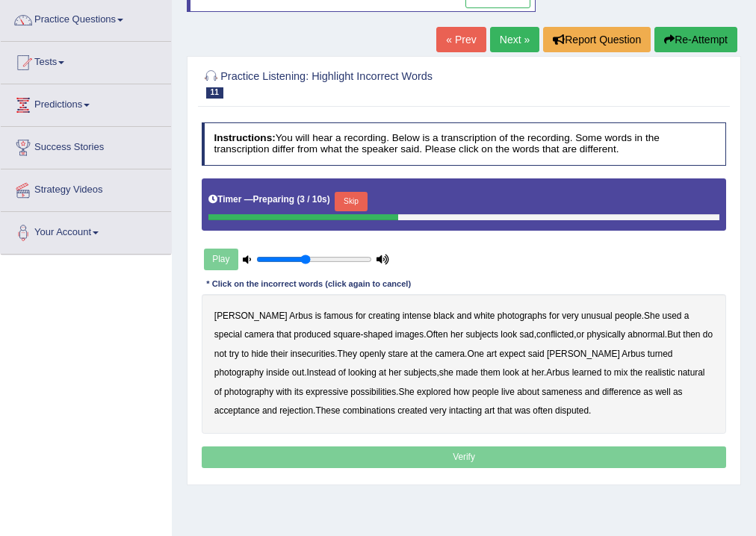
scroll to position [117, 0]
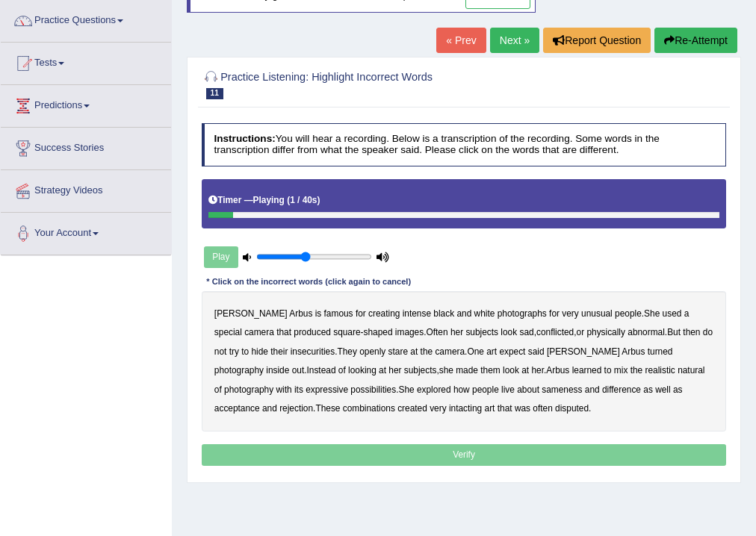
click at [324, 315] on b "famous" at bounding box center [338, 314] width 29 height 10
click at [549, 314] on b "for" at bounding box center [554, 314] width 10 height 10
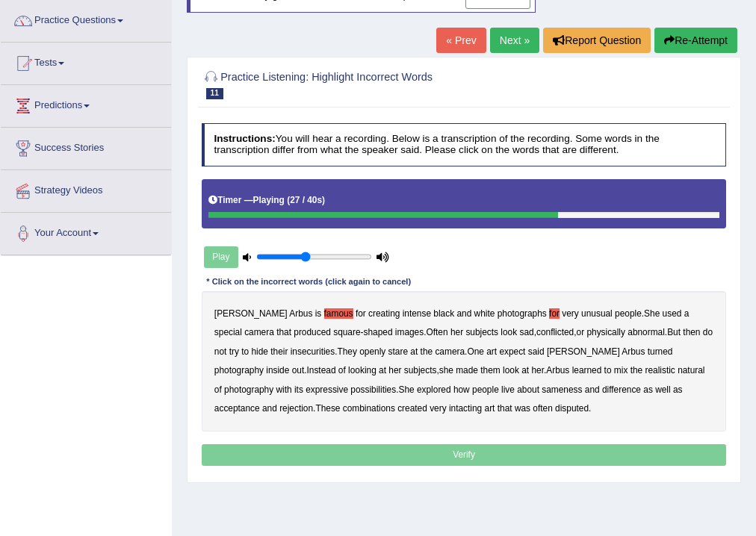
click at [480, 368] on b "them" at bounding box center [489, 370] width 19 height 10
click at [517, 389] on b "about" at bounding box center [528, 390] width 22 height 10
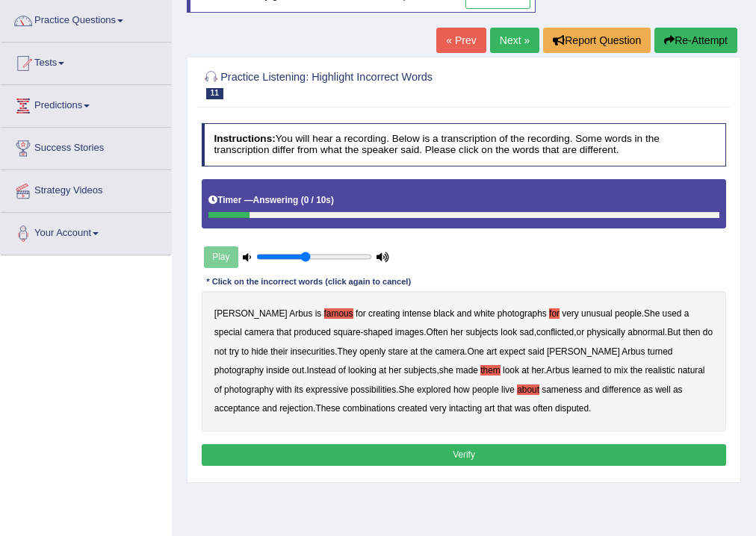
click at [495, 451] on button "Verify" at bounding box center [464, 456] width 525 height 22
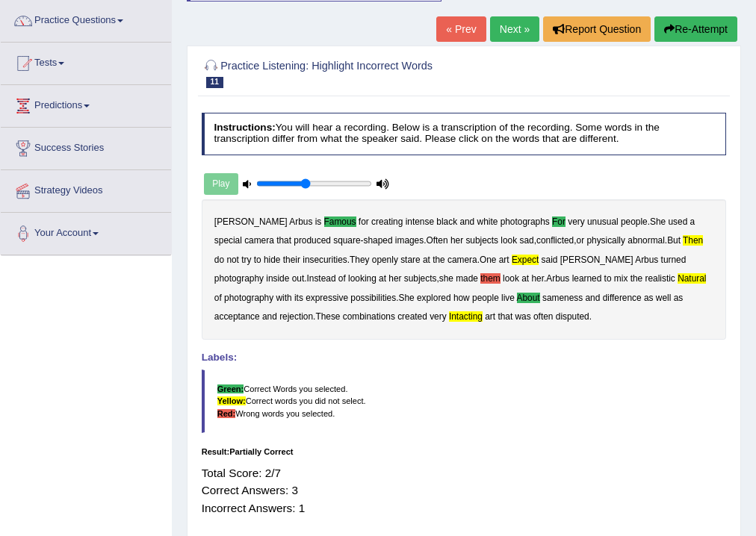
click at [496, 26] on link "Next »" at bounding box center [514, 28] width 49 height 25
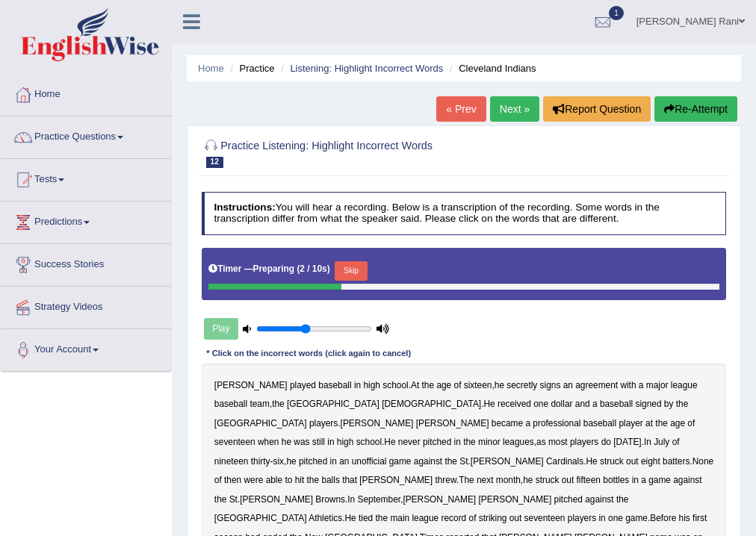
drag, startPoint x: 755, startPoint y: 355, endPoint x: 756, endPoint y: 366, distance: 11.2
click at [755, 375] on html "Toggle navigation Home Practice Questions Speaking Practice Read Aloud Repeat S…" at bounding box center [378, 268] width 756 height 536
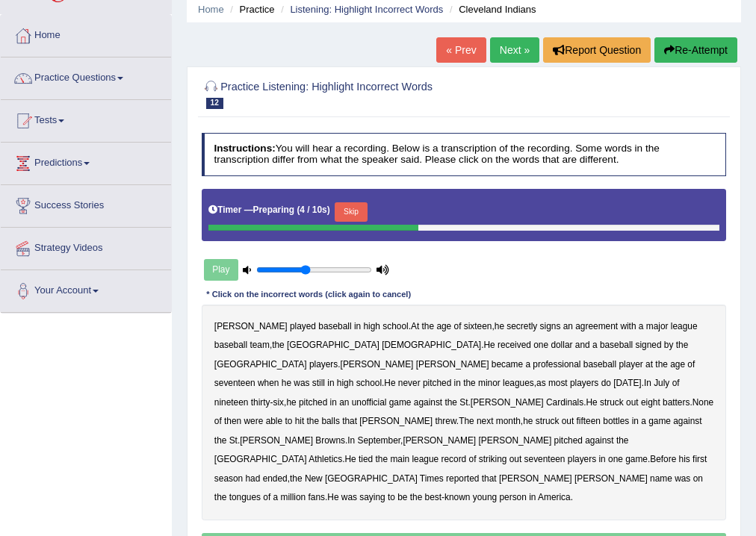
scroll to position [248, 0]
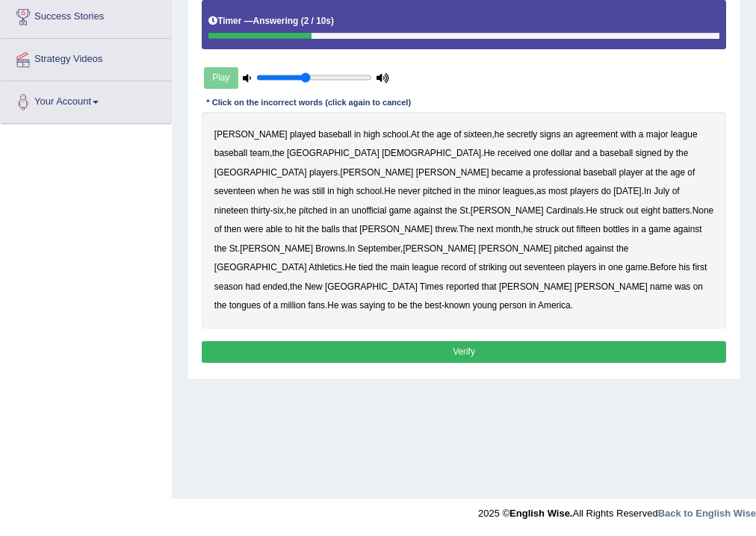
click at [261, 300] on b "tongues" at bounding box center [244, 305] width 31 height 10
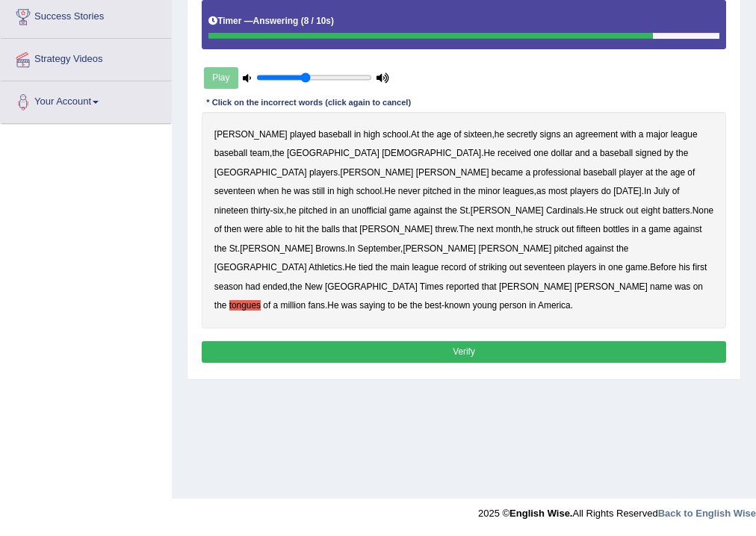
click at [533, 172] on b "professional" at bounding box center [557, 172] width 48 height 10
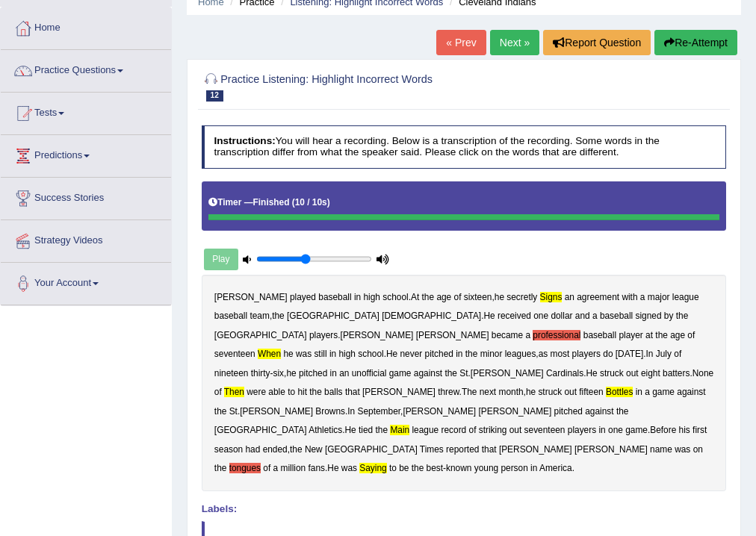
scroll to position [0, 0]
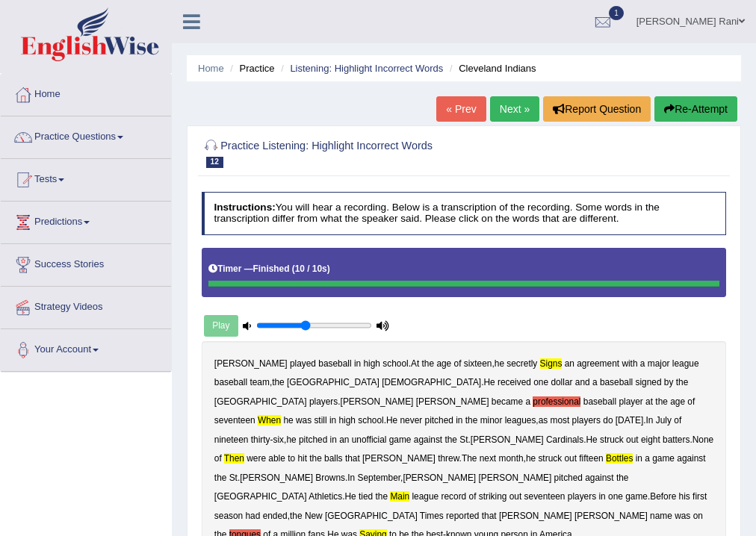
click at [436, 105] on link "« Prev" at bounding box center [460, 108] width 49 height 25
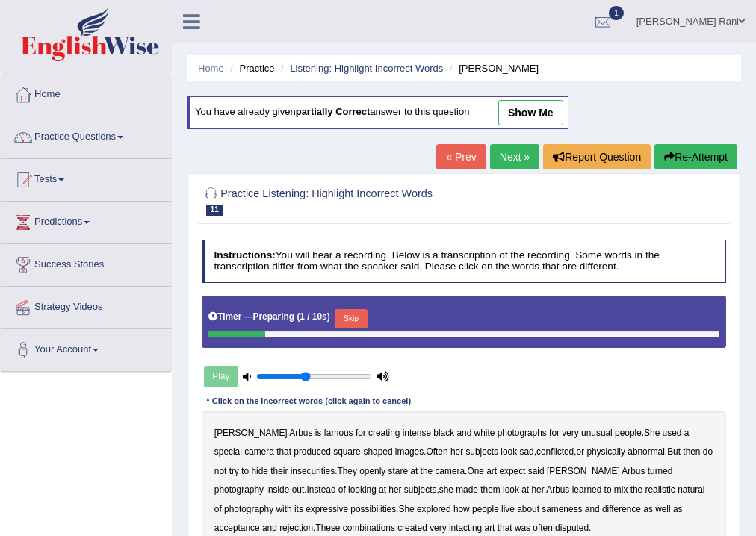
click at [518, 164] on link "Next »" at bounding box center [514, 156] width 49 height 25
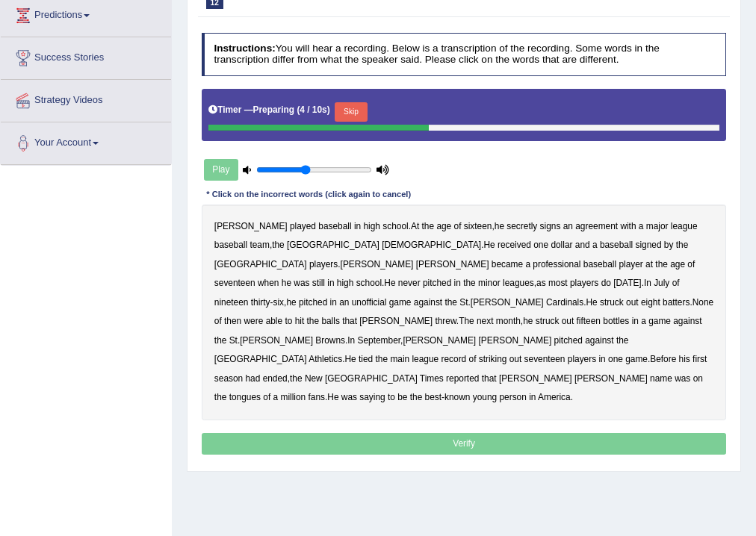
scroll to position [217, 0]
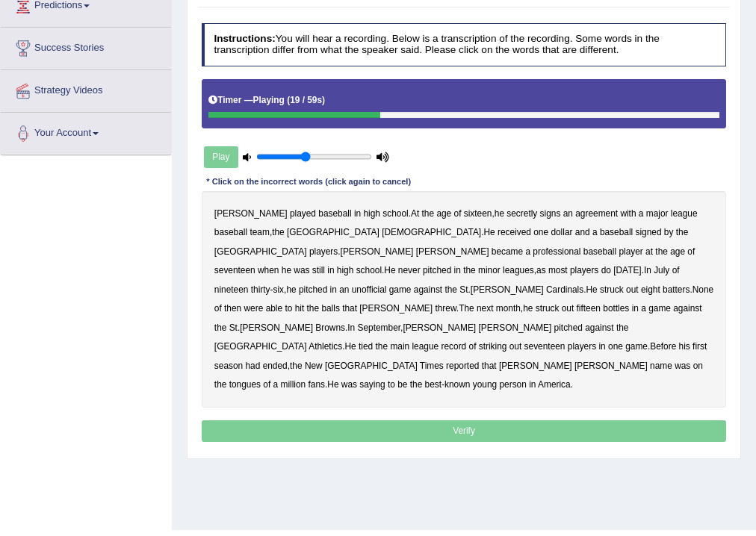
click at [279, 265] on b "when" at bounding box center [268, 270] width 21 height 10
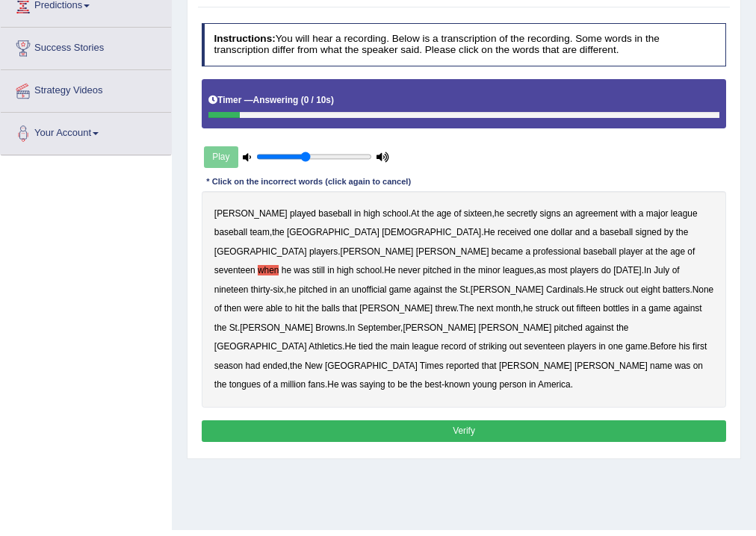
click at [473, 421] on button "Verify" at bounding box center [464, 432] width 525 height 22
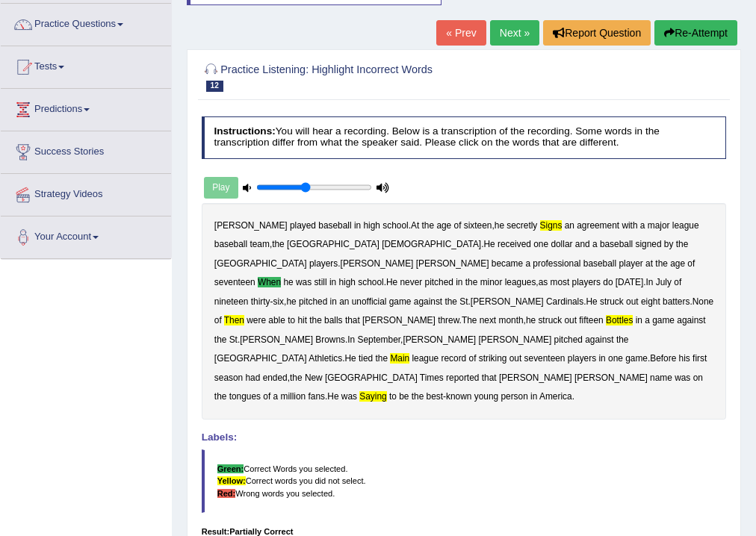
scroll to position [66, 0]
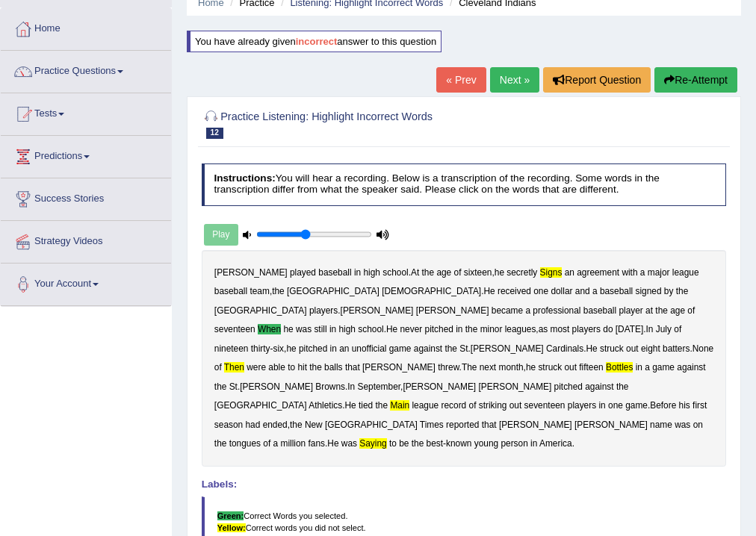
click at [510, 63] on div "Home Practice Listening: Highlight Incorrect Words Cleveland Indians You have a…" at bounding box center [464, 307] width 584 height 747
click at [506, 84] on link "Next »" at bounding box center [514, 79] width 49 height 25
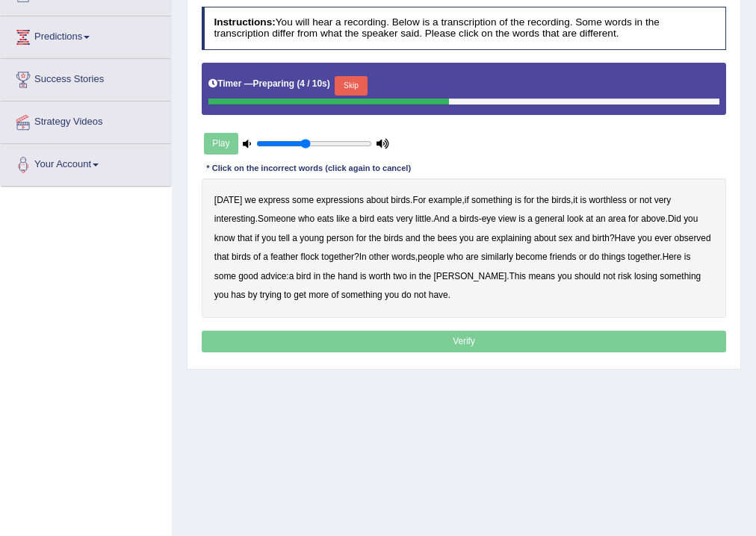
scroll to position [248, 0]
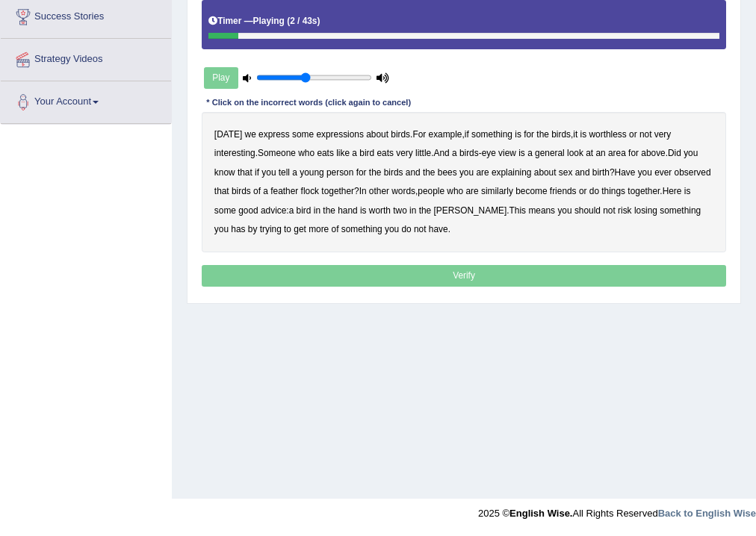
click at [265, 129] on div "[DATE] we express some expressions about birds . For example , if something is …" at bounding box center [464, 182] width 525 height 140
click at [264, 131] on b "express" at bounding box center [274, 134] width 31 height 10
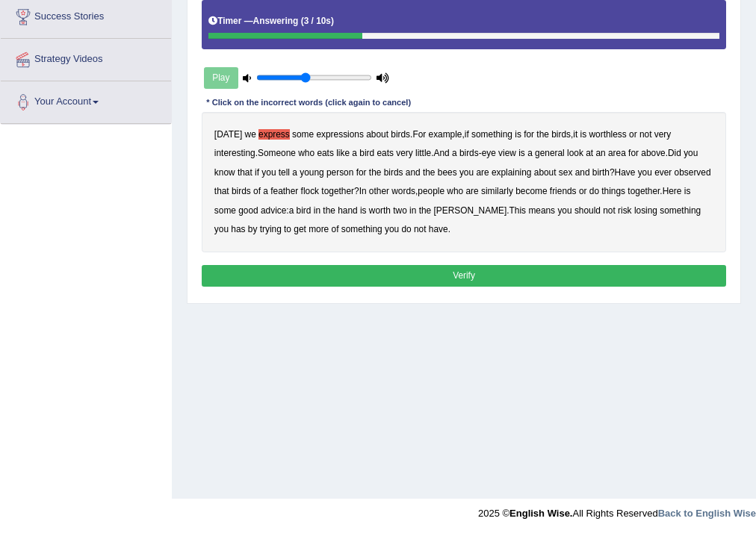
click at [477, 275] on button "Verify" at bounding box center [464, 276] width 525 height 22
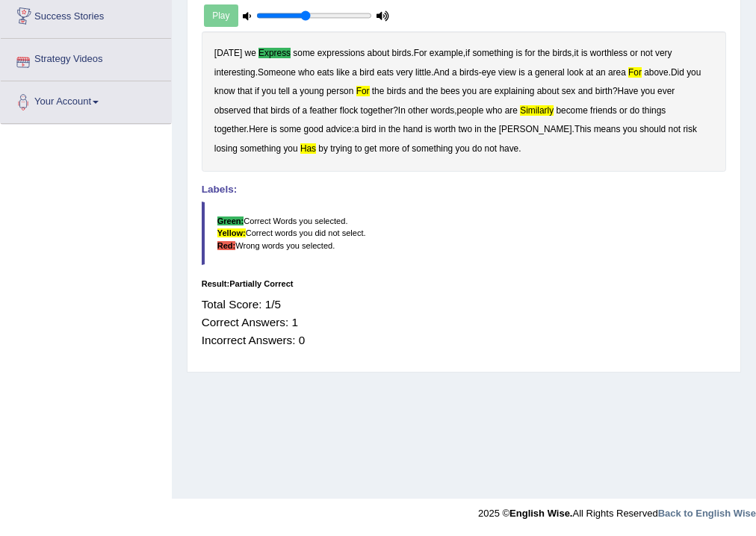
click at [214, 7] on div "Play" at bounding box center [297, 16] width 191 height 32
click at [219, 16] on div "Play" at bounding box center [297, 16] width 191 height 32
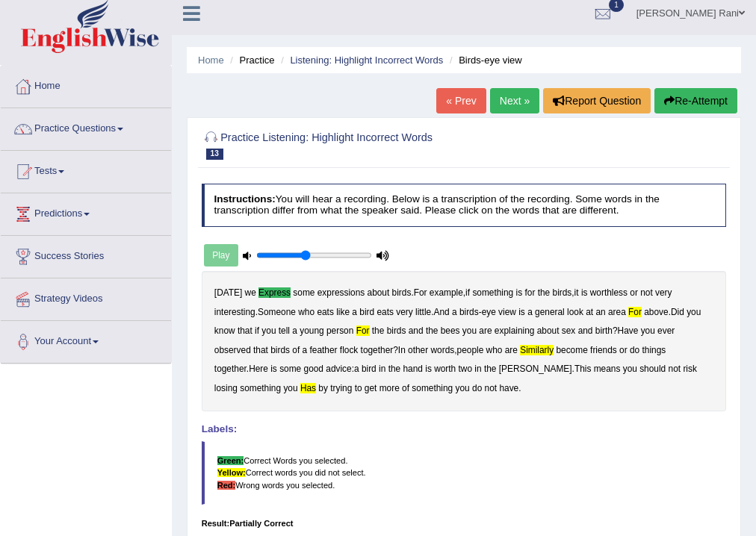
scroll to position [0, 0]
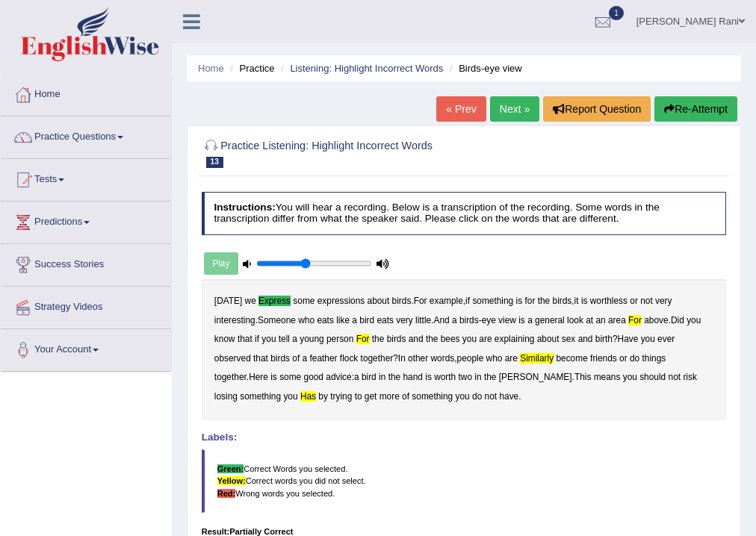
click at [448, 102] on link "« Prev" at bounding box center [460, 108] width 49 height 25
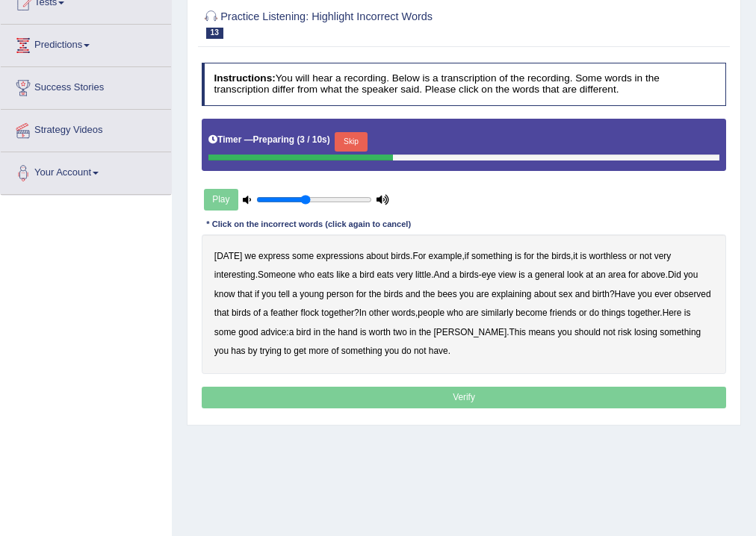
scroll to position [155, 0]
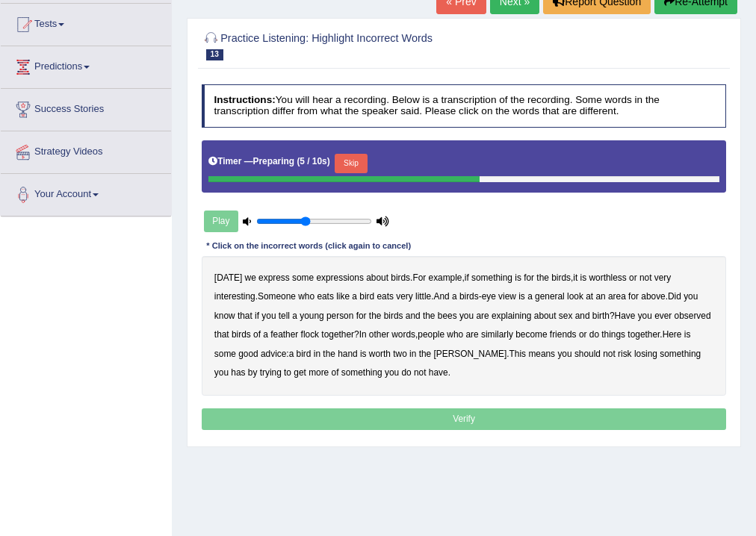
click at [355, 164] on button "Skip" at bounding box center [351, 163] width 32 height 19
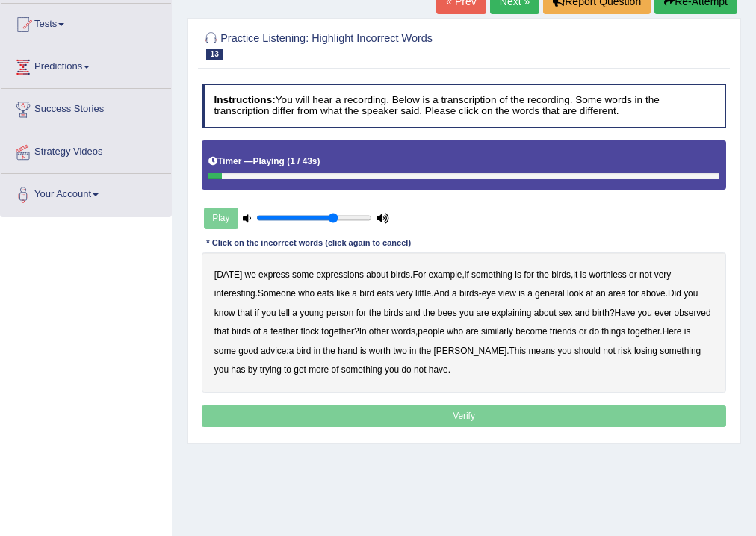
type input "0.7"
click at [335, 217] on input "range" at bounding box center [313, 218] width 115 height 10
click at [637, 296] on b "for" at bounding box center [633, 293] width 10 height 10
click at [362, 173] on div at bounding box center [325, 176] width 235 height 7
click at [687, 3] on button "Re-Attempt" at bounding box center [695, 1] width 83 height 25
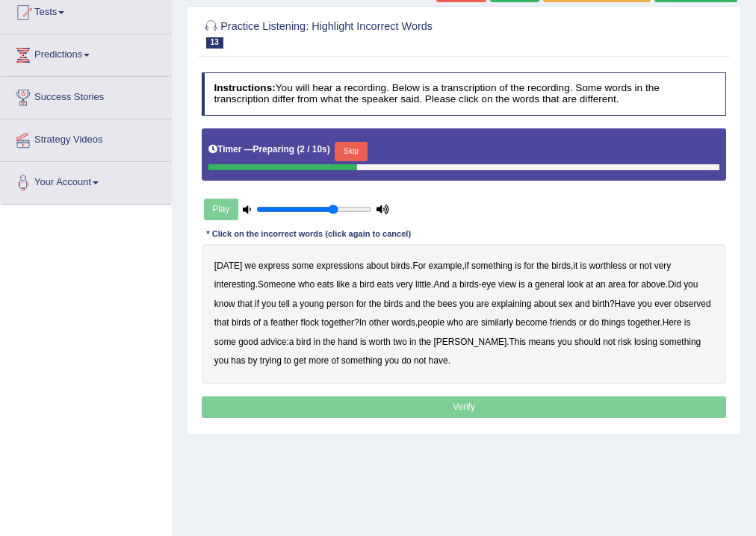
click at [356, 159] on button "Skip" at bounding box center [351, 151] width 32 height 19
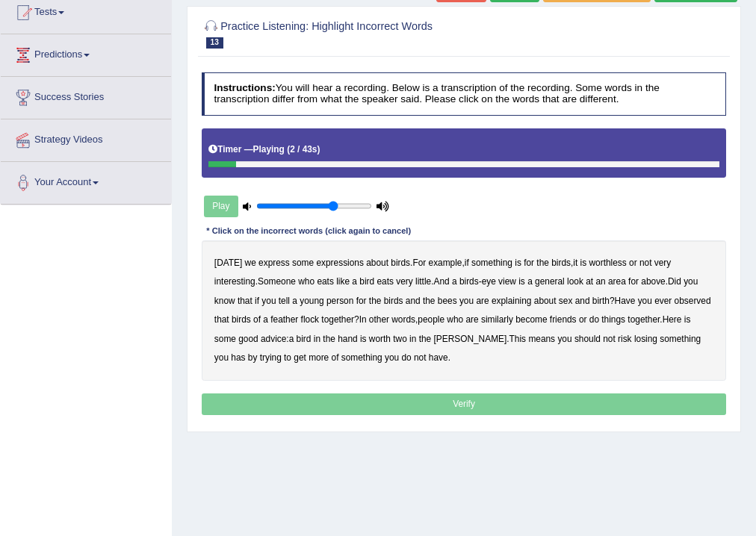
click at [260, 263] on b "express" at bounding box center [274, 263] width 31 height 10
click at [637, 279] on b "for" at bounding box center [633, 281] width 10 height 10
click at [362, 300] on b "for" at bounding box center [361, 301] width 10 height 10
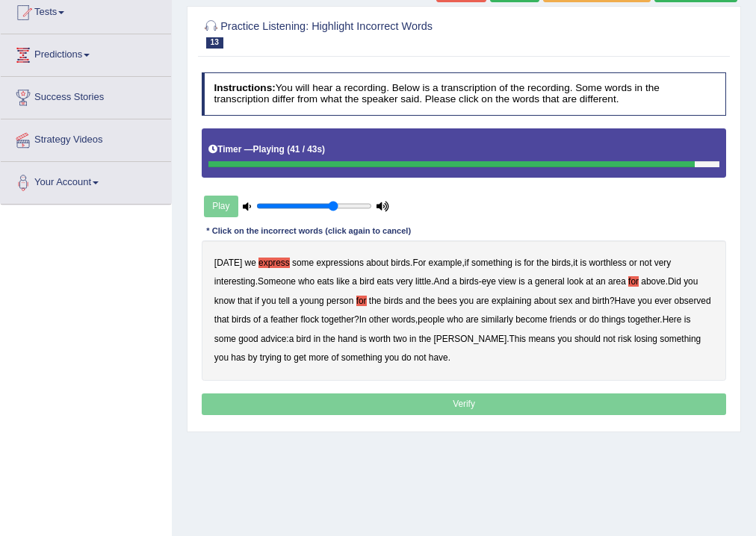
click at [245, 353] on b "has" at bounding box center [238, 358] width 14 height 10
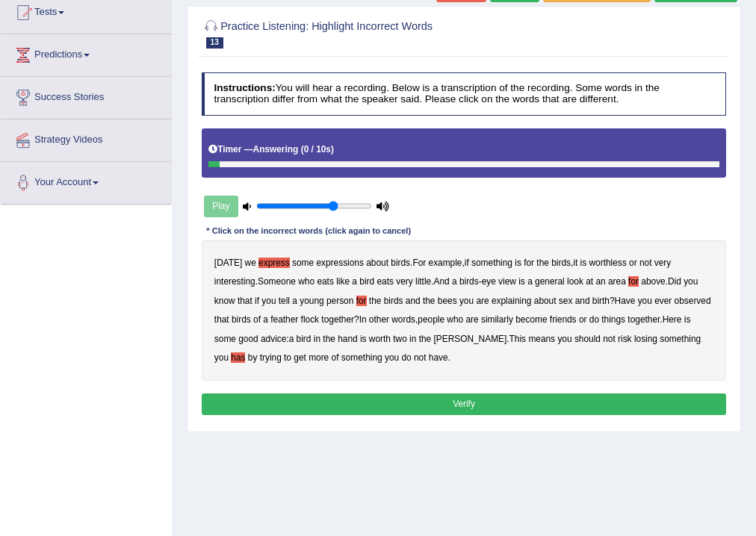
click at [452, 394] on button "Verify" at bounding box center [464, 405] width 525 height 22
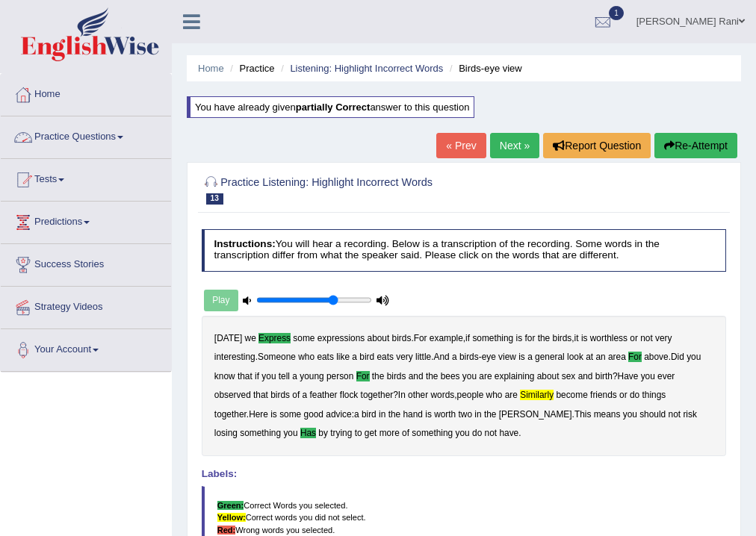
click at [122, 131] on link "Practice Questions" at bounding box center [86, 135] width 170 height 37
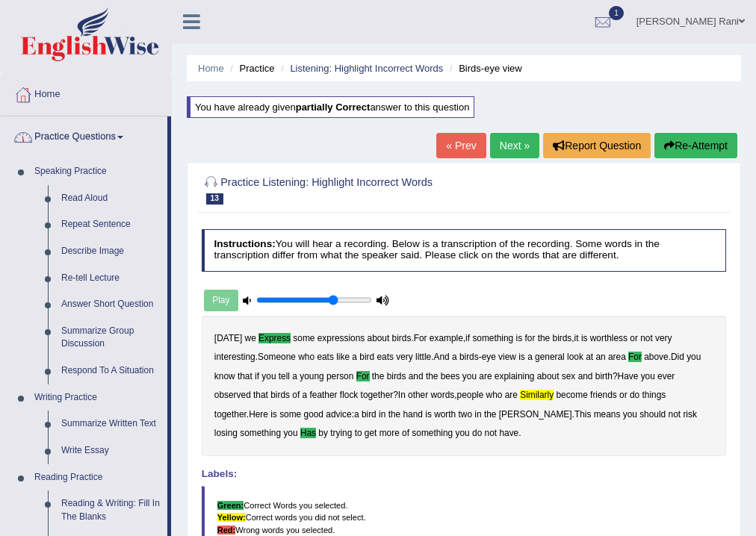
scroll to position [299, 0]
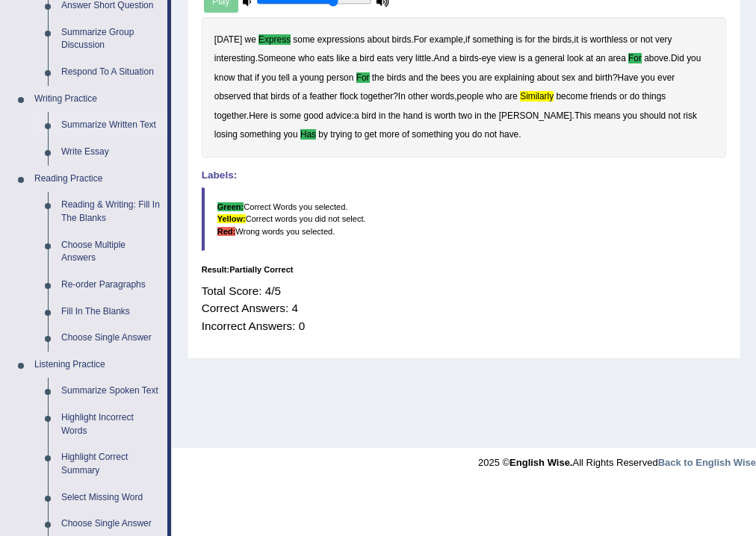
click at [120, 121] on link "Summarize Written Text" at bounding box center [111, 125] width 113 height 27
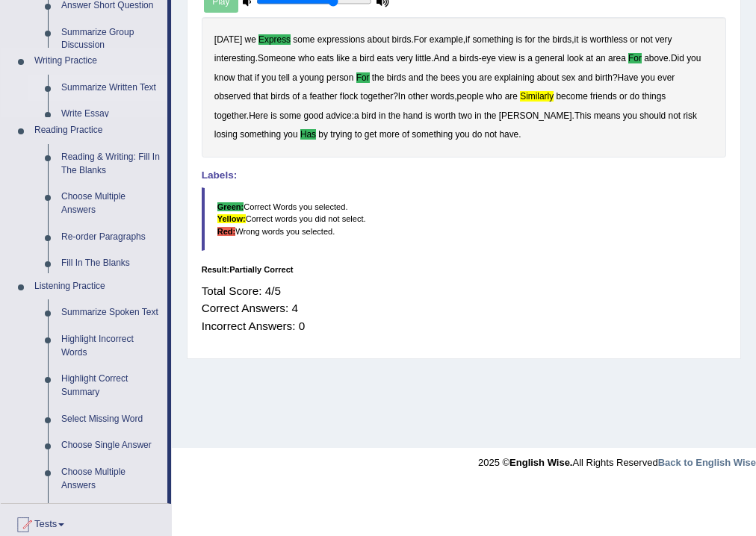
scroll to position [284, 0]
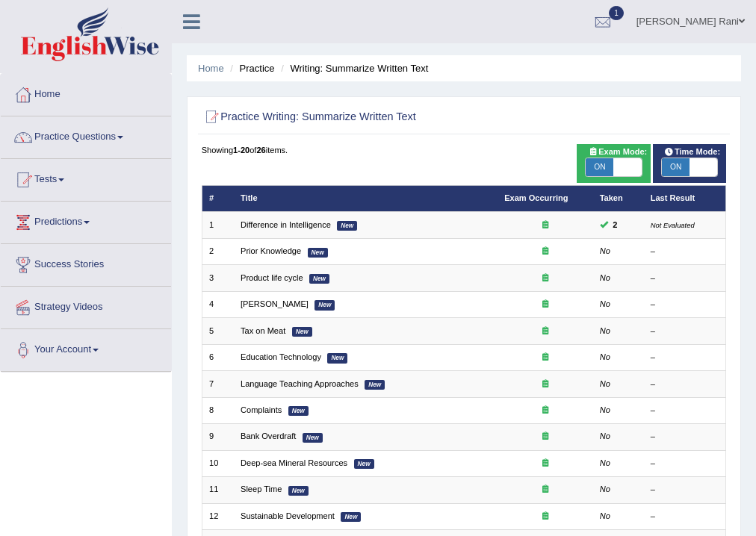
drag, startPoint x: 0, startPoint y: 0, endPoint x: 628, endPoint y: 167, distance: 650.2
click at [628, 167] on span at bounding box center [628, 167] width 28 height 18
checkbox input "false"
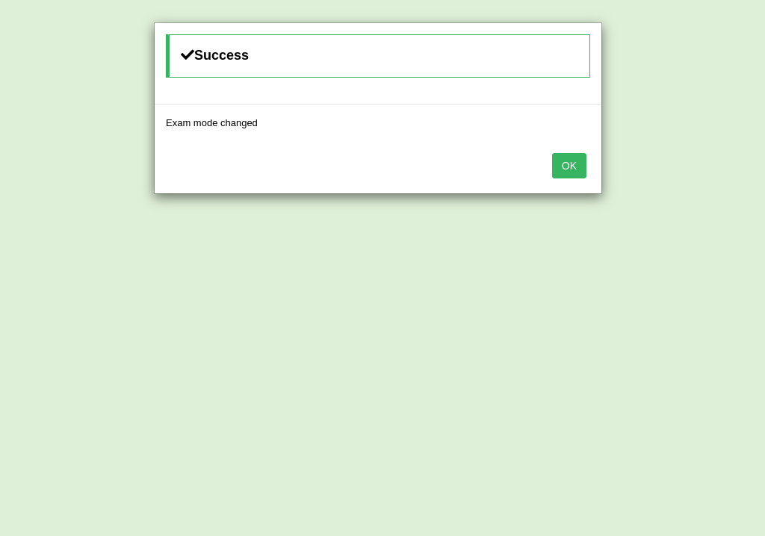
click at [574, 164] on button "OK" at bounding box center [569, 165] width 34 height 25
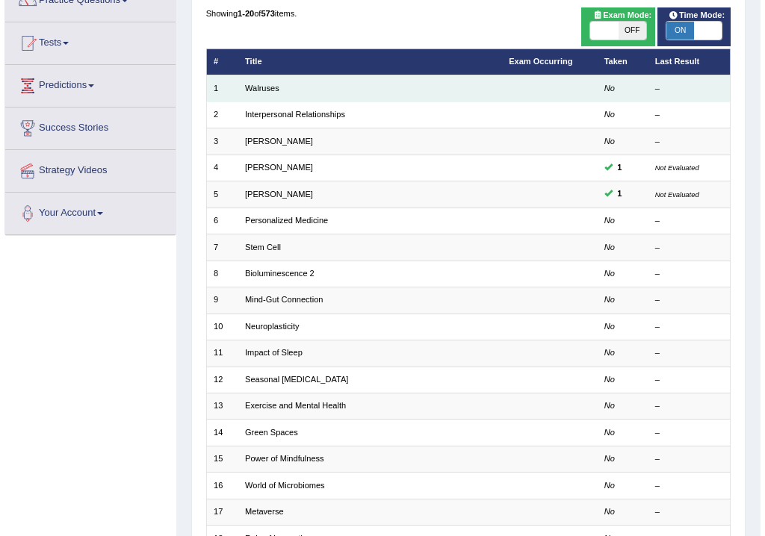
scroll to position [25, 0]
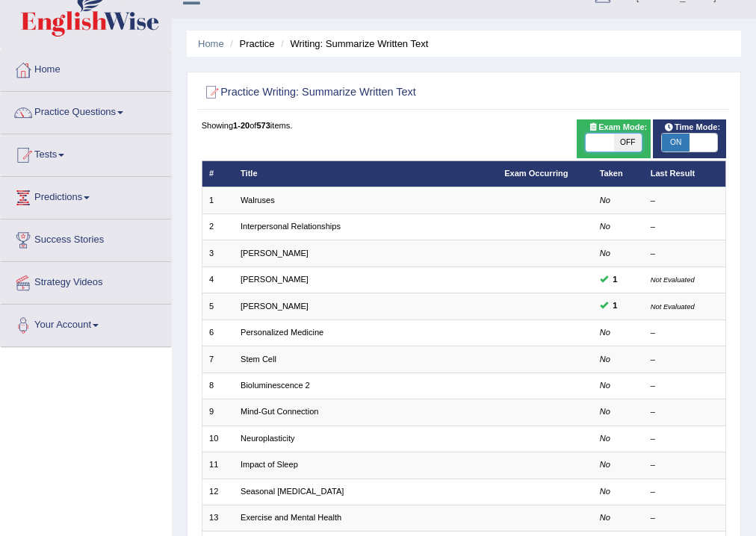
click at [596, 146] on span at bounding box center [600, 143] width 28 height 18
click at [705, 147] on span at bounding box center [704, 143] width 28 height 18
checkbox input "false"
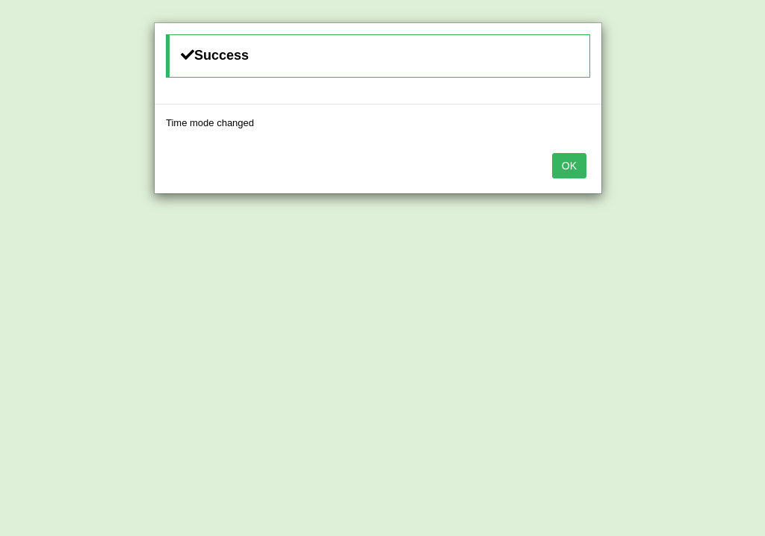
click at [568, 161] on button "OK" at bounding box center [569, 165] width 34 height 25
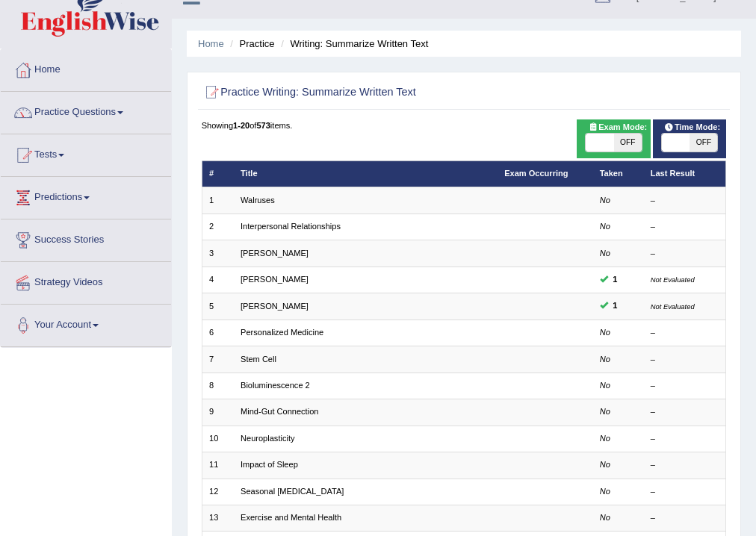
click at [605, 140] on span at bounding box center [600, 143] width 28 height 18
checkbox input "true"
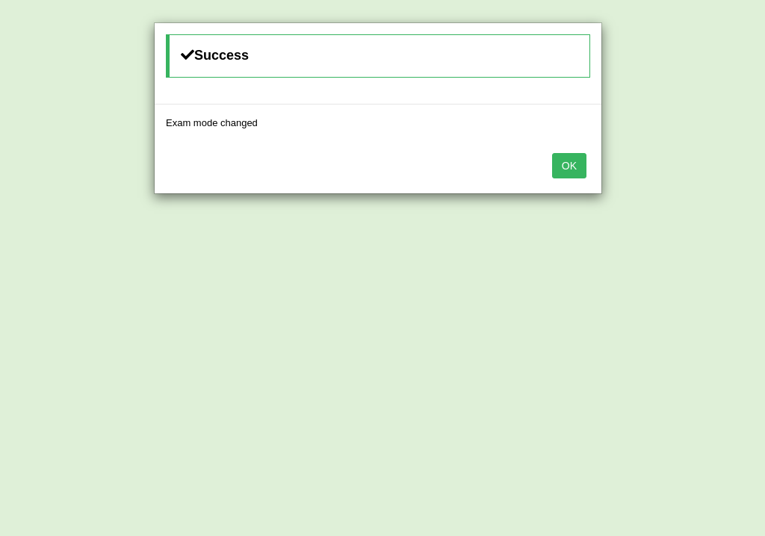
click at [593, 161] on div "OK" at bounding box center [378, 167] width 447 height 52
click at [581, 164] on button "OK" at bounding box center [569, 165] width 34 height 25
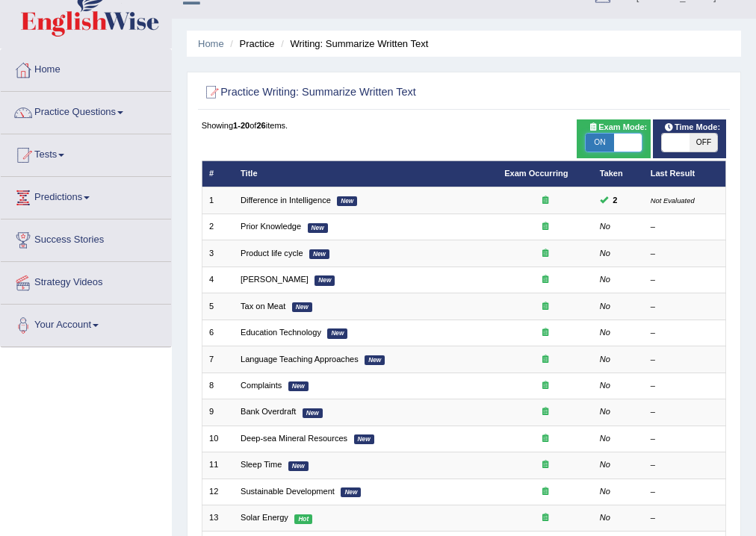
click at [631, 143] on span at bounding box center [628, 143] width 28 height 18
checkbox input "false"
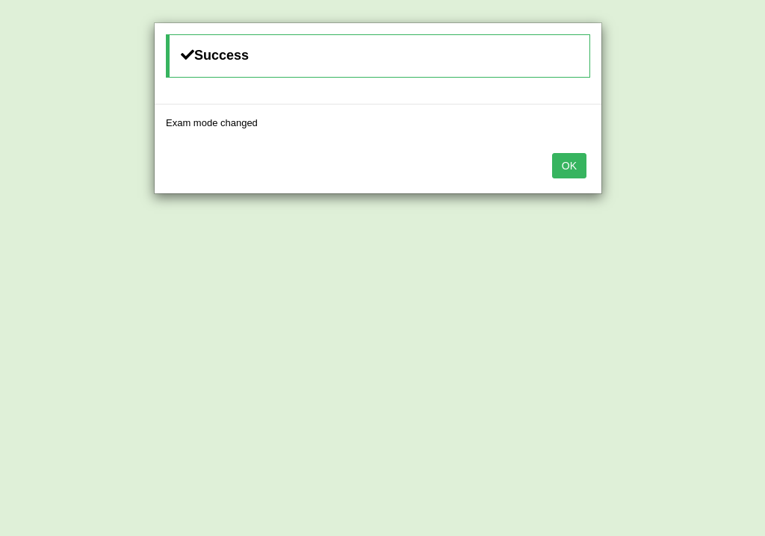
click at [569, 159] on button "OK" at bounding box center [569, 165] width 34 height 25
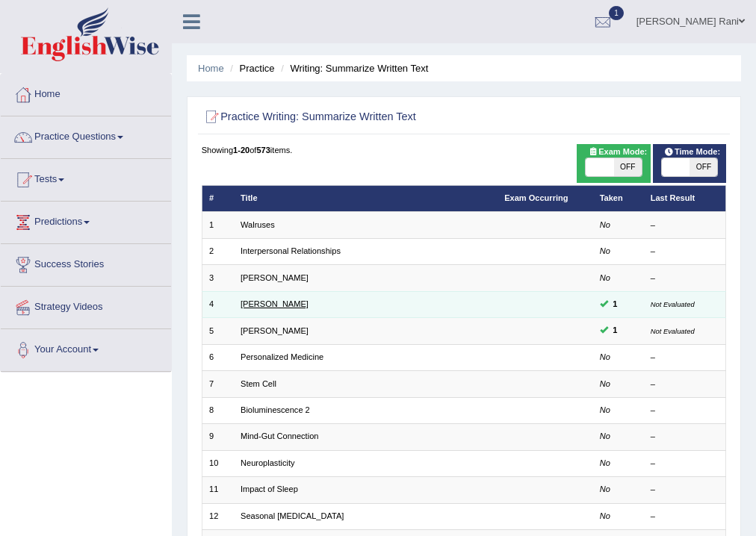
click at [276, 305] on link "[PERSON_NAME]" at bounding box center [275, 304] width 68 height 9
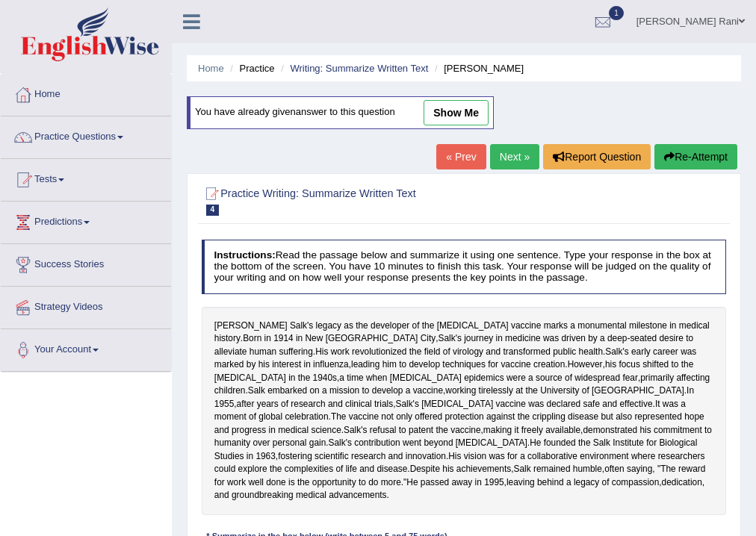
click at [438, 116] on link "show me" at bounding box center [456, 112] width 65 height 25
type textarea "Tha [PERSON_NAME] legace as tha developer of tha [MEDICAL_DATA] [PERSON_NAME] a…"
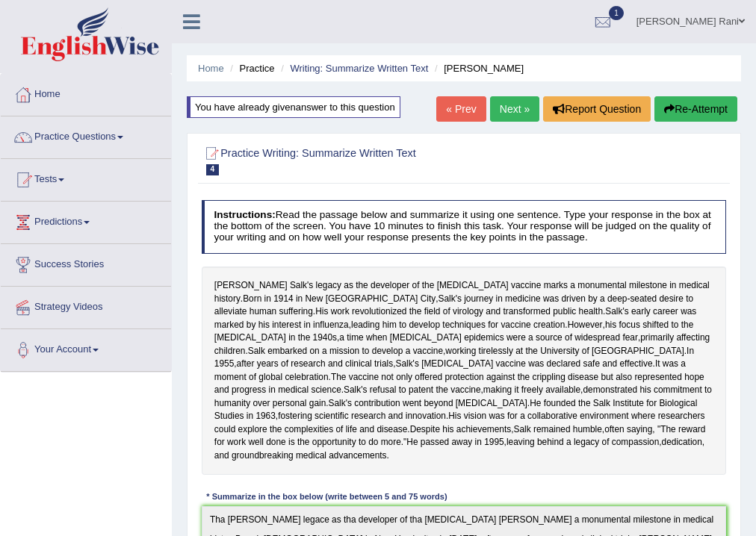
click at [514, 110] on link "Next »" at bounding box center [514, 108] width 49 height 25
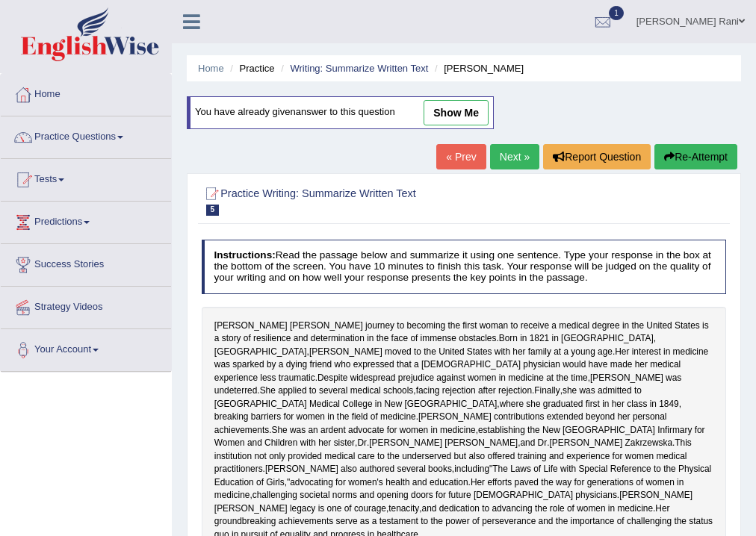
click at [463, 118] on link "show me" at bounding box center [456, 112] width 65 height 25
type textarea "Elizabeth blackwell's journey to becoming the first woman to receive a medical …"
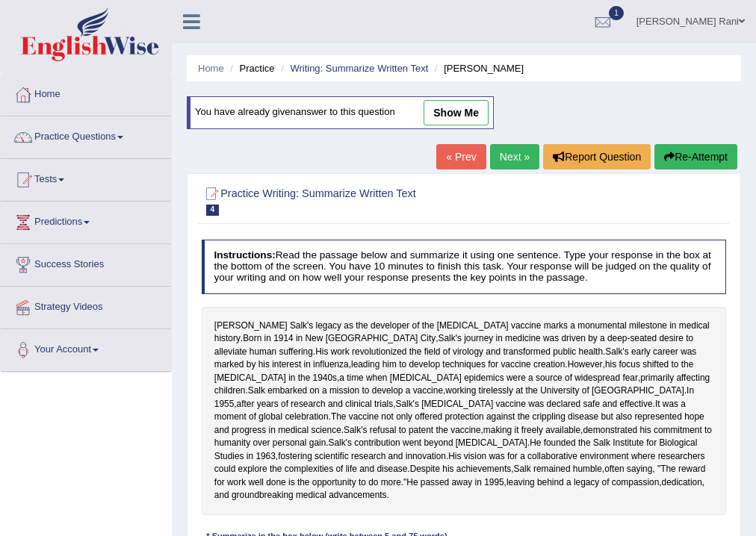
click at [287, 141] on div "You have already given answer to this question show me" at bounding box center [342, 120] width 310 height 48
